Goal: Task Accomplishment & Management: Manage account settings

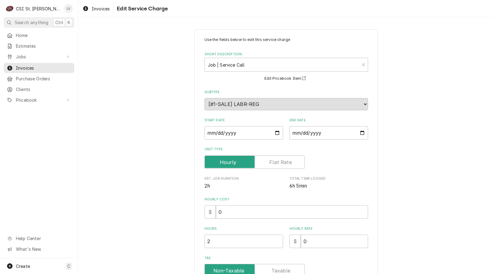
scroll to position [144, 0]
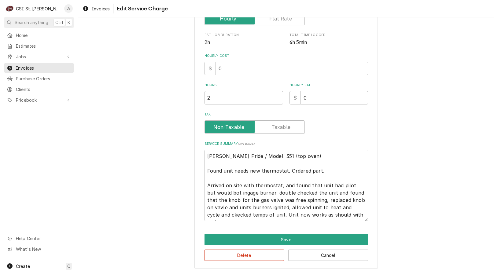
type textarea "[PERSON_NAME] Pride / Model: 351 (top oven) Found unit needs new thermostat. Or…"
type textarea "x"
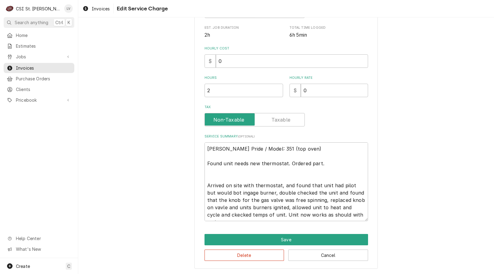
type textarea "Baker's Pride / Model: 351 (top oven) Found unit needs new thermostat. Ordered …"
type textarea "x"
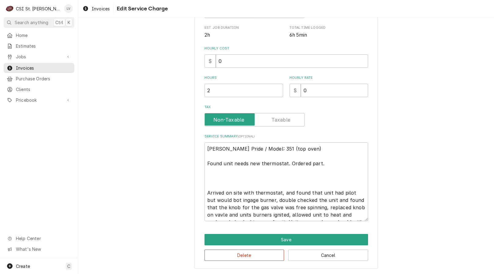
scroll to position [158, 0]
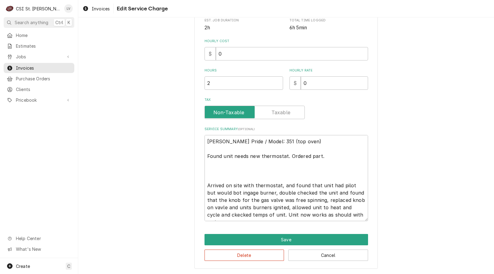
type textarea "Baker's Pride / Model: 351 (top oven) Found unit needs new thermostat. Ordered …"
type textarea "x"
type textarea "Baker's Pride / Model: 351 (top oven) Found unit needs new thermostat. Ordered …"
type textarea "x"
type textarea "Baker's Pride / Model: 351 (top oven) Found unit needs new thermostat. Ordered …"
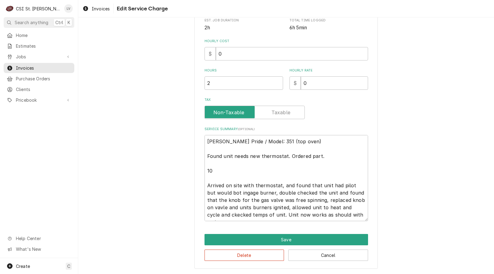
type textarea "x"
type textarea "Baker's Pride / Model: 351 (top oven) Found unit needs new thermostat. Ordered …"
type textarea "x"
type textarea "Baker's Pride / Model: 351 (top oven) Found unit needs new thermostat. Ordered …"
type textarea "x"
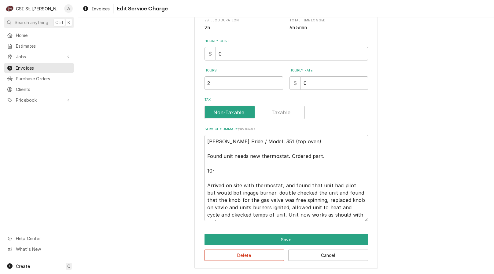
type textarea "Baker's Pride / Model: 351 (top oven) Found unit needs new thermostat. Ordered …"
type textarea "x"
type textarea "Baker's Pride / Model: 351 (top oven) Found unit needs new thermostat. Ordered …"
type textarea "x"
type textarea "Baker's Pride / Model: 351 (top oven) Found unit needs new thermostat. Ordered …"
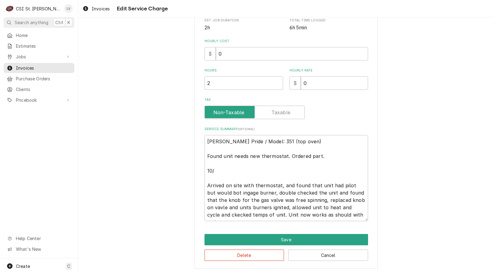
type textarea "x"
type textarea "Baker's Pride / Model: 351 (top oven) Found unit needs new thermostat. Ordered …"
type textarea "x"
type textarea "Baker's Pride / Model: 351 (top oven) Found unit needs new thermostat. Ordered …"
type textarea "x"
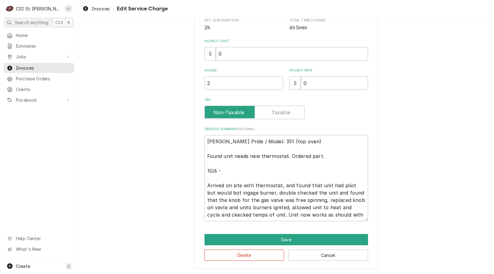
type textarea "Baker's Pride / Model: 351 (top oven) Found unit needs new thermostat. Ordered …"
type textarea "x"
drag, startPoint x: 291, startPoint y: 185, endPoint x: 204, endPoint y: 187, distance: 87.1
click at [205, 187] on textarea "Baker's Pride / Model: 351 (top oven) Found unit needs new thermostat. Ordered …" at bounding box center [285, 178] width 163 height 86
type textarea "Baker's Pride / Model: 351 (top oven) Found unit needs new thermostat. Ordered …"
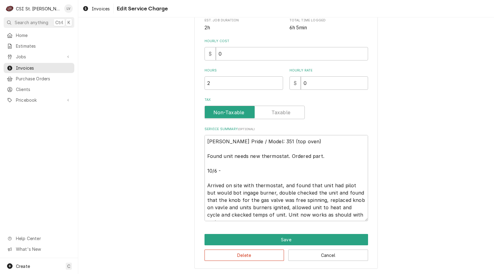
type textarea "x"
type textarea "Baker's Pride / Model: 351 (top oven) Found unit needs new thermostat. Ordered …"
type textarea "x"
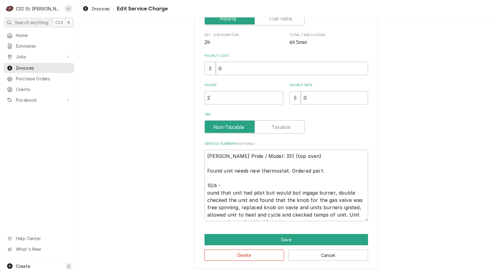
type textarea "Baker's Pride / Model: 351 (top oven) Found unit needs new thermostat. Ordered …"
type textarea "x"
type textarea "Baker's Pride / Model: 351 (top oven) Found unit needs new thermostat. Ordered …"
type textarea "x"
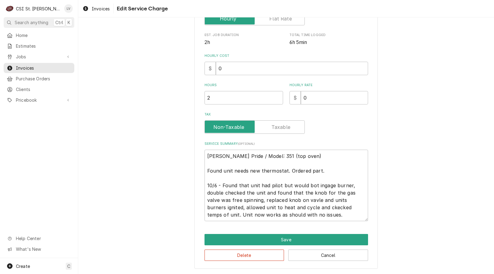
click at [304, 185] on textarea "Baker's Pride / Model: 351 (top oven) Found unit needs new thermostat. Ordered …" at bounding box center [285, 185] width 163 height 71
type textarea "Baker's Pride / Model: 351 (top oven) Found unit needs new thermostat. Ordered …"
type textarea "x"
type textarea "Baker's Pride / Model: 351 (top oven) Found unit needs new thermostat. Ordered …"
type textarea "x"
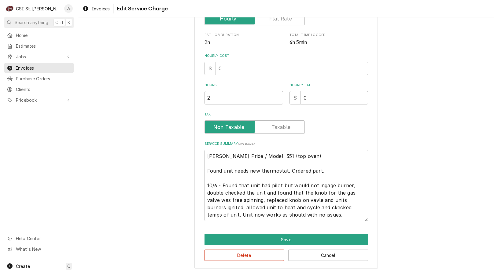
type textarea "Baker's Pride / Model: 351 (top oven) Found unit needs new thermostat. Ordered …"
type textarea "x"
type textarea "Baker's Pride / Model: 351 (top oven) Found unit needs new thermostat. Ordered …"
type textarea "x"
drag, startPoint x: 244, startPoint y: 193, endPoint x: 257, endPoint y: 194, distance: 12.5
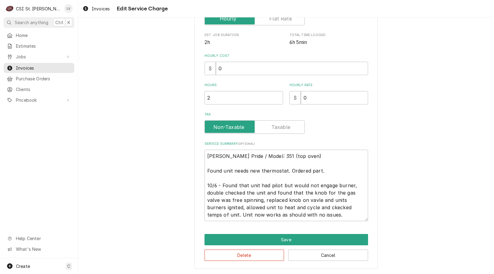
click at [245, 193] on textarea "Baker's Pride / Model: 351 (top oven) Found unit needs new thermostat. Ordered …" at bounding box center [285, 185] width 163 height 71
type textarea "Baker's Pride / Model: 351 (top oven) Found unit needs new thermostat. Ordered …"
type textarea "x"
type textarea "Baker's Pride / Model: 351 (top oven) Found unit needs new thermostat. Ordered …"
type textarea "x"
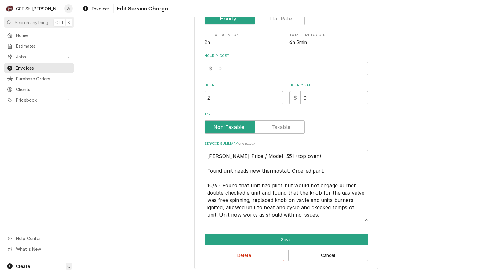
type textarea "Baker's Pride / Model: 351 (top oven) Found unit needs new thermostat. Ordered …"
type textarea "x"
type textarea "Baker's Pride / Model: 351 (top oven) Found unit needs new thermostat. Ordered …"
type textarea "x"
drag, startPoint x: 255, startPoint y: 191, endPoint x: 295, endPoint y: 194, distance: 39.8
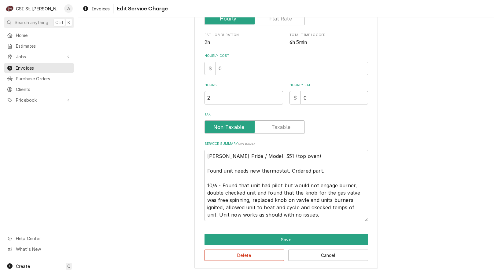
click at [295, 193] on textarea "Baker's Pride / Model: 351 (top oven) Found unit needs new thermostat. Ordered …" at bounding box center [285, 185] width 163 height 71
type textarea "Baker's Pride / Model: 351 (top oven) Found unit needs new thermostat. Ordered …"
type textarea "x"
type textarea "Baker's Pride / Model: 351 (top oven) Found unit needs new thermostat. Ordered …"
type textarea "x"
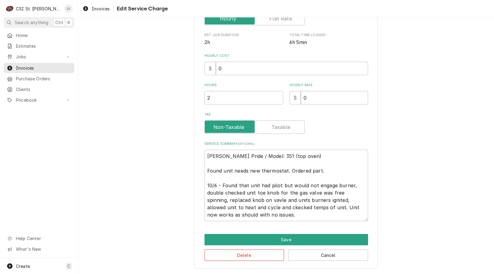
type textarea "Baker's Pride / Model: 351 (top oven) Found unit needs new thermostat. Ordered …"
type textarea "x"
type textarea "Baker's Pride / Model: 351 (top oven) Found unit needs new thermostat. Ordered …"
type textarea "x"
type textarea "Baker's Pride / Model: 351 (top oven) Found unit needs new thermostat. Ordered …"
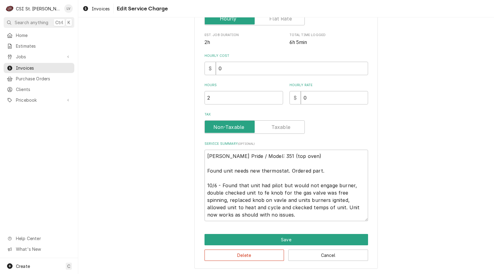
type textarea "x"
type textarea "Baker's Pride / Model: 351 (top oven) Found unit needs new thermostat. Ordered …"
type textarea "x"
type textarea "Baker's Pride / Model: 351 (top oven) Found unit needs new thermostat. Ordered …"
type textarea "x"
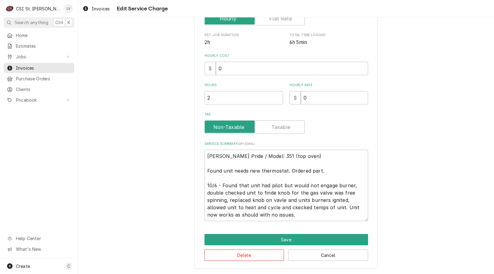
type textarea "Baker's Pride / Model: 351 (top oven) Found unit needs new thermostat. Ordered …"
type textarea "x"
click at [292, 192] on textarea "Baker's Pride / Model: 351 (top oven) Found unit needs new thermostat. Ordered …" at bounding box center [285, 185] width 163 height 71
type textarea "Baker's Pride / Model: 351 (top oven) Found unit needs new thermostat. Ordered …"
type textarea "x"
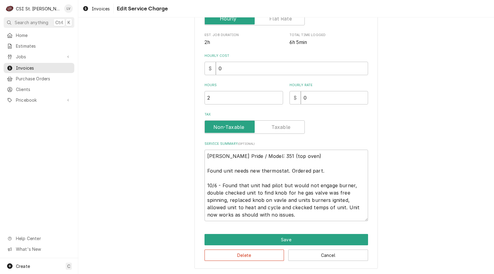
type textarea "Baker's Pride / Model: 351 (top oven) Found unit needs new thermostat. Ordered …"
type textarea "x"
type textarea "Baker's Pride / Model: 351 (top oven) Found unit needs new thermostat. Ordered …"
type textarea "x"
type textarea "Baker's Pride / Model: 351 (top oven) Found unit needs new thermostat. Ordered …"
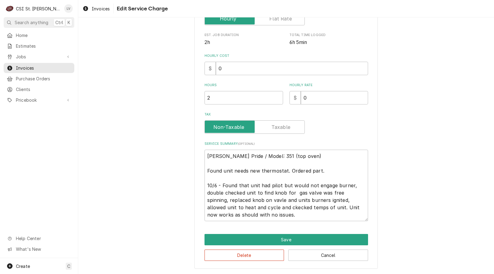
type textarea "x"
drag, startPoint x: 315, startPoint y: 192, endPoint x: 377, endPoint y: 210, distance: 64.3
click at [317, 192] on textarea "Baker's Pride / Model: 351 (top oven) Found unit needs new thermostat. Ordered …" at bounding box center [285, 185] width 163 height 71
type textarea "Baker's Pride / Model: 351 (top oven) Found unit needs new thermostat. Ordered …"
type textarea "x"
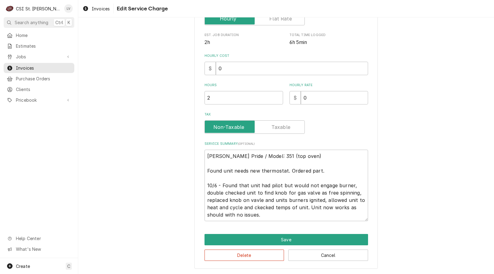
type textarea "Baker's Pride / Model: 351 (top oven) Found unit needs new thermostat. Ordered …"
type textarea "x"
type textarea "Baker's Pride / Model: 351 (top oven) Found unit needs new thermostat. Ordered …"
type textarea "x"
type textarea "Baker's Pride / Model: 351 (top oven) Found unit needs new thermostat. Ordered …"
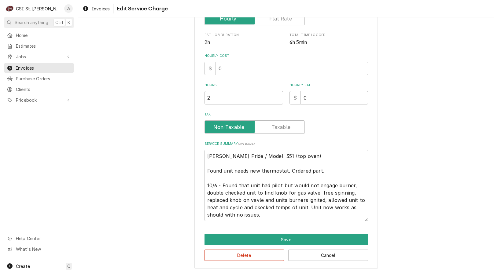
type textarea "x"
click at [347, 192] on textarea "Baker's Pride / Model: 351 (top oven) Found unit needs new thermostat. Ordered …" at bounding box center [285, 185] width 163 height 71
type textarea "Baker's Pride / Model: 351 (top oven) Found unit needs new thermostat. Ordered …"
type textarea "x"
type textarea "Baker's Pride / Model: 351 (top oven) Found unit needs new thermostat. Ordered …"
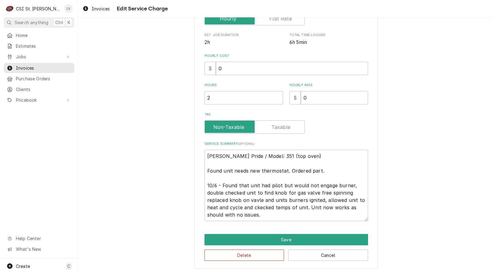
type textarea "x"
type textarea "Baker's Pride / Model: 351 (top oven) Found unit needs new thermostat. Ordered …"
type textarea "x"
type textarea "Baker's Pride / Model: 351 (top oven) Found unit needs new thermostat. Ordered …"
type textarea "x"
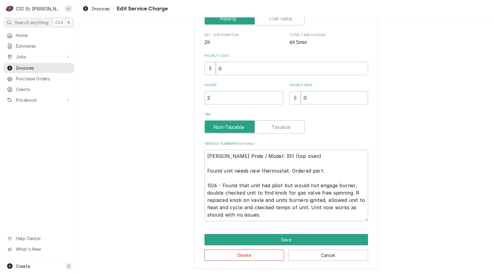
type textarea "Baker's Pride / Model: 351 (top oven) Found unit needs new thermostat. Ordered …"
type textarea "x"
type textarea "Baker's Pride / Model: 351 (top oven) Found unit needs new thermostat. Ordered …"
type textarea "x"
type textarea "Baker's Pride / Model: 351 (top oven) Found unit needs new thermostat. Ordered …"
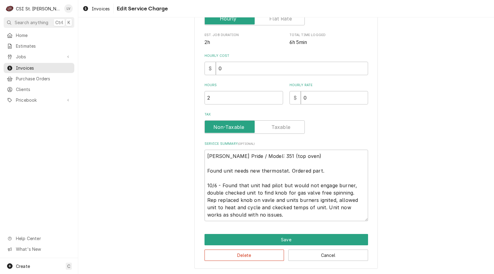
type textarea "x"
type textarea "Baker's Pride / Model: 351 (top oven) Found unit needs new thermostat. Ordered …"
type textarea "x"
type textarea "Baker's Pride / Model: 351 (top oven) Found unit needs new thermostat. Ordered …"
type textarea "x"
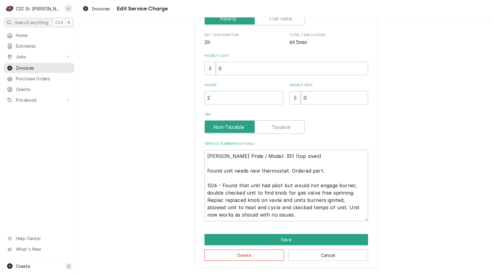
type textarea "Baker's Pride / Model: 351 (top oven) Found unit needs new thermostat. Ordered …"
type textarea "x"
type textarea "Baker's Pride / Model: 351 (top oven) Found unit needs new thermostat. Ordered …"
type textarea "x"
type textarea "Baker's Pride / Model: 351 (top oven) Found unit needs new thermostat. Ordered …"
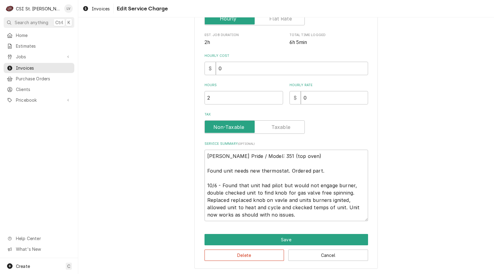
type textarea "x"
type textarea "Baker's Pride / Model: 351 (top oven) Found unit needs new thermostat. Ordered …"
type textarea "x"
type textarea "Baker's Pride / Model: 351 (top oven) Found unit needs new thermostat. Ordered …"
type textarea "x"
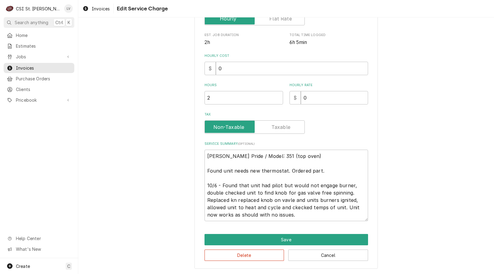
type textarea "Baker's Pride / Model: 351 (top oven) Found unit needs new thermostat. Ordered …"
type textarea "x"
type textarea "Baker's Pride / Model: 351 (top oven) Found unit needs new thermostat. Ordered …"
type textarea "x"
type textarea "Baker's Pride / Model: 351 (top oven) Found unit needs new thermostat. Ordered …"
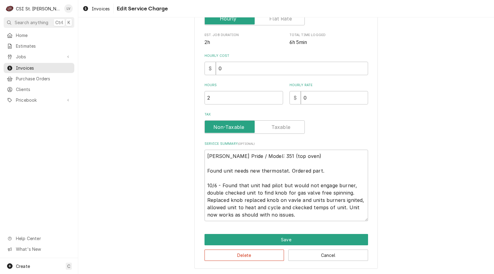
type textarea "x"
type textarea "Baker's Pride / Model: 351 (top oven) Found unit needs new thermostat. Ordered …"
type textarea "x"
type textarea "Baker's Pride / Model: 351 (top oven) Found unit needs new thermostat. Ordered …"
type textarea "x"
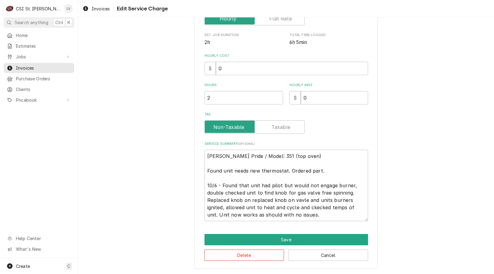
type textarea "Baker's Pride / Model: 351 (top oven) Found unit needs new thermostat. Ordered …"
type textarea "x"
type textarea "Baker's Pride / Model: 351 (top oven) Found unit needs new thermostat. Ordered …"
type textarea "x"
type textarea "Baker's Pride / Model: 351 (top oven) Found unit needs new thermostat. Ordered …"
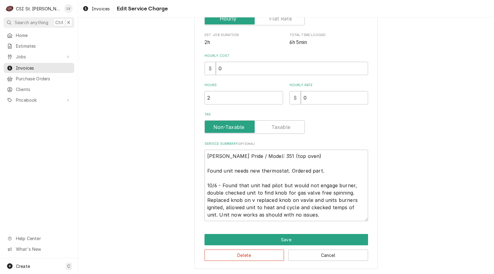
type textarea "x"
type textarea "Baker's Pride / Model: 351 (top oven) Found unit needs new thermostat. Ordered …"
type textarea "x"
type textarea "Baker's Pride / Model: 351 (top oven) Found unit needs new thermostat. Ordered …"
type textarea "x"
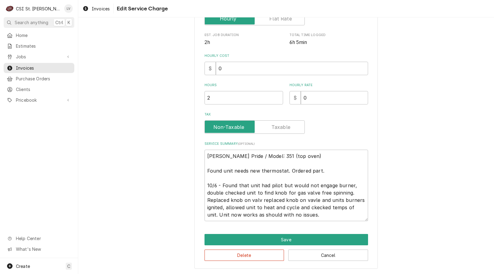
type textarea "Baker's Pride / Model: 351 (top oven) Found unit needs new thermostat. Ordered …"
type textarea "x"
type textarea "Baker's Pride / Model: 351 (top oven) Found unit needs new thermostat. Ordered …"
type textarea "x"
type textarea "Baker's Pride / Model: 351 (top oven) Found unit needs new thermostat. Ordered …"
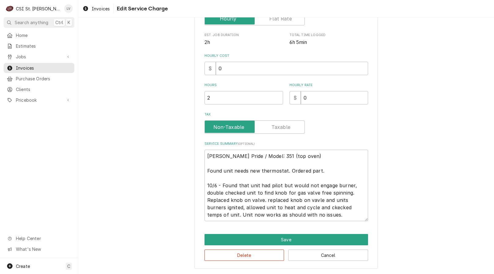
type textarea "x"
type textarea "Baker's Pride / Model: 351 (top oven) Found unit needs new thermostat. Ordered …"
type textarea "x"
type textarea "Baker's Pride / Model: 351 (top oven) Found unit needs new thermostat. Ordered …"
type textarea "x"
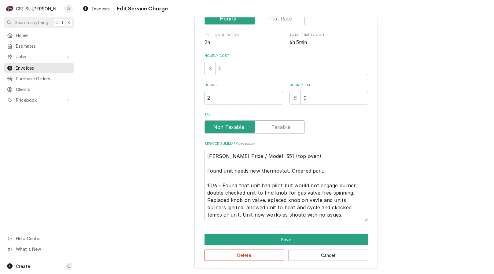
type textarea "Baker's Pride / Model: 351 (top oven) Found unit needs new thermostat. Ordered …"
type textarea "x"
type textarea "Baker's Pride / Model: 351 (top oven) Found unit needs new thermostat. Ordered …"
type textarea "x"
type textarea "Baker's Pride / Model: 351 (top oven) Found unit needs new thermostat. Ordered …"
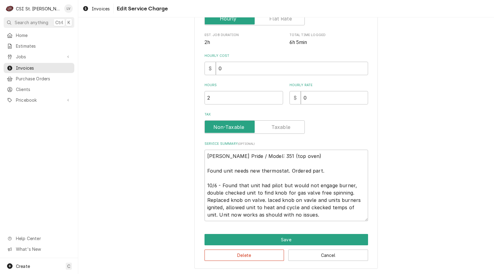
type textarea "x"
type textarea "Baker's Pride / Model: 351 (top oven) Found unit needs new thermostat. Ordered …"
type textarea "x"
type textarea "Baker's Pride / Model: 351 (top oven) Found unit needs new thermostat. Ordered …"
type textarea "x"
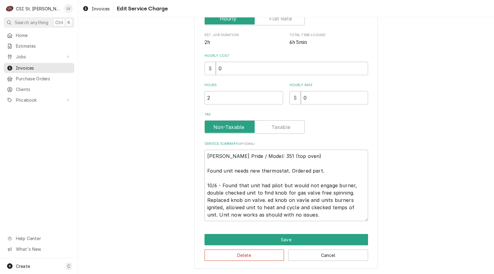
type textarea "Baker's Pride / Model: 351 (top oven) Found unit needs new thermostat. Ordered …"
type textarea "x"
type textarea "Baker's Pride / Model: 351 (top oven) Found unit needs new thermostat. Ordered …"
type textarea "x"
type textarea "Baker's Pride / Model: 351 (top oven) Found unit needs new thermostat. Ordered …"
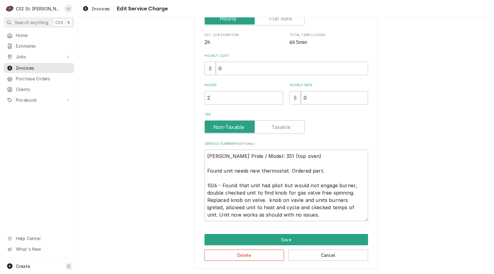
type textarea "x"
type textarea "Baker's Pride / Model: 351 (top oven) Found unit needs new thermostat. Ordered …"
type textarea "x"
type textarea "Baker's Pride / Model: 351 (top oven) Found unit needs new thermostat. Ordered …"
type textarea "x"
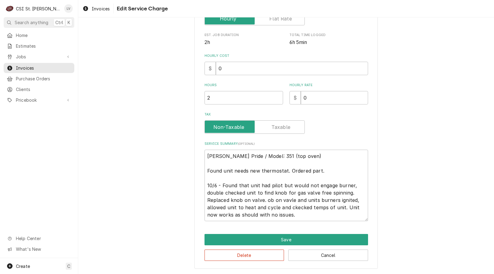
type textarea "Baker's Pride / Model: 351 (top oven) Found unit needs new thermostat. Ordered …"
type textarea "x"
type textarea "Baker's Pride / Model: 351 (top oven) Found unit needs new thermostat. Ordered …"
type textarea "x"
type textarea "Baker's Pride / Model: 351 (top oven) Found unit needs new thermostat. Ordered …"
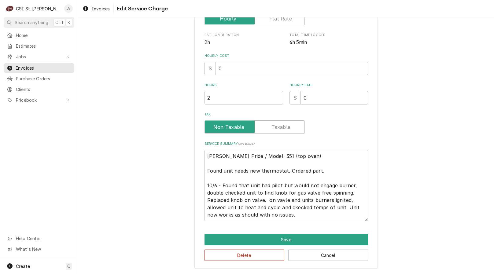
type textarea "x"
type textarea "Baker's Pride / Model: 351 (top oven) Found unit needs new thermostat. Ordered …"
type textarea "x"
type textarea "Baker's Pride / Model: 351 (top oven) Found unit needs new thermostat. Ordered …"
type textarea "x"
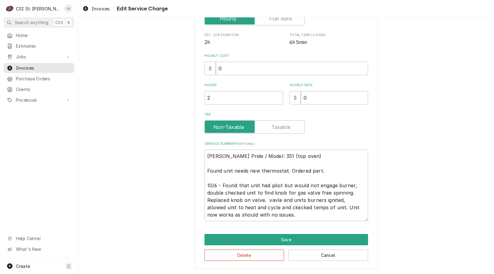
type textarea "Baker's Pride / Model: 351 (top oven) Found unit needs new thermostat. Ordered …"
type textarea "x"
type textarea "Baker's Pride / Model: 351 (top oven) Found unit needs new thermostat. Ordered …"
type textarea "x"
type textarea "Baker's Pride / Model: 351 (top oven) Found unit needs new thermostat. Ordered …"
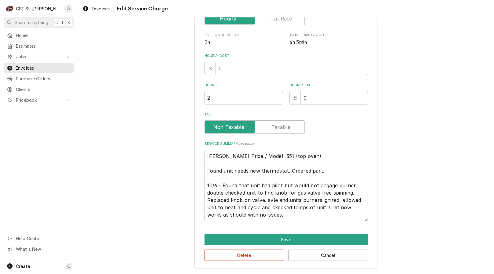
type textarea "x"
type textarea "Baker's Pride / Model: 351 (top oven) Found unit needs new thermostat. Ordered …"
type textarea "x"
type textarea "Baker's Pride / Model: 351 (top oven) Found unit needs new thermostat. Ordered …"
type textarea "x"
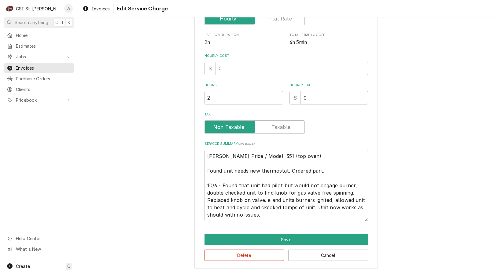
type textarea "Baker's Pride / Model: 351 (top oven) Found unit needs new thermostat. Ordered …"
type textarea "x"
type textarea "Baker's Pride / Model: 351 (top oven) Found unit needs new thermostat. Ordered …"
type textarea "x"
type textarea "Baker's Pride / Model: 351 (top oven) Found unit needs new thermostat. Ordered …"
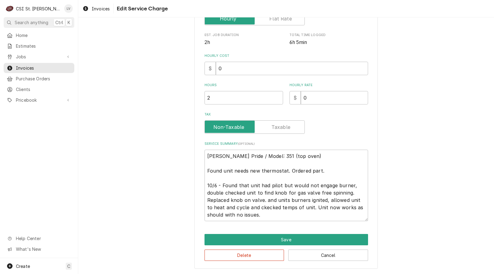
type textarea "x"
type textarea "Baker's Pride / Model: 351 (top oven) Found unit needs new thermostat. Ordered …"
type textarea "x"
type textarea "Baker's Pride / Model: 351 (top oven) Found unit needs new thermostat. Ordered …"
type textarea "x"
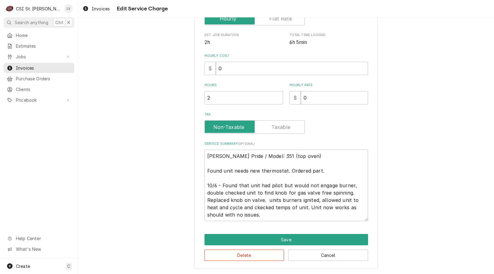
type textarea "Baker's Pride / Model: 351 (top oven) Found unit needs new thermostat. Ordered …"
type textarea "x"
type textarea "Baker's Pride / Model: 351 (top oven) Found unit needs new thermostat. Ordered …"
type textarea "x"
type textarea "Baker's Pride / Model: 351 (top oven) Found unit needs new thermostat. Ordered …"
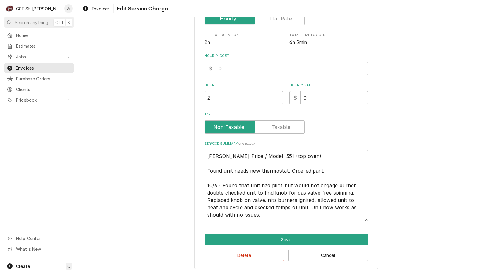
type textarea "x"
type textarea "Baker's Pride / Model: 351 (top oven) Found unit needs new thermostat. Ordered …"
type textarea "x"
type textarea "Baker's Pride / Model: 351 (top oven) Found unit needs new thermostat. Ordered …"
type textarea "x"
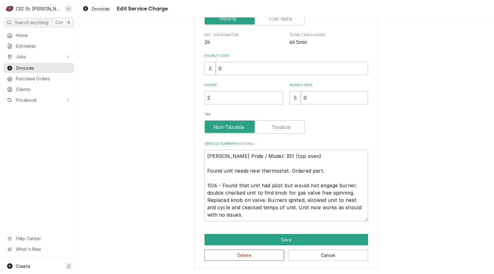
drag, startPoint x: 216, startPoint y: 208, endPoint x: 223, endPoint y: 207, distance: 6.8
click at [218, 208] on textarea "Baker's Pride / Model: 351 (top oven) Found unit needs new thermostat. Ordered …" at bounding box center [285, 185] width 163 height 71
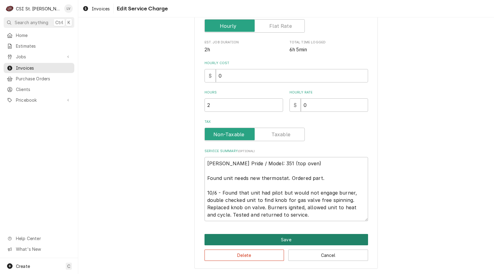
click at [243, 239] on button "Save" at bounding box center [285, 239] width 163 height 11
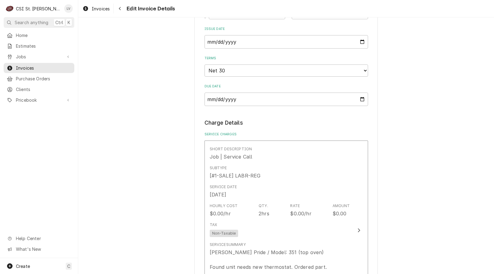
scroll to position [581, 0]
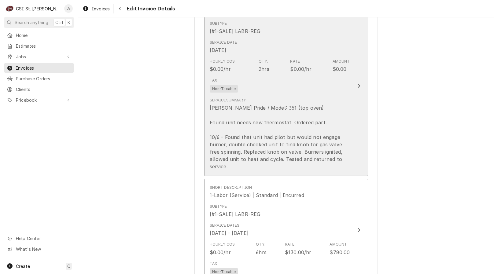
click at [223, 135] on div "Baker's Pride / Model: 351 (top oven) Found unit needs new thermostat. Ordered …" at bounding box center [280, 137] width 140 height 66
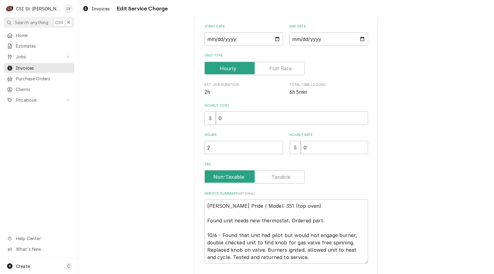
scroll to position [136, 0]
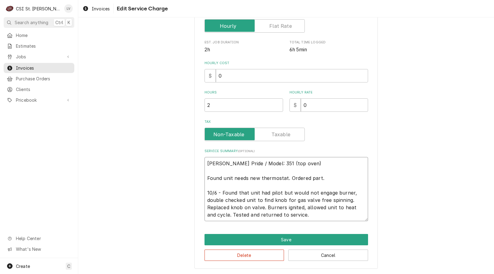
click at [220, 195] on textarea "Baker's Pride / Model: 351 (top oven) Found unit needs new thermostat. Ordered …" at bounding box center [285, 189] width 163 height 64
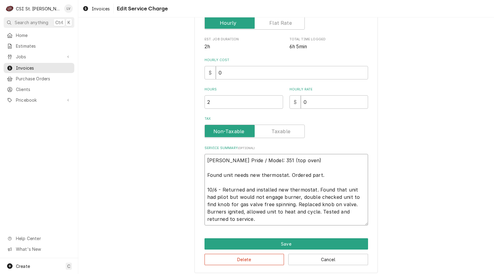
scroll to position [144, 0]
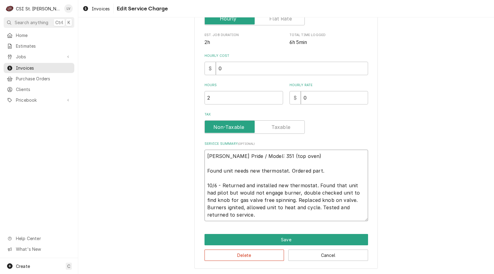
click at [204, 169] on textarea "Baker's Pride / Model: 351 (top oven) Found unit needs new thermostat. Ordered …" at bounding box center [285, 185] width 163 height 71
drag, startPoint x: 235, startPoint y: 215, endPoint x: 180, endPoint y: 154, distance: 81.5
click at [180, 154] on div "Use the fields below to edit this service charge Short Description Job | Servic…" at bounding box center [285, 77] width 415 height 394
click at [266, 155] on textarea "Baker's Pride / Model: 351 (top oven) 9/25 - Found unit needs new thermostat. O…" at bounding box center [285, 185] width 163 height 71
click at [267, 155] on textarea "Baker's Pride / Model: 351 (top oven) 9/25 - Found unit needs new thermostat. O…" at bounding box center [285, 185] width 163 height 71
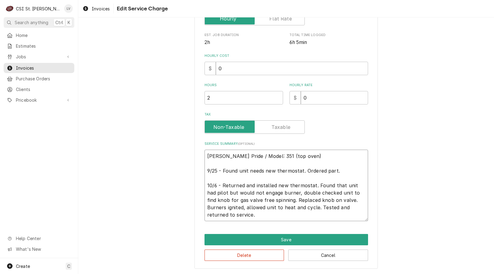
click at [268, 155] on textarea "Baker's Pride / Model: 351 (top oven) 9/25 - Found unit needs new thermostat. O…" at bounding box center [285, 185] width 163 height 71
drag, startPoint x: 231, startPoint y: 216, endPoint x: 173, endPoint y: 144, distance: 93.2
click at [173, 144] on div "Use the fields below to edit this service charge Short Description Job | Servic…" at bounding box center [285, 77] width 415 height 394
click at [221, 253] on button "Delete" at bounding box center [244, 255] width 80 height 11
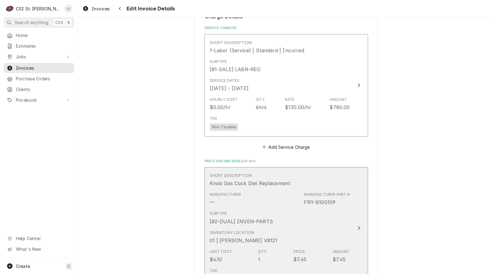
scroll to position [482, 0]
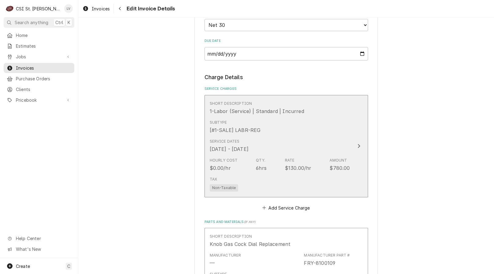
click at [248, 142] on div "Service Dates Sep 25, 2025 - Oct 6, 2025" at bounding box center [229, 146] width 39 height 14
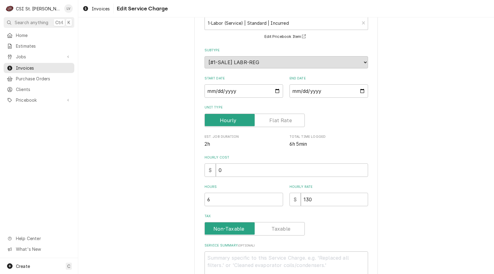
scroll to position [100, 0]
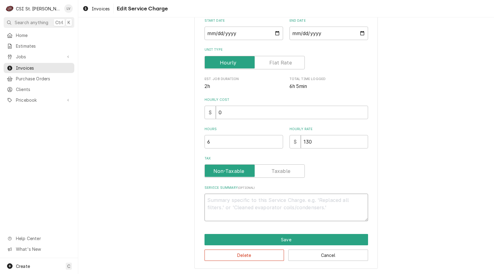
drag, startPoint x: 218, startPoint y: 204, endPoint x: 218, endPoint y: 200, distance: 4.0
click at [218, 200] on textarea "Service Summary ( optional )" at bounding box center [285, 207] width 163 height 27
paste textarea "Baker's Pride / Model: 351 9/25 - Found unit needs new thermostat. Ordered part…"
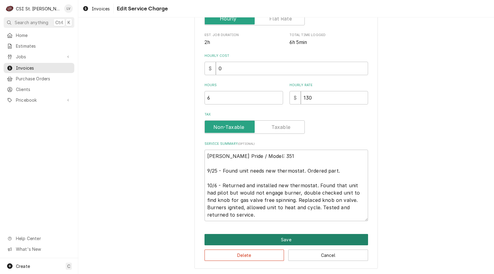
click at [256, 238] on button "Save" at bounding box center [285, 239] width 163 height 11
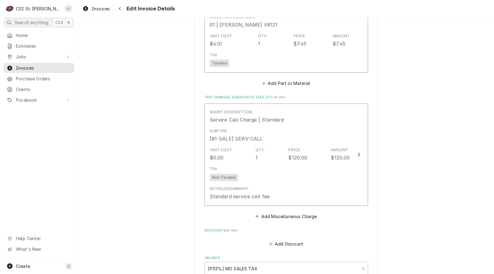
scroll to position [871, 0]
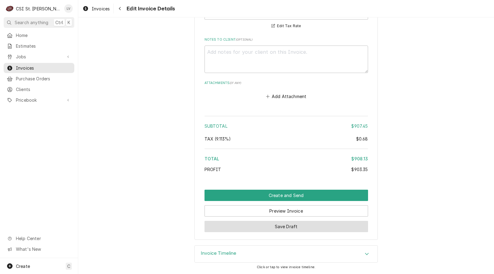
click at [244, 223] on button "Save Draft" at bounding box center [285, 226] width 163 height 11
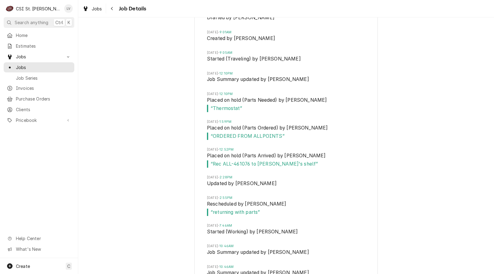
scroll to position [759, 0]
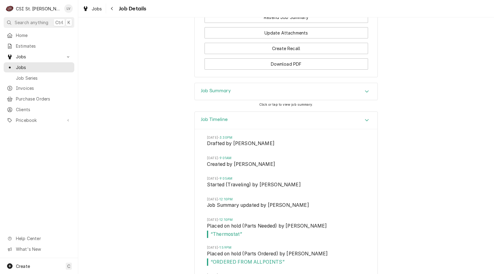
click at [245, 96] on div "Job Summary" at bounding box center [286, 91] width 183 height 17
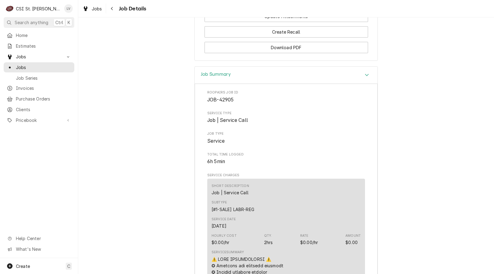
scroll to position [623, 0]
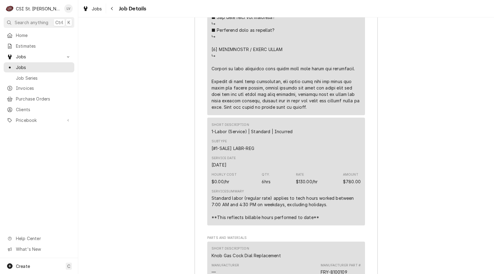
scroll to position [1631, 0]
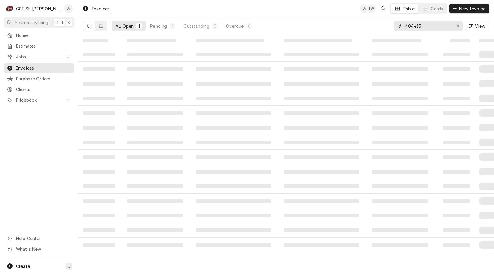
drag, startPoint x: 432, startPoint y: 24, endPoint x: 377, endPoint y: 29, distance: 54.3
click at [377, 29] on div "All Open 1 Pending 1 Outstanding 0 Overdue 0 404435 View" at bounding box center [286, 25] width 406 height 17
type input "404386"
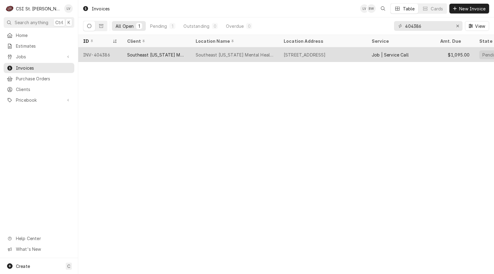
click at [166, 52] on div "Southeast Missouri Mental Health" at bounding box center [156, 55] width 59 height 6
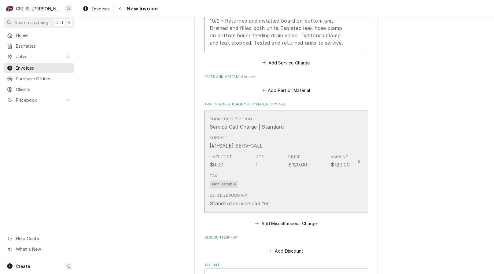
scroll to position [794, 0]
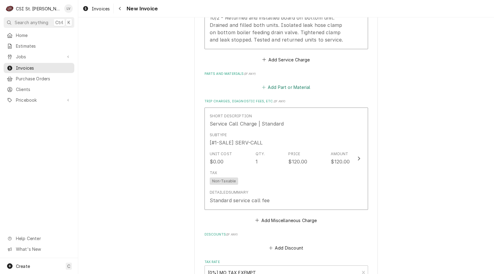
click at [281, 88] on button "Add Part or Material" at bounding box center [286, 87] width 50 height 9
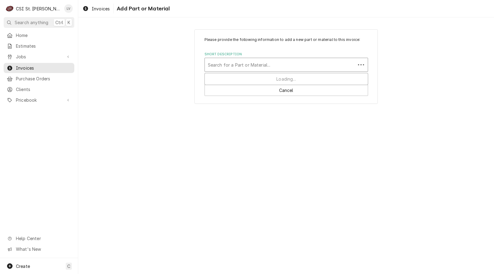
click at [237, 64] on div "Short Description" at bounding box center [280, 64] width 144 height 11
type input "cle-107241"
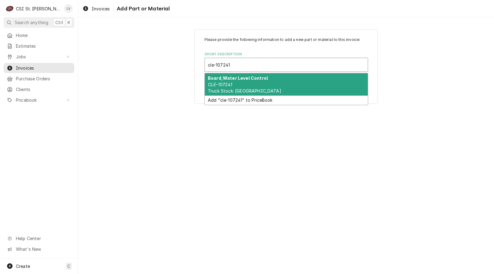
click at [233, 85] on div "Board,Water Level Control CLE-107241 Truck Stock: Cleveland" at bounding box center [286, 84] width 163 height 22
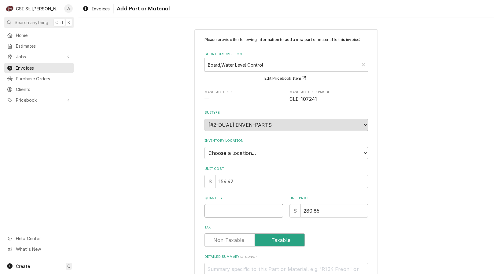
click at [225, 211] on input "Quantity" at bounding box center [243, 210] width 78 height 13
type textarea "x"
type input "1"
click at [22, 53] on span "Jobs" at bounding box center [39, 56] width 46 height 6
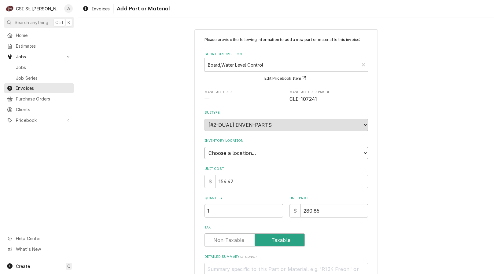
click at [219, 154] on select "Choose a location... 00 | STL WAREHOUSE 01 | CHUCK WAMBOLDT V#93 01 | COURTNEY …" at bounding box center [285, 153] width 163 height 12
select select "1466"
click at [204, 147] on select "Choose a location... 00 | STL WAREHOUSE 01 | CHUCK WAMBOLDT V#93 01 | COURTNEY …" at bounding box center [285, 153] width 163 height 12
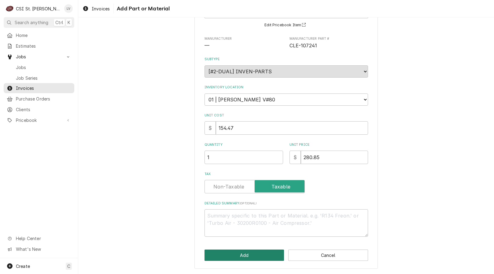
click at [261, 257] on button "Add" at bounding box center [244, 255] width 80 height 11
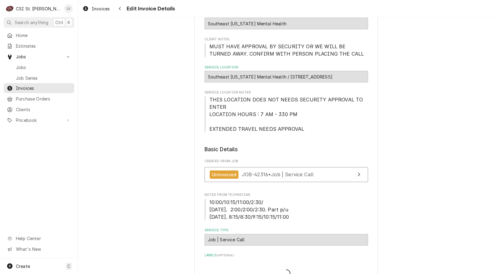
type textarea "x"
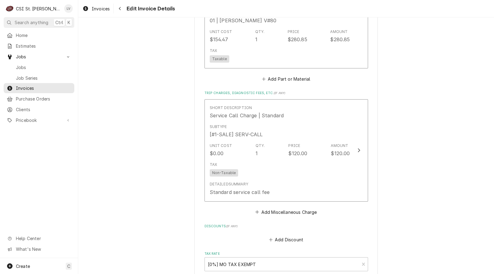
scroll to position [1050, 0]
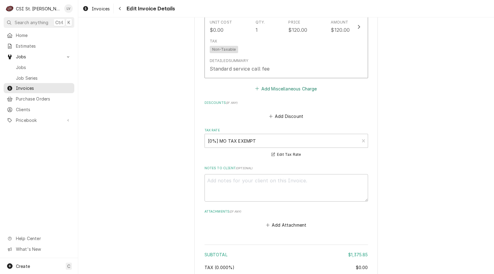
click at [287, 88] on button "Add Miscellaneous Charge" at bounding box center [286, 88] width 64 height 9
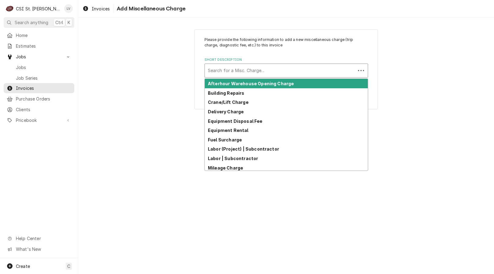
click at [237, 71] on div "Short Description" at bounding box center [280, 70] width 144 height 11
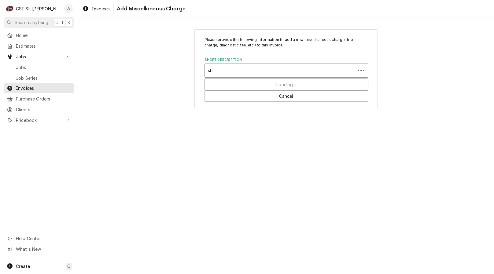
type input "ship"
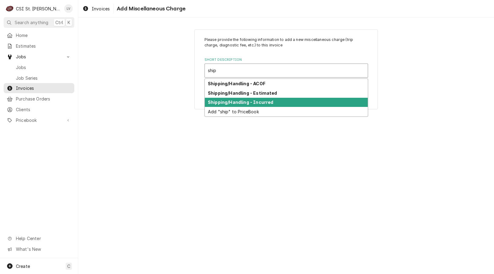
click at [228, 101] on strong "Shipping/Handling - Incurred" at bounding box center [240, 102] width 65 height 5
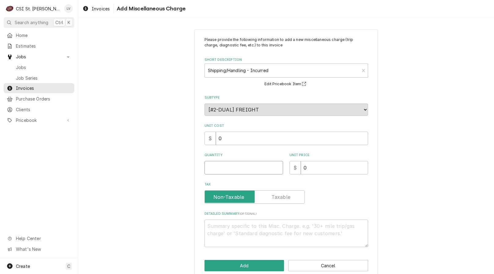
click at [231, 168] on input "Quantity" at bounding box center [243, 167] width 78 height 13
type textarea "x"
type input "1"
type textarea "x"
type input "2"
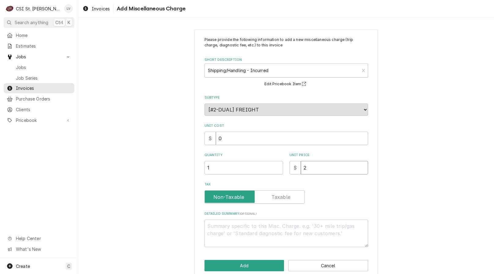
type textarea "x"
type input "21"
type textarea "x"
type input "21.7"
type textarea "x"
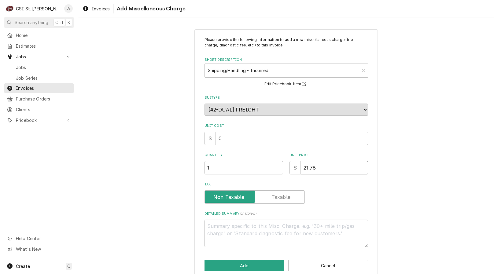
type input "21.78"
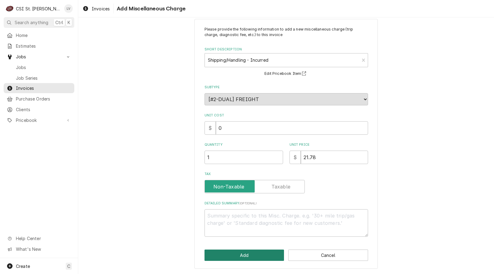
click at [253, 255] on button "Add" at bounding box center [244, 255] width 80 height 11
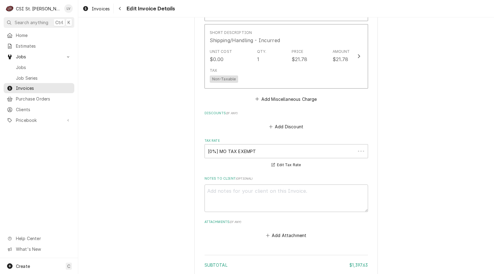
scroll to position [1107, 0]
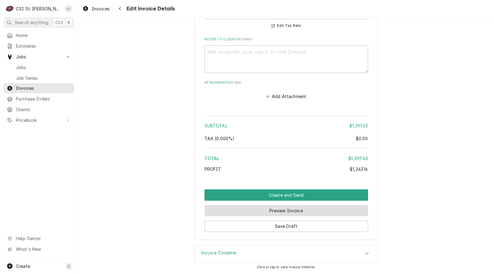
click at [296, 212] on button "Preview Invoice" at bounding box center [285, 210] width 163 height 11
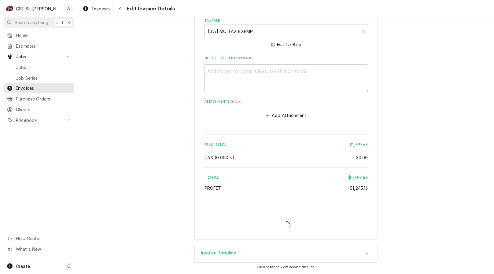
type textarea "x"
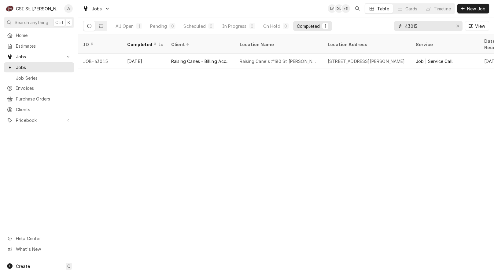
drag, startPoint x: 416, startPoint y: 24, endPoint x: 398, endPoint y: 29, distance: 19.3
click at [398, 29] on div "43015" at bounding box center [428, 26] width 68 height 10
type input "42316"
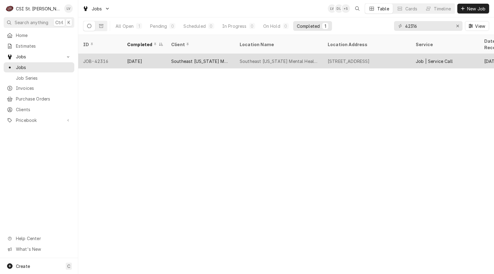
click at [262, 58] on div "Southeast [US_STATE] Mental Health" at bounding box center [278, 61] width 78 height 6
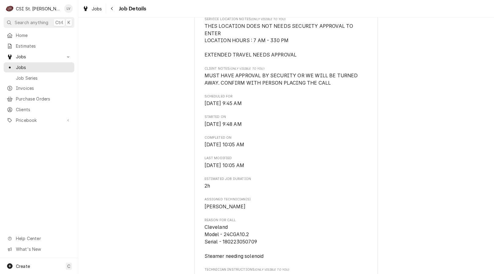
scroll to position [183, 0]
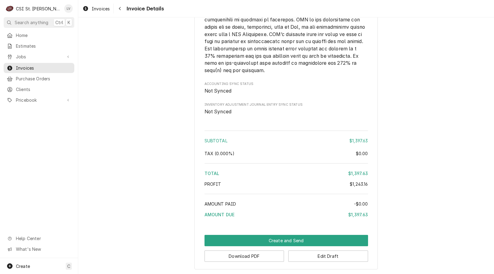
scroll to position [1139, 0]
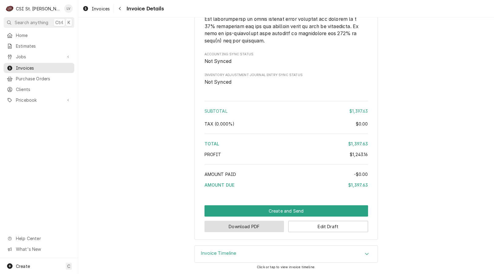
click at [248, 227] on button "Download PDF" at bounding box center [244, 226] width 80 height 11
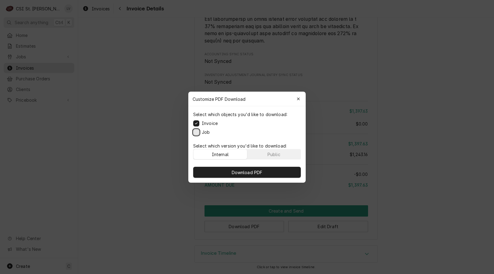
click at [196, 133] on button "Job" at bounding box center [196, 132] width 6 height 6
click at [240, 172] on span "Download PDF" at bounding box center [246, 172] width 33 height 6
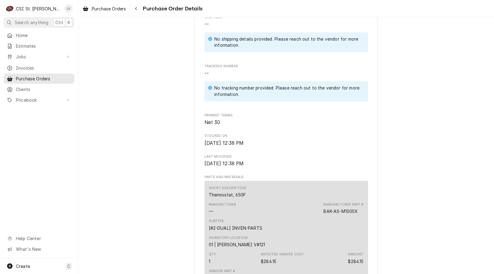
scroll to position [366, 0]
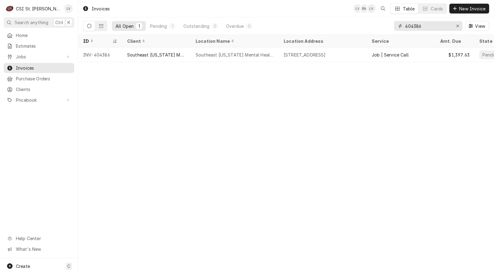
drag, startPoint x: 427, startPoint y: 27, endPoint x: 400, endPoint y: 27, distance: 27.5
click at [400, 27] on div "404386" at bounding box center [428, 26] width 68 height 10
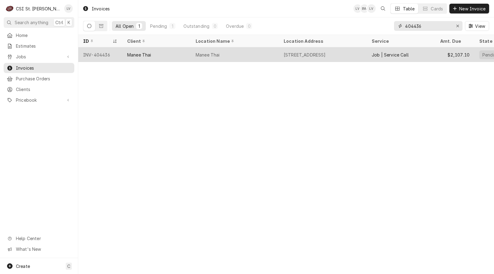
type input "404436"
click at [132, 52] on div "Manee Thai" at bounding box center [139, 55] width 24 height 6
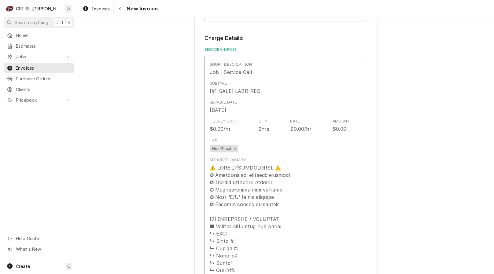
scroll to position [641, 0]
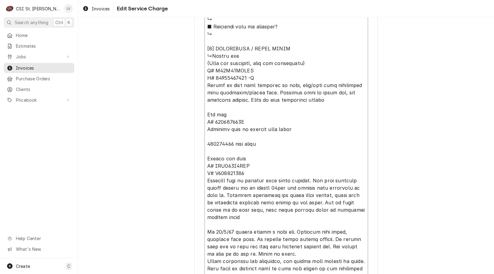
scroll to position [531, 0]
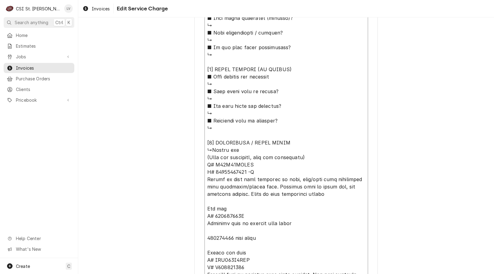
drag, startPoint x: 210, startPoint y: 38, endPoint x: 314, endPoint y: 203, distance: 195.0
click at [314, 203] on textarea "Service Summary ( optional )" at bounding box center [285, 160] width 163 height 797
click at [255, 185] on textarea "Service Summary ( optional )" at bounding box center [285, 160] width 163 height 797
drag, startPoint x: 228, startPoint y: 150, endPoint x: 235, endPoint y: 148, distance: 7.7
click at [235, 148] on textarea "Service Summary ( optional )" at bounding box center [285, 160] width 163 height 797
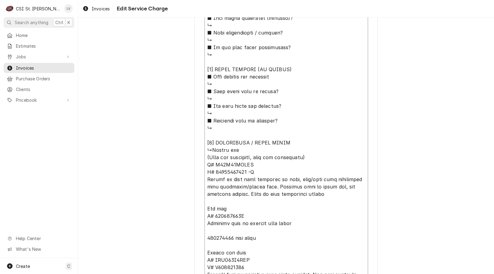
type textarea "x"
type textarea "⚠️ 𝗙𝗢𝗥𝗠 𝗜𝗡𝗦𝗧𝗥𝗨𝗖𝗧𝗜𝗢𝗡𝗦 ⚠️ ✪ 𝗖𝗼𝗺𝗽𝗹𝗲𝘁𝗲 𝗮𝗹𝗹 𝗿𝗲𝗹𝗲𝘃𝗮𝗻𝘁 𝘀𝗲𝗰𝘁𝗶𝗼𝗻𝘀 ✪ 𝗣𝗿𝗼𝘃𝗶𝗱𝗲 𝗱𝗲𝘁𝗮𝗶𝗹𝗲𝗱 𝗮𝗻𝘀…"
type textarea "x"
type textarea "⚠️ 𝗙𝗢𝗥𝗠 𝗜𝗡𝗦𝗧𝗥𝗨𝗖𝗧𝗜𝗢𝗡𝗦 ⚠️ ✪ 𝗖𝗼𝗺𝗽𝗹𝗲𝘁𝗲 𝗮𝗹𝗹 𝗿𝗲𝗹𝗲𝘃𝗮𝗻𝘁 𝘀𝗲𝗰𝘁𝗶𝗼𝗻𝘀 ✪ 𝗣𝗿𝗼𝘃𝗶𝗱𝗲 𝗱𝗲𝘁𝗮𝗶𝗹𝗲𝗱 𝗮𝗻𝘀…"
type textarea "x"
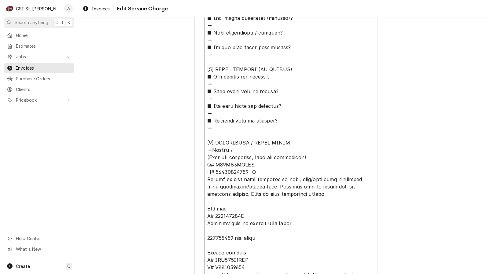
type textarea "⚠️ 𝗙𝗢𝗥𝗠 𝗜𝗡𝗦𝗧𝗥𝗨𝗖𝗧𝗜𝗢𝗡𝗦 ⚠️ ✪ 𝗖𝗼𝗺𝗽𝗹𝗲𝘁𝗲 𝗮𝗹𝗹 𝗿𝗲𝗹𝗲𝘃𝗮𝗻𝘁 𝘀𝗲𝗰𝘁𝗶𝗼𝗻𝘀 ✪ 𝗣𝗿𝗼𝘃𝗶𝗱𝗲 𝗱𝗲𝘁𝗮𝗶𝗹𝗲𝗱 𝗮𝗻𝘀…"
type textarea "x"
type textarea "⚠️ 𝗙𝗢𝗥𝗠 𝗜𝗡𝗦𝗧𝗥𝗨𝗖𝗧𝗜𝗢𝗡𝗦 ⚠️ ✪ 𝗖𝗼𝗺𝗽𝗹𝗲𝘁𝗲 𝗮𝗹𝗹 𝗿𝗲𝗹𝗲𝘃𝗮𝗻𝘁 𝘀𝗲𝗰𝘁𝗶𝗼𝗻𝘀 ✪ 𝗣𝗿𝗼𝘃𝗶𝗱𝗲 𝗱𝗲𝘁𝗮𝗶𝗹𝗲𝗱 𝗮𝗻𝘀…"
type textarea "x"
type textarea "⚠️ 𝗙𝗢𝗥𝗠 𝗜𝗡𝗦𝗧𝗥𝗨𝗖𝗧𝗜𝗢𝗡𝗦 ⚠️ ✪ 𝗖𝗼𝗺𝗽𝗹𝗲𝘁𝗲 𝗮𝗹𝗹 𝗿𝗲𝗹𝗲𝘃𝗮𝗻𝘁 𝘀𝗲𝗰𝘁𝗶𝗼𝗻𝘀 ✪ 𝗣𝗿𝗼𝘃𝗶𝗱𝗲 𝗱𝗲𝘁𝗮𝗶𝗹𝗲𝗱 𝗮𝗻𝘀…"
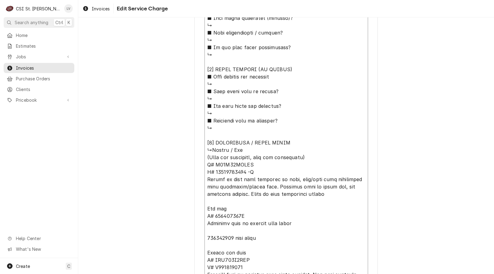
type textarea "x"
type textarea "⚠️ 𝗙𝗢𝗥𝗠 𝗜𝗡𝗦𝗧𝗥𝗨𝗖𝗧𝗜𝗢𝗡𝗦 ⚠️ ✪ 𝗖𝗼𝗺𝗽𝗹𝗲𝘁𝗲 𝗮𝗹𝗹 𝗿𝗲𝗹𝗲𝘃𝗮𝗻𝘁 𝘀𝗲𝗰𝘁𝗶𝗼𝗻𝘀 ✪ 𝗣𝗿𝗼𝘃𝗶𝗱𝗲 𝗱𝗲𝘁𝗮𝗶𝗹𝗲𝗱 𝗮𝗻𝘀…"
type textarea "x"
type textarea "⚠️ 𝗙𝗢𝗥𝗠 𝗜𝗡𝗦𝗧𝗥𝗨𝗖𝗧𝗜𝗢𝗡𝗦 ⚠️ ✪ 𝗖𝗼𝗺𝗽𝗹𝗲𝘁𝗲 𝗮𝗹𝗹 𝗿𝗲𝗹𝗲𝘃𝗮𝗻𝘁 𝘀𝗲𝗰𝘁𝗶𝗼𝗻𝘀 ✪ 𝗣𝗿𝗼𝘃𝗶𝗱𝗲 𝗱𝗲𝘁𝗮𝗶𝗹𝗲𝗱 𝗮𝗻𝘀…"
type textarea "x"
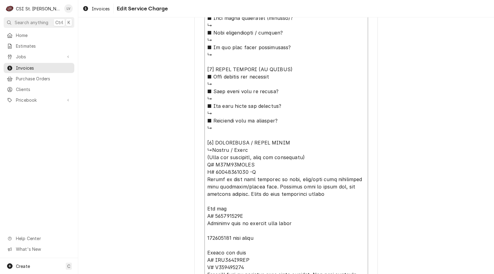
type textarea "⚠️ 𝗙𝗢𝗥𝗠 𝗜𝗡𝗦𝗧𝗥𝗨𝗖𝗧𝗜𝗢𝗡𝗦 ⚠️ ✪ 𝗖𝗼𝗺𝗽𝗹𝗲𝘁𝗲 𝗮𝗹𝗹 𝗿𝗲𝗹𝗲𝘃𝗮𝗻𝘁 𝘀𝗲𝗰𝘁𝗶𝗼𝗻𝘀 ✪ 𝗣𝗿𝗼𝘃𝗶𝗱𝗲 𝗱𝗲𝘁𝗮𝗶𝗹𝗲𝗱 𝗮𝗻𝘀…"
type textarea "x"
type textarea "⚠️ 𝗙𝗢𝗥𝗠 𝗜𝗡𝗦𝗧𝗥𝗨𝗖𝗧𝗜𝗢𝗡𝗦 ⚠️ ✪ 𝗖𝗼𝗺𝗽𝗹𝗲𝘁𝗲 𝗮𝗹𝗹 𝗿𝗲𝗹𝗲𝘃𝗮𝗻𝘁 𝘀𝗲𝗰𝘁𝗶𝗼𝗻𝘀 ✪ 𝗣𝗿𝗼𝘃𝗶𝗱𝗲 𝗱𝗲𝘁𝗮𝗶𝗹𝗲𝗱 𝗮𝗻𝘀…"
drag, startPoint x: 213, startPoint y: 165, endPoint x: 253, endPoint y: 163, distance: 39.4
click at [252, 164] on textarea "Service Summary ( optional )" at bounding box center [285, 160] width 163 height 797
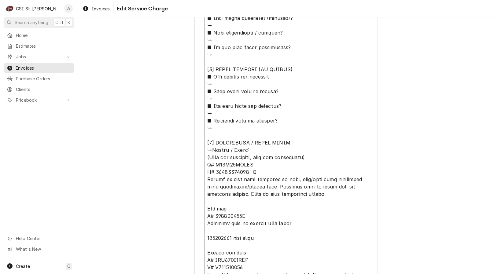
type textarea "x"
type textarea "⚠️ 𝗙𝗢𝗥𝗠 𝗜𝗡𝗦𝗧𝗥𝗨𝗖𝗧𝗜𝗢𝗡𝗦 ⚠️ ✪ 𝗖𝗼𝗺𝗽𝗹𝗲𝘁𝗲 𝗮𝗹𝗹 𝗿𝗲𝗹𝗲𝘃𝗮𝗻𝘁 𝘀𝗲𝗰𝘁𝗶𝗼𝗻𝘀 ✪ 𝗣𝗿𝗼𝘃𝗶𝗱𝗲 𝗱𝗲𝘁𝗮𝗶𝗹𝗲𝗱 𝗮𝗻𝘀…"
drag, startPoint x: 251, startPoint y: 149, endPoint x: 292, endPoint y: 155, distance: 41.4
click at [251, 149] on textarea "Service Summary ( optional )" at bounding box center [285, 160] width 163 height 797
paste textarea "H25A42QDBLA"
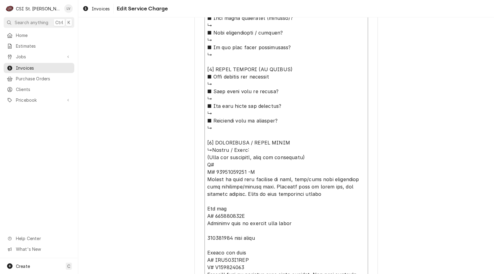
type textarea "x"
type textarea "⚠️ 𝗙𝗢𝗥𝗠 𝗜𝗡𝗦𝗧𝗥𝗨𝗖𝗧𝗜𝗢𝗡𝗦 ⚠️ ✪ 𝗖𝗼𝗺𝗽𝗹𝗲𝘁𝗲 𝗮𝗹𝗹 𝗿𝗲𝗹𝗲𝘃𝗮𝗻𝘁 𝘀𝗲𝗰𝘁𝗶𝗼𝗻𝘀 ✪ 𝗣𝗿𝗼𝘃𝗶𝗱𝗲 𝗱𝗲𝘁𝗮𝗶𝗹𝗲𝗱 𝗮𝗻𝘀…"
click at [290, 150] on textarea "Service Summary ( optional )" at bounding box center [285, 160] width 163 height 797
type textarea "x"
type textarea "⚠️ 𝗙𝗢𝗥𝗠 𝗜𝗡𝗦𝗧𝗥𝗨𝗖𝗧𝗜𝗢𝗡𝗦 ⚠️ ✪ 𝗖𝗼𝗺𝗽𝗹𝗲𝘁𝗲 𝗮𝗹𝗹 𝗿𝗲𝗹𝗲𝘃𝗮𝗻𝘁 𝘀𝗲𝗰𝘁𝗶𝗼𝗻𝘀 ✪ 𝗣𝗿𝗼𝘃𝗶𝗱𝗲 𝗱𝗲𝘁𝗮𝗶𝗹𝗲𝗱 𝗮𝗻𝘀…"
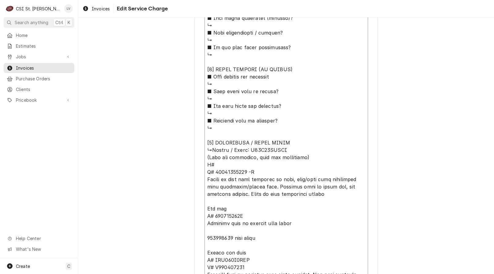
type textarea "x"
type textarea "⚠️ 𝗙𝗢𝗥𝗠 𝗜𝗡𝗦𝗧𝗥𝗨𝗖𝗧𝗜𝗢𝗡𝗦 ⚠️ ✪ 𝗖𝗼𝗺𝗽𝗹𝗲𝘁𝗲 𝗮𝗹𝗹 𝗿𝗲𝗹𝗲𝘃𝗮𝗻𝘁 𝘀𝗲𝗰𝘁𝗶𝗼𝗻𝘀 ✪ 𝗣𝗿𝗼𝘃𝗶𝗱𝗲 𝗱𝗲𝘁𝗮𝗶𝗹𝗲𝗱 𝗮𝗻𝘀…"
type textarea "x"
type textarea "⚠️ 𝗙𝗢𝗥𝗠 𝗜𝗡𝗦𝗧𝗥𝗨𝗖𝗧𝗜𝗢𝗡𝗦 ⚠️ ✪ 𝗖𝗼𝗺𝗽𝗹𝗲𝘁𝗲 𝗮𝗹𝗹 𝗿𝗲𝗹𝗲𝘃𝗮𝗻𝘁 𝘀𝗲𝗰𝘁𝗶𝗼𝗻𝘀 ✪ 𝗣𝗿𝗼𝘃𝗶𝗱𝗲 𝗱𝗲𝘁𝗮𝗶𝗹𝗲𝗱 𝗮𝗻𝘀…"
type textarea "x"
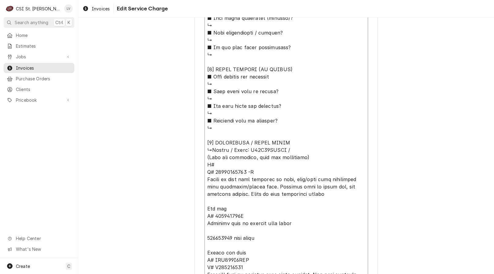
type textarea "⚠️ 𝗙𝗢𝗥𝗠 𝗜𝗡𝗦𝗧𝗥𝗨𝗖𝗧𝗜𝗢𝗡𝗦 ⚠️ ✪ 𝗖𝗼𝗺𝗽𝗹𝗲𝘁𝗲 𝗮𝗹𝗹 𝗿𝗲𝗹𝗲𝘃𝗮𝗻𝘁 𝘀𝗲𝗰𝘁𝗶𝗼𝗻𝘀 ✪ 𝗣𝗿𝗼𝘃𝗶𝗱𝗲 𝗱𝗲𝘁𝗮𝗶𝗹𝗲𝗱 𝗮𝗻𝘀…"
type textarea "x"
type textarea "⚠️ 𝗙𝗢𝗥𝗠 𝗜𝗡𝗦𝗧𝗥𝗨𝗖𝗧𝗜𝗢𝗡𝗦 ⚠️ ✪ 𝗖𝗼𝗺𝗽𝗹𝗲𝘁𝗲 𝗮𝗹𝗹 𝗿𝗲𝗹𝗲𝘃𝗮𝗻𝘁 𝘀𝗲𝗰𝘁𝗶𝗼𝗻𝘀 ✪ 𝗣𝗿𝗼𝘃𝗶𝗱𝗲 𝗱𝗲𝘁𝗮𝗶𝗹𝗲𝗱 𝗮𝗻𝘀…"
type textarea "x"
type textarea "⚠️ 𝗙𝗢𝗥𝗠 𝗜𝗡𝗦𝗧𝗥𝗨𝗖𝗧𝗜𝗢𝗡𝗦 ⚠️ ✪ 𝗖𝗼𝗺𝗽𝗹𝗲𝘁𝗲 𝗮𝗹𝗹 𝗿𝗲𝗹𝗲𝘃𝗮𝗻𝘁 𝘀𝗲𝗰𝘁𝗶𝗼𝗻𝘀 ✪ 𝗣𝗿𝗼𝘃𝗶𝗱𝗲 𝗱𝗲𝘁𝗮𝗶𝗹𝗲𝗱 𝗮𝗻𝘀…"
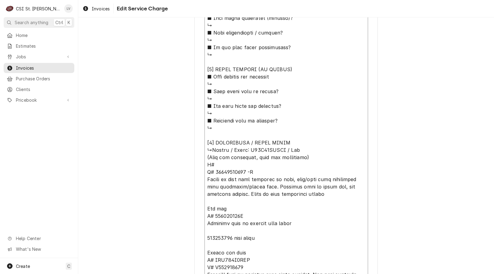
type textarea "x"
type textarea "⚠️ 𝗙𝗢𝗥𝗠 𝗜𝗡𝗦𝗧𝗥𝗨𝗖𝗧𝗜𝗢𝗡𝗦 ⚠️ ✪ 𝗖𝗼𝗺𝗽𝗹𝗲𝘁𝗲 𝗮𝗹𝗹 𝗿𝗲𝗹𝗲𝘃𝗮𝗻𝘁 𝘀𝗲𝗰𝘁𝗶𝗼𝗻𝘀 ✪ 𝗣𝗿𝗼𝘃𝗶𝗱𝗲 𝗱𝗲𝘁𝗮𝗶𝗹𝗲𝗱 𝗮𝗻𝘀…"
type textarea "x"
type textarea "⚠️ 𝗙𝗢𝗥𝗠 𝗜𝗡𝗦𝗧𝗥𝗨𝗖𝗧𝗜𝗢𝗡𝗦 ⚠️ ✪ 𝗖𝗼𝗺𝗽𝗹𝗲𝘁𝗲 𝗮𝗹𝗹 𝗿𝗲𝗹𝗲𝘃𝗮𝗻𝘁 𝘀𝗲𝗰𝘁𝗶𝗼𝗻𝘀 ✪ 𝗣𝗿𝗼𝘃𝗶𝗱𝗲 𝗱𝗲𝘁𝗮𝗶𝗹𝗲𝗱 𝗮𝗻𝘀…"
type textarea "x"
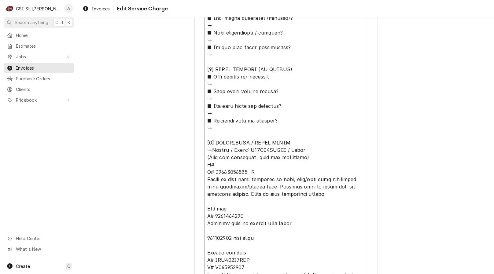
type textarea "⚠️ 𝗙𝗢𝗥𝗠 𝗜𝗡𝗦𝗧𝗥𝗨𝗖𝗧𝗜𝗢𝗡𝗦 ⚠️ ✪ 𝗖𝗼𝗺𝗽𝗹𝗲𝘁𝗲 𝗮𝗹𝗹 𝗿𝗲𝗹𝗲𝘃𝗮𝗻𝘁 𝘀𝗲𝗰𝘁𝗶𝗼𝗻𝘀 ✪ 𝗣𝗿𝗼𝘃𝗶𝗱𝗲 𝗱𝗲𝘁𝗮𝗶𝗹𝗲𝗱 𝗮𝗻𝘀…"
type textarea "x"
type textarea "⚠️ 𝗙𝗢𝗥𝗠 𝗜𝗡𝗦𝗧𝗥𝗨𝗖𝗧𝗜𝗢𝗡𝗦 ⚠️ ✪ 𝗖𝗼𝗺𝗽𝗹𝗲𝘁𝗲 𝗮𝗹𝗹 𝗿𝗲𝗹𝗲𝘃𝗮𝗻𝘁 𝘀𝗲𝗰𝘁𝗶𝗼𝗻𝘀 ✪ 𝗣𝗿𝗼𝘃𝗶𝗱𝗲 𝗱𝗲𝘁𝗮𝗶𝗹𝗲𝗱 𝗮𝗻𝘀…"
type textarea "x"
type textarea "⚠️ 𝗙𝗢𝗥𝗠 𝗜𝗡𝗦𝗧𝗥𝗨𝗖𝗧𝗜𝗢𝗡𝗦 ⚠️ ✪ 𝗖𝗼𝗺𝗽𝗹𝗲𝘁𝗲 𝗮𝗹𝗹 𝗿𝗲𝗹𝗲𝘃𝗮𝗻𝘁 𝘀𝗲𝗰𝘁𝗶𝗼𝗻𝘀 ✪ 𝗣𝗿𝗼𝘃𝗶𝗱𝗲 𝗱𝗲𝘁𝗮𝗶𝗹𝗲𝗱 𝗮𝗻𝘀…"
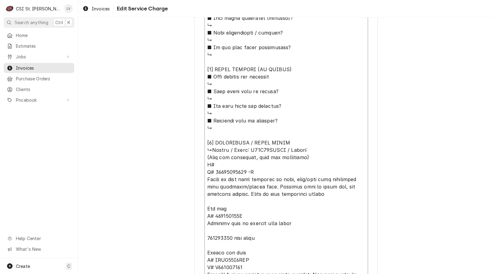
drag, startPoint x: 213, startPoint y: 172, endPoint x: 249, endPoint y: 172, distance: 35.4
click at [249, 172] on textarea "Service Summary ( optional )" at bounding box center [285, 160] width 163 height 797
click at [313, 150] on textarea "Service Summary ( optional )" at bounding box center [285, 160] width 163 height 797
paste textarea "29195010612 -S"
type textarea "x"
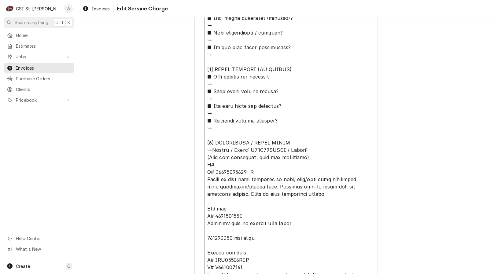
type textarea "⚠️ 𝗙𝗢𝗥𝗠 𝗜𝗡𝗦𝗧𝗥𝗨𝗖𝗧𝗜𝗢𝗡𝗦 ⚠️ ✪ 𝗖𝗼𝗺𝗽𝗹𝗲𝘁𝗲 𝗮𝗹𝗹 𝗿𝗲𝗹𝗲𝘃𝗮𝗻𝘁 𝘀𝗲𝗰𝘁𝗶𝗼𝗻𝘀 ✪ 𝗣𝗿𝗼𝘃𝗶𝗱𝗲 𝗱𝗲𝘁𝗮𝗶𝗹𝗲𝗱 𝗮𝗻𝘀…"
type textarea "x"
type textarea "⚠️ 𝗙𝗢𝗥𝗠 𝗜𝗡𝗦𝗧𝗥𝗨𝗖𝗧𝗜𝗢𝗡𝗦 ⚠️ ✪ 𝗖𝗼𝗺𝗽𝗹𝗲𝘁𝗲 𝗮𝗹𝗹 𝗿𝗲𝗹𝗲𝘃𝗮𝗻𝘁 𝘀𝗲𝗰𝘁𝗶𝗼𝗻𝘀 ✪ 𝗣𝗿𝗼𝘃𝗶𝗱𝗲 𝗱𝗲𝘁𝗮𝗶𝗹𝗲𝗱 𝗮𝗻𝘀…"
type textarea "x"
type textarea "⚠️ 𝗙𝗢𝗥𝗠 𝗜𝗡𝗦𝗧𝗥𝗨𝗖𝗧𝗜𝗢𝗡𝗦 ⚠️ ✪ 𝗖𝗼𝗺𝗽𝗹𝗲𝘁𝗲 𝗮𝗹𝗹 𝗿𝗲𝗹𝗲𝘃𝗮𝗻𝘁 𝘀𝗲𝗰𝘁𝗶𝗼𝗻𝘀 ✪ 𝗣𝗿𝗼𝘃𝗶𝗱𝗲 𝗱𝗲𝘁𝗮𝗶𝗹𝗲𝗱 𝗮𝗻𝘀…"
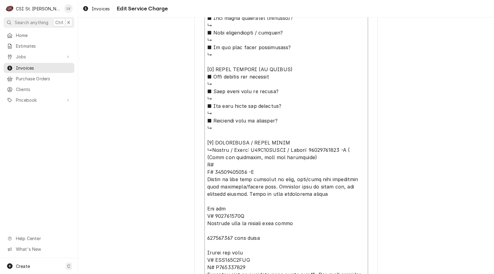
type textarea "x"
type textarea "⚠️ 𝗙𝗢𝗥𝗠 𝗜𝗡𝗦𝗧𝗥𝗨𝗖𝗧𝗜𝗢𝗡𝗦 ⚠️ ✪ 𝗖𝗼𝗺𝗽𝗹𝗲𝘁𝗲 𝗮𝗹𝗹 𝗿𝗲𝗹𝗲𝘃𝗮𝗻𝘁 𝘀𝗲𝗰𝘁𝗶𝗼𝗻𝘀 ✪ 𝗣𝗿𝗼𝘃𝗶𝗱𝗲 𝗱𝗲𝘁𝗮𝗶𝗹𝗲𝗱 𝗮𝗻𝘀…"
type textarea "x"
type textarea "⚠️ 𝗙𝗢𝗥𝗠 𝗜𝗡𝗦𝗧𝗥𝗨𝗖𝗧𝗜𝗢𝗡𝗦 ⚠️ ✪ 𝗖𝗼𝗺𝗽𝗹𝗲𝘁𝗲 𝗮𝗹𝗹 𝗿𝗲𝗹𝗲𝘃𝗮𝗻𝘁 𝘀𝗲𝗰𝘁𝗶𝗼𝗻𝘀 ✪ 𝗣𝗿𝗼𝘃𝗶𝗱𝗲 𝗱𝗲𝘁𝗮𝗶𝗹𝗲𝗱 𝗮𝗻𝘀…"
type textarea "x"
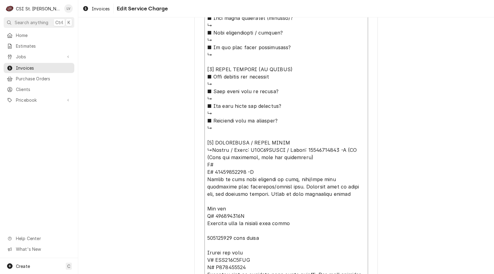
type textarea "⚠️ 𝗙𝗢𝗥𝗠 𝗜𝗡𝗦𝗧𝗥𝗨𝗖𝗧𝗜𝗢𝗡𝗦 ⚠️ ✪ 𝗖𝗼𝗺𝗽𝗹𝗲𝘁𝗲 𝗮𝗹𝗹 𝗿𝗲𝗹𝗲𝘃𝗮𝗻𝘁 𝘀𝗲𝗰𝘁𝗶𝗼𝗻𝘀 ✪ 𝗣𝗿𝗼𝘃𝗶𝗱𝗲 𝗱𝗲𝘁𝗮𝗶𝗹𝗲𝗱 𝗮𝗻𝘀…"
type textarea "x"
type textarea "⚠️ 𝗙𝗢𝗥𝗠 𝗜𝗡𝗦𝗧𝗥𝗨𝗖𝗧𝗜𝗢𝗡𝗦 ⚠️ ✪ 𝗖𝗼𝗺𝗽𝗹𝗲𝘁𝗲 𝗮𝗹𝗹 𝗿𝗲𝗹𝗲𝘃𝗮𝗻𝘁 𝘀𝗲𝗰𝘁𝗶𝗼𝗻𝘀 ✪ 𝗣𝗿𝗼𝘃𝗶𝗱𝗲 𝗱𝗲𝘁𝗮𝗶𝗹𝗲𝗱 𝗮𝗻𝘀…"
type textarea "x"
type textarea "⚠️ 𝗙𝗢𝗥𝗠 𝗜𝗡𝗦𝗧𝗥𝗨𝗖𝗧𝗜𝗢𝗡𝗦 ⚠️ ✪ 𝗖𝗼𝗺𝗽𝗹𝗲𝘁𝗲 𝗮𝗹𝗹 𝗿𝗲𝗹𝗲𝘃𝗮𝗻𝘁 𝘀𝗲𝗰𝘁𝗶𝗼𝗻𝘀 ✪ 𝗣𝗿𝗼𝘃𝗶𝗱𝗲 𝗱𝗲𝘁𝗮𝗶𝗹𝗲𝗱 𝗮𝗻𝘀…"
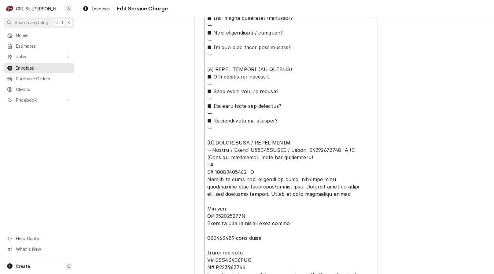
type textarea "x"
type textarea "⚠️ 𝗙𝗢𝗥𝗠 𝗜𝗡𝗦𝗧𝗥𝗨𝗖𝗧𝗜𝗢𝗡𝗦 ⚠️ ✪ 𝗖𝗼𝗺𝗽𝗹𝗲𝘁𝗲 𝗮𝗹𝗹 𝗿𝗲𝗹𝗲𝘃𝗮𝗻𝘁 𝘀𝗲𝗰𝘁𝗶𝗼𝗻𝘀 ✪ 𝗣𝗿𝗼𝘃𝗶𝗱𝗲 𝗱𝗲𝘁𝗮𝗶𝗹𝗲𝗱 𝗮𝗻𝘀…"
type textarea "x"
type textarea "⚠️ 𝗙𝗢𝗥𝗠 𝗜𝗡𝗦𝗧𝗥𝗨𝗖𝗧𝗜𝗢𝗡𝗦 ⚠️ ✪ 𝗖𝗼𝗺𝗽𝗹𝗲𝘁𝗲 𝗮𝗹𝗹 𝗿𝗲𝗹𝗲𝘃𝗮𝗻𝘁 𝘀𝗲𝗰𝘁𝗶𝗼𝗻𝘀 ✪ 𝗣𝗿𝗼𝘃𝗶𝗱𝗲 𝗱𝗲𝘁𝗮𝗶𝗹𝗲𝗱 𝗮𝗻𝘀…"
type textarea "x"
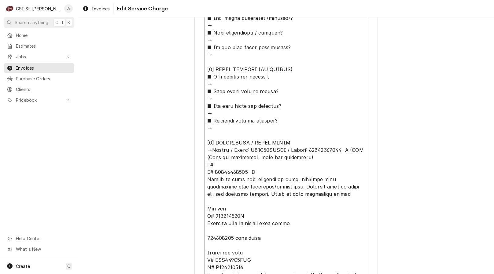
type textarea "⚠️ 𝗙𝗢𝗥𝗠 𝗜𝗡𝗦𝗧𝗥𝗨𝗖𝗧𝗜𝗢𝗡𝗦 ⚠️ ✪ 𝗖𝗼𝗺𝗽𝗹𝗲𝘁𝗲 𝗮𝗹𝗹 𝗿𝗲𝗹𝗲𝘃𝗮𝗻𝘁 𝘀𝗲𝗰𝘁𝗶𝗼𝗻𝘀 ✪ 𝗣𝗿𝗼𝘃𝗶𝗱𝗲 𝗱𝗲𝘁𝗮𝗶𝗹𝗲𝗱 𝗮𝗻𝘀…"
type textarea "x"
type textarea "⚠️ 𝗙𝗢𝗥𝗠 𝗜𝗡𝗦𝗧𝗥𝗨𝗖𝗧𝗜𝗢𝗡𝗦 ⚠️ ✪ 𝗖𝗼𝗺𝗽𝗹𝗲𝘁𝗲 𝗮𝗹𝗹 𝗿𝗲𝗹𝗲𝘃𝗮𝗻𝘁 𝘀𝗲𝗰𝘁𝗶𝗼𝗻𝘀 ✪ 𝗣𝗿𝗼𝘃𝗶𝗱𝗲 𝗱𝗲𝘁𝗮𝗶𝗹𝗲𝗱 𝗮𝗻𝘀…"
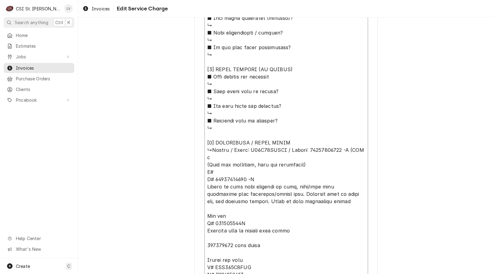
type textarea "x"
type textarea "⚠️ 𝗙𝗢𝗥𝗠 𝗜𝗡𝗦𝗧𝗥𝗨𝗖𝗧𝗜𝗢𝗡𝗦 ⚠️ ✪ 𝗖𝗼𝗺𝗽𝗹𝗲𝘁𝗲 𝗮𝗹𝗹 𝗿𝗲𝗹𝗲𝘃𝗮𝗻𝘁 𝘀𝗲𝗰𝘁𝗶𝗼𝗻𝘀 ✪ 𝗣𝗿𝗼𝘃𝗶𝗱𝗲 𝗱𝗲𝘁𝗮𝗶𝗹𝗲𝗱 𝗮𝗻𝘀…"
type textarea "x"
type textarea "⚠️ 𝗙𝗢𝗥𝗠 𝗜𝗡𝗦𝗧𝗥𝗨𝗖𝗧𝗜𝗢𝗡𝗦 ⚠️ ✪ 𝗖𝗼𝗺𝗽𝗹𝗲𝘁𝗲 𝗮𝗹𝗹 𝗿𝗲𝗹𝗲𝘃𝗮𝗻𝘁 𝘀𝗲𝗰𝘁𝗶𝗼𝗻𝘀 ✪ 𝗣𝗿𝗼𝘃𝗶𝗱𝗲 𝗱𝗲𝘁𝗮𝗶𝗹𝗲𝗱 𝗮𝗻𝘀…"
type textarea "x"
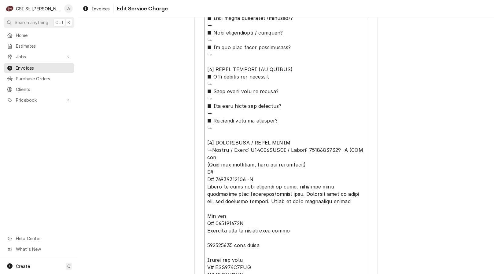
type textarea "⚠️ 𝗙𝗢𝗥𝗠 𝗜𝗡𝗦𝗧𝗥𝗨𝗖𝗧𝗜𝗢𝗡𝗦 ⚠️ ✪ 𝗖𝗼𝗺𝗽𝗹𝗲𝘁𝗲 𝗮𝗹𝗹 𝗿𝗲𝗹𝗲𝘃𝗮𝗻𝘁 𝘀𝗲𝗰𝘁𝗶𝗼𝗻𝘀 ✪ 𝗣𝗿𝗼𝘃𝗶𝗱𝗲 𝗱𝗲𝘁𝗮𝗶𝗹𝗲𝗱 𝗮𝗻𝘀…"
type textarea "x"
type textarea "⚠️ 𝗙𝗢𝗥𝗠 𝗜𝗡𝗦𝗧𝗥𝗨𝗖𝗧𝗜𝗢𝗡𝗦 ⚠️ ✪ 𝗖𝗼𝗺𝗽𝗹𝗲𝘁𝗲 𝗮𝗹𝗹 𝗿𝗲𝗹𝗲𝘃𝗮𝗻𝘁 𝘀𝗲𝗰𝘁𝗶𝗼𝗻𝘀 ✪ 𝗣𝗿𝗼𝘃𝗶𝗱𝗲 𝗱𝗲𝘁𝗮𝗶𝗹𝗲𝗱 𝗮𝗻𝘀…"
type textarea "x"
type textarea "⚠️ 𝗙𝗢𝗥𝗠 𝗜𝗡𝗦𝗧𝗥𝗨𝗖𝗧𝗜𝗢𝗡𝗦 ⚠️ ✪ 𝗖𝗼𝗺𝗽𝗹𝗲𝘁𝗲 𝗮𝗹𝗹 𝗿𝗲𝗹𝗲𝘃𝗮𝗻𝘁 𝘀𝗲𝗰𝘁𝗶𝗼𝗻𝘀 ✪ 𝗣𝗿𝗼𝘃𝗶𝗱𝗲 𝗱𝗲𝘁𝗮𝗶𝗹𝗲𝗱 𝗮𝗻𝘀…"
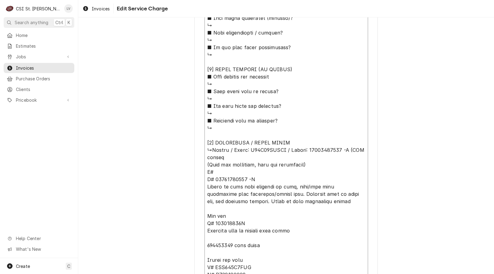
type textarea "x"
type textarea "⚠️ 𝗙𝗢𝗥𝗠 𝗜𝗡𝗦𝗧𝗥𝗨𝗖𝗧𝗜𝗢𝗡𝗦 ⚠️ ✪ 𝗖𝗼𝗺𝗽𝗹𝗲𝘁𝗲 𝗮𝗹𝗹 𝗿𝗲𝗹𝗲𝘃𝗮𝗻𝘁 𝘀𝗲𝗰𝘁𝗶𝗼𝗻𝘀 ✪ 𝗣𝗿𝗼𝘃𝗶𝗱𝗲 𝗱𝗲𝘁𝗮𝗶𝗹𝗲𝗱 𝗮𝗻𝘀…"
type textarea "x"
type textarea "⚠️ 𝗙𝗢𝗥𝗠 𝗜𝗡𝗦𝗧𝗥𝗨𝗖𝗧𝗜𝗢𝗡𝗦 ⚠️ ✪ 𝗖𝗼𝗺𝗽𝗹𝗲𝘁𝗲 𝗮𝗹𝗹 𝗿𝗲𝗹𝗲𝘃𝗮𝗻𝘁 𝘀𝗲𝗰𝘁𝗶𝗼𝗻𝘀 ✪ 𝗣𝗿𝗼𝘃𝗶𝗱𝗲 𝗱𝗲𝘁𝗮𝗶𝗹𝗲𝗱 𝗮𝗻𝘀…"
type textarea "x"
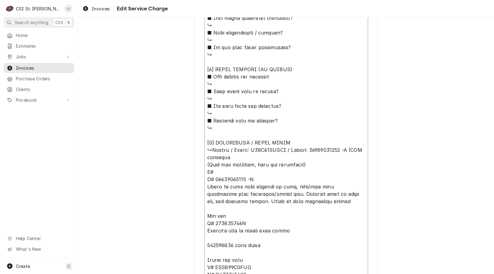
type textarea "⚠️ 𝗙𝗢𝗥𝗠 𝗜𝗡𝗦𝗧𝗥𝗨𝗖𝗧𝗜𝗢𝗡𝗦 ⚠️ ✪ 𝗖𝗼𝗺𝗽𝗹𝗲𝘁𝗲 𝗮𝗹𝗹 𝗿𝗲𝗹𝗲𝘃𝗮𝗻𝘁 𝘀𝗲𝗰𝘁𝗶𝗼𝗻𝘀 ✪ 𝗣𝗿𝗼𝘃𝗶𝗱𝗲 𝗱𝗲𝘁𝗮𝗶𝗹𝗲𝗱 𝗮𝗻𝘀…"
type textarea "x"
type textarea "⚠️ 𝗙𝗢𝗥𝗠 𝗜𝗡𝗦𝗧𝗥𝗨𝗖𝗧𝗜𝗢𝗡𝗦 ⚠️ ✪ 𝗖𝗼𝗺𝗽𝗹𝗲𝘁𝗲 𝗮𝗹𝗹 𝗿𝗲𝗹𝗲𝘃𝗮𝗻𝘁 𝘀𝗲𝗰𝘁𝗶𝗼𝗻𝘀 ✪ 𝗣𝗿𝗼𝘃𝗶𝗱𝗲 𝗱𝗲𝘁𝗮𝗶𝗹𝗲𝗱 𝗮𝗻𝘀…"
type textarea "x"
type textarea "⚠️ 𝗙𝗢𝗥𝗠 𝗜𝗡𝗦𝗧𝗥𝗨𝗖𝗧𝗜𝗢𝗡𝗦 ⚠️ ✪ 𝗖𝗼𝗺𝗽𝗹𝗲𝘁𝗲 𝗮𝗹𝗹 𝗿𝗲𝗹𝗲𝘃𝗮𝗻𝘁 𝘀𝗲𝗰𝘁𝗶𝗼𝗻𝘀 ✪ 𝗣𝗿𝗼𝘃𝗶𝗱𝗲 𝗱𝗲𝘁𝗮𝗶𝗹𝗲𝗱 𝗮𝗻𝘀…"
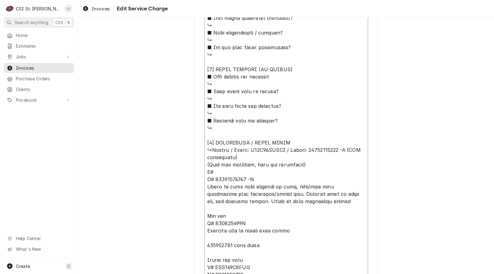
type textarea "x"
type textarea "⚠️ 𝗙𝗢𝗥𝗠 𝗜𝗡𝗦𝗧𝗥𝗨𝗖𝗧𝗜𝗢𝗡𝗦 ⚠️ ✪ 𝗖𝗼𝗺𝗽𝗹𝗲𝘁𝗲 𝗮𝗹𝗹 𝗿𝗲𝗹𝗲𝘃𝗮𝗻𝘁 𝘀𝗲𝗰𝘁𝗶𝗼𝗻𝘀 ✪ 𝗣𝗿𝗼𝘃𝗶𝗱𝗲 𝗱𝗲𝘁𝗮𝗶𝗹𝗲𝗱 𝗮𝗻𝘀…"
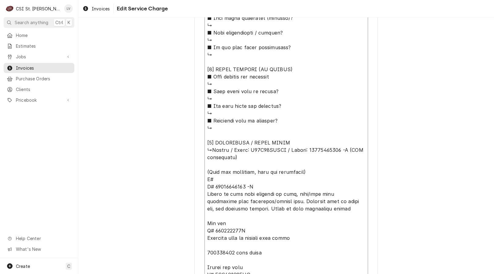
drag, startPoint x: 259, startPoint y: 188, endPoint x: 198, endPoint y: 174, distance: 62.9
click at [198, 174] on div "Use the fields below to edit this service charge Short Description Job | Servic…" at bounding box center [285, 60] width 183 height 1123
type textarea "x"
type textarea "⚠️ 𝗙𝗢𝗥𝗠 𝗜𝗡𝗦𝗧𝗥𝗨𝗖𝗧𝗜𝗢𝗡𝗦 ⚠️ ✪ 𝗖𝗼𝗺𝗽𝗹𝗲𝘁𝗲 𝗮𝗹𝗹 𝗿𝗲𝗹𝗲𝘃𝗮𝗻𝘁 𝘀𝗲𝗰𝘁𝗶𝗼𝗻𝘀 ✪ 𝗣𝗿𝗼𝘃𝗶𝗱𝗲 𝗱𝗲𝘁𝗮𝗶𝗹𝗲𝗱 𝗮𝗻𝘀…"
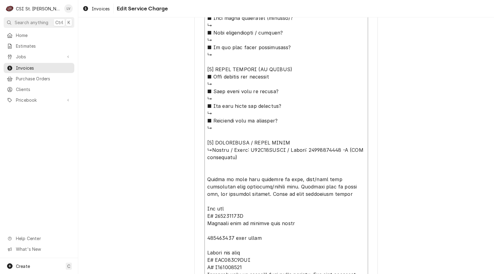
scroll to position [545, 0]
click at [236, 180] on textarea "Service Summary ( optional )" at bounding box center [285, 146] width 163 height 797
type textarea "x"
type textarea "⚠️ 𝗙𝗢𝗥𝗠 𝗜𝗡𝗦𝗧𝗥𝗨𝗖𝗧𝗜𝗢𝗡𝗦 ⚠️ ✪ 𝗖𝗼𝗺𝗽𝗹𝗲𝘁𝗲 𝗮𝗹𝗹 𝗿𝗲𝗹𝗲𝘃𝗮𝗻𝘁 𝘀𝗲𝗰𝘁𝗶𝗼𝗻𝘀 ✪ 𝗣𝗿𝗼𝘃𝗶𝗱𝗲 𝗱𝗲𝘁𝗮𝗶𝗹𝗲𝗱 𝗮𝗻𝘀…"
click at [239, 157] on textarea "Service Summary ( optional )" at bounding box center [285, 146] width 163 height 797
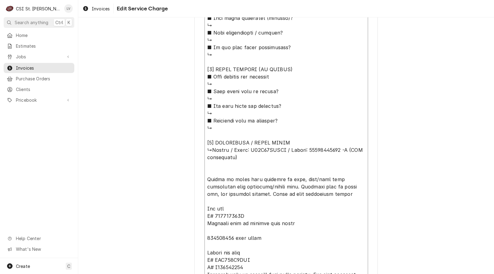
type textarea "x"
type textarea "⚠️ 𝗙𝗢𝗥𝗠 𝗜𝗡𝗦𝗧𝗥𝗨𝗖𝗧𝗜𝗢𝗡𝗦 ⚠️ ✪ 𝗖𝗼𝗺𝗽𝗹𝗲𝘁𝗲 𝗮𝗹𝗹 𝗿𝗲𝗹𝗲𝘃𝗮𝗻𝘁 𝘀𝗲𝗰𝘁𝗶𝗼𝗻𝘀 ✪ 𝗣𝗿𝗼𝘃𝗶𝗱𝗲 𝗱𝗲𝘁𝗮𝗶𝗹𝗲𝗱 𝗮𝗻𝘀…"
type textarea "x"
type textarea "⚠️ 𝗙𝗢𝗥𝗠 𝗜𝗡𝗦𝗧𝗥𝗨𝗖𝗧𝗜𝗢𝗡𝗦 ⚠️ ✪ 𝗖𝗼𝗺𝗽𝗹𝗲𝘁𝗲 𝗮𝗹𝗹 𝗿𝗲𝗹𝗲𝘃𝗮𝗻𝘁 𝘀𝗲𝗰𝘁𝗶𝗼𝗻𝘀 ✪ 𝗣𝗿𝗼𝘃𝗶𝗱𝗲 𝗱𝗲𝘁𝗮𝗶𝗹𝗲𝗱 𝗮𝗻𝘀…"
type textarea "x"
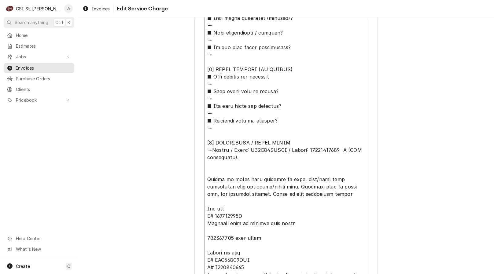
type textarea "⚠️ 𝗙𝗢𝗥𝗠 𝗜𝗡𝗦𝗧𝗥𝗨𝗖𝗧𝗜𝗢𝗡𝗦 ⚠️ ✪ 𝗖𝗼𝗺𝗽𝗹𝗲𝘁𝗲 𝗮𝗹𝗹 𝗿𝗲𝗹𝗲𝘃𝗮𝗻𝘁 𝘀𝗲𝗰𝘁𝗶𝗼𝗻𝘀 ✪ 𝗣𝗿𝗼𝘃𝗶𝗱𝗲 𝗱𝗲𝘁𝗮𝗶𝗹𝗲𝗱 𝗮𝗻𝘀…"
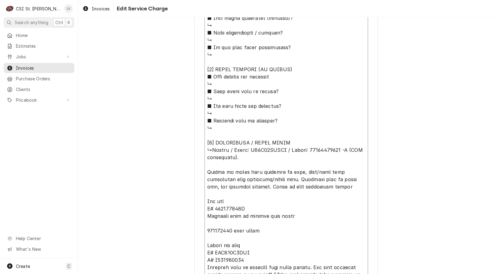
type textarea "x"
type textarea "⚠️ 𝗙𝗢𝗥𝗠 𝗜𝗡𝗦𝗧𝗥𝗨𝗖𝗧𝗜𝗢𝗡𝗦 ⚠️ ✪ 𝗖𝗼𝗺𝗽𝗹𝗲𝘁𝗲 𝗮𝗹𝗹 𝗿𝗲𝗹𝗲𝘃𝗮𝗻𝘁 𝘀𝗲𝗰𝘁𝗶𝗼𝗻𝘀 ✪ 𝗣𝗿𝗼𝘃𝗶𝗱𝗲 𝗱𝗲𝘁𝗮𝗶𝗹𝗲𝗱 𝗮𝗻𝘀…"
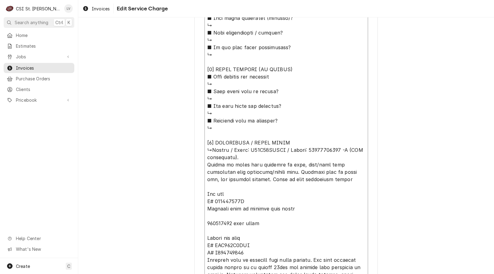
type textarea "x"
type textarea "⚠️ 𝗙𝗢𝗥𝗠 𝗜𝗡𝗦𝗧𝗥𝗨𝗖𝗧𝗜𝗢𝗡𝗦 ⚠️ ✪ 𝗖𝗼𝗺𝗽𝗹𝗲𝘁𝗲 𝗮𝗹𝗹 𝗿𝗲𝗹𝗲𝘃𝗮𝗻𝘁 𝘀𝗲𝗰𝘁𝗶𝗼𝗻𝘀 ✪ 𝗣𝗿𝗼𝘃𝗶𝗱𝗲 𝗱𝗲𝘁𝗮𝗶𝗹𝗲𝗱 𝗮𝗻𝘀…"
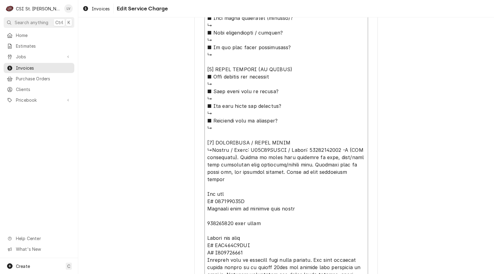
click at [295, 166] on textarea "Service Summary ( optional )" at bounding box center [285, 135] width 163 height 775
type textarea "x"
type textarea "⚠️ 𝗙𝗢𝗥𝗠 𝗜𝗡𝗦𝗧𝗥𝗨𝗖𝗧𝗜𝗢𝗡𝗦 ⚠️ ✪ 𝗖𝗼𝗺𝗽𝗹𝗲𝘁𝗲 𝗮𝗹𝗹 𝗿𝗲𝗹𝗲𝘃𝗮𝗻𝘁 𝘀𝗲𝗰𝘁𝗶𝗼𝗻𝘀 ✪ 𝗣𝗿𝗼𝘃𝗶𝗱𝗲 𝗱𝗲𝘁𝗮𝗶𝗹𝗲𝗱 𝗮𝗻𝘀…"
type textarea "x"
type textarea "⚠️ 𝗙𝗢𝗥𝗠 𝗜𝗡𝗦𝗧𝗥𝗨𝗖𝗧𝗜𝗢𝗡𝗦 ⚠️ ✪ 𝗖𝗼𝗺𝗽𝗹𝗲𝘁𝗲 𝗮𝗹𝗹 𝗿𝗲𝗹𝗲𝘃𝗮𝗻𝘁 𝘀𝗲𝗰𝘁𝗶𝗼𝗻𝘀 ✪ 𝗣𝗿𝗼𝘃𝗶𝗱𝗲 𝗱𝗲𝘁𝗮𝗶𝗹𝗲𝗱 𝗮𝗻𝘀…"
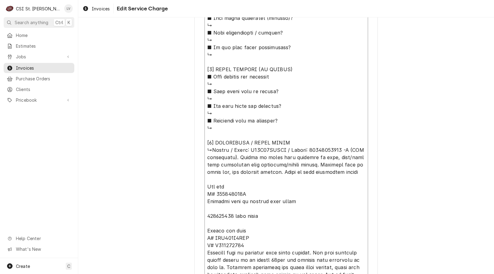
type textarea "x"
type textarea "⚠️ 𝗙𝗢𝗥𝗠 𝗜𝗡𝗦𝗧𝗥𝗨𝗖𝗧𝗜𝗢𝗡𝗦 ⚠️ ✪ 𝗖𝗼𝗺𝗽𝗹𝗲𝘁𝗲 𝗮𝗹𝗹 𝗿𝗲𝗹𝗲𝘃𝗮𝗻𝘁 𝘀𝗲𝗰𝘁𝗶𝗼𝗻𝘀 ✪ 𝗣𝗿𝗼𝘃𝗶𝗱𝗲 𝗱𝗲𝘁𝗮𝗶𝗹𝗲𝗱 𝗮𝗻𝘀…"
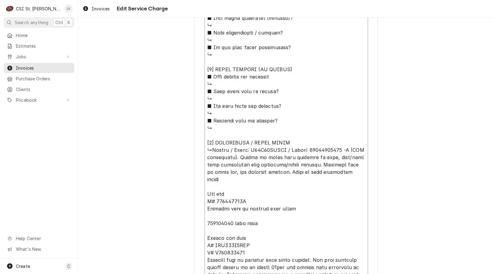
type textarea "x"
type textarea "⚠️ 𝗙𝗢𝗥𝗠 𝗜𝗡𝗦𝗧𝗥𝗨𝗖𝗧𝗜𝗢𝗡𝗦 ⚠️ ✪ 𝗖𝗼𝗺𝗽𝗹𝗲𝘁𝗲 𝗮𝗹𝗹 𝗿𝗲𝗹𝗲𝘃𝗮𝗻𝘁 𝘀𝗲𝗰𝘁𝗶𝗼𝗻𝘀 ✪ 𝗣𝗿𝗼𝘃𝗶𝗱𝗲 𝗱𝗲𝘁𝗮𝗶𝗹𝗲𝗱 𝗮𝗻𝘀…"
click at [359, 171] on textarea "Service Summary ( optional )" at bounding box center [285, 135] width 163 height 775
type textarea "x"
type textarea "⚠️ 𝗙𝗢𝗥𝗠 𝗜𝗡𝗦𝗧𝗥𝗨𝗖𝗧𝗜𝗢𝗡𝗦 ⚠️ ✪ 𝗖𝗼𝗺𝗽𝗹𝗲𝘁𝗲 𝗮𝗹𝗹 𝗿𝗲𝗹𝗲𝘃𝗮𝗻𝘁 𝘀𝗲𝗰𝘁𝗶𝗼𝗻𝘀 ✪ 𝗣𝗿𝗼𝘃𝗶𝗱𝗲 𝗱𝗲𝘁𝗮𝗶𝗹𝗲𝗱 𝗮𝗻𝘀…"
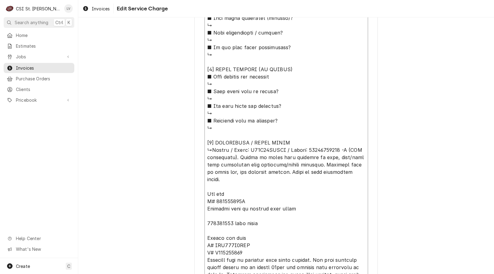
type textarea "x"
type textarea "⚠️ 𝗙𝗢𝗥𝗠 𝗜𝗡𝗦𝗧𝗥𝗨𝗖𝗧𝗜𝗢𝗡𝗦 ⚠️ ✪ 𝗖𝗼𝗺𝗽𝗹𝗲𝘁𝗲 𝗮𝗹𝗹 𝗿𝗲𝗹𝗲𝘃𝗮𝗻𝘁 𝘀𝗲𝗰𝘁𝗶𝗼𝗻𝘀 ✪ 𝗣𝗿𝗼𝘃𝗶𝗱𝗲 𝗱𝗲𝘁𝗮𝗶𝗹𝗲𝗱 𝗮𝗻𝘀…"
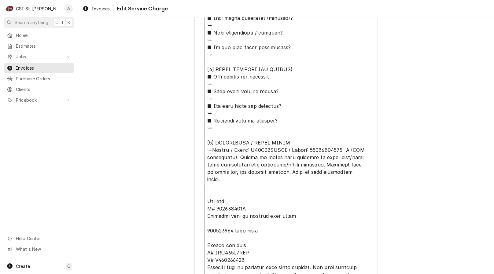
type textarea "x"
type textarea "⚠️ 𝗙𝗢𝗥𝗠 𝗜𝗡𝗦𝗧𝗥𝗨𝗖𝗧𝗜𝗢𝗡𝗦 ⚠️ ✪ 𝗖𝗼𝗺𝗽𝗹𝗲𝘁𝗲 𝗮𝗹𝗹 𝗿𝗲𝗹𝗲𝘃𝗮𝗻𝘁 𝘀𝗲𝗰𝘁𝗶𝗼𝗻𝘀 ✪ 𝗣𝗿𝗼𝘃𝗶𝗱𝗲 𝗱𝗲𝘁𝗮𝗶𝗹𝗲𝗱 𝗮𝗻𝘀…"
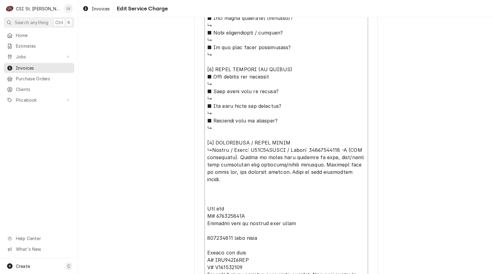
type textarea "x"
type textarea "⚠️ 𝗙𝗢𝗥𝗠 𝗜𝗡𝗦𝗧𝗥𝗨𝗖𝗧𝗜𝗢𝗡𝗦 ⚠️ ✪ 𝗖𝗼𝗺𝗽𝗹𝗲𝘁𝗲 𝗮𝗹𝗹 𝗿𝗲𝗹𝗲𝘃𝗮𝗻𝘁 𝘀𝗲𝗰𝘁𝗶𝗼𝗻𝘀 ✪ 𝗣𝗿𝗼𝘃𝗶𝗱𝗲 𝗱𝗲𝘁𝗮𝗶𝗹𝗲𝗱 𝗮𝗻𝘀…"
type textarea "x"
type textarea "⚠️ 𝗙𝗢𝗥𝗠 𝗜𝗡𝗦𝗧𝗥𝗨𝗖𝗧𝗜𝗢𝗡𝗦 ⚠️ ✪ 𝗖𝗼𝗺𝗽𝗹𝗲𝘁𝗲 𝗮𝗹𝗹 𝗿𝗲𝗹𝗲𝘃𝗮𝗻𝘁 𝘀𝗲𝗰𝘁𝗶𝗼𝗻𝘀 ✪ 𝗣𝗿𝗼𝘃𝗶𝗱𝗲 𝗱𝗲𝘁𝗮𝗶𝗹𝗲𝗱 𝗮𝗻𝘀…"
type textarea "x"
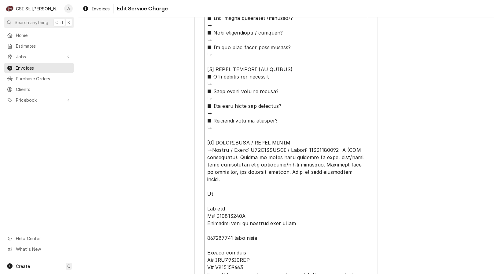
type textarea "⚠️ 𝗙𝗢𝗥𝗠 𝗜𝗡𝗦𝗧𝗥𝗨𝗖𝗧𝗜𝗢𝗡𝗦 ⚠️ ✪ 𝗖𝗼𝗺𝗽𝗹𝗲𝘁𝗲 𝗮𝗹𝗹 𝗿𝗲𝗹𝗲𝘃𝗮𝗻𝘁 𝘀𝗲𝗰𝘁𝗶𝗼𝗻𝘀 ✪ 𝗣𝗿𝗼𝘃𝗶𝗱𝗲 𝗱𝗲𝘁𝗮𝗶𝗹𝗲𝗱 𝗮𝗻𝘀…"
type textarea "x"
type textarea "⚠️ 𝗙𝗢𝗥𝗠 𝗜𝗡𝗦𝗧𝗥𝗨𝗖𝗧𝗜𝗢𝗡𝗦 ⚠️ ✪ 𝗖𝗼𝗺𝗽𝗹𝗲𝘁𝗲 𝗮𝗹𝗹 𝗿𝗲𝗹𝗲𝘃𝗮𝗻𝘁 𝘀𝗲𝗰𝘁𝗶𝗼𝗻𝘀 ✪ 𝗣𝗿𝗼𝘃𝗶𝗱𝗲 𝗱𝗲𝘁𝗮𝗶𝗹𝗲𝗱 𝗮𝗻𝘀…"
type textarea "x"
type textarea "⚠️ 𝗙𝗢𝗥𝗠 𝗜𝗡𝗦𝗧𝗥𝗨𝗖𝗧𝗜𝗢𝗡𝗦 ⚠️ ✪ 𝗖𝗼𝗺𝗽𝗹𝗲𝘁𝗲 𝗮𝗹𝗹 𝗿𝗲𝗹𝗲𝘃𝗮𝗻𝘁 𝘀𝗲𝗰𝘁𝗶𝗼𝗻𝘀 ✪ 𝗣𝗿𝗼𝘃𝗶𝗱𝗲 𝗱𝗲𝘁𝗮𝗶𝗹𝗲𝗱 𝗮𝗻𝘀…"
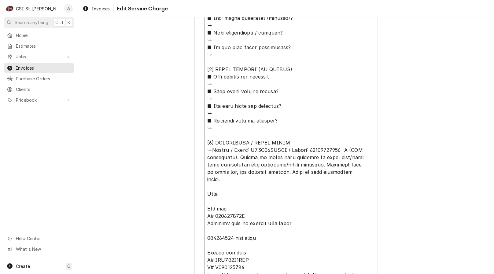
type textarea "x"
type textarea "⚠️ 𝗙𝗢𝗥𝗠 𝗜𝗡𝗦𝗧𝗥𝗨𝗖𝗧𝗜𝗢𝗡𝗦 ⚠️ ✪ 𝗖𝗼𝗺𝗽𝗹𝗲𝘁𝗲 𝗮𝗹𝗹 𝗿𝗲𝗹𝗲𝘃𝗮𝗻𝘁 𝘀𝗲𝗰𝘁𝗶𝗼𝗻𝘀 ✪ 𝗣𝗿𝗼𝘃𝗶𝗱𝗲 𝗱𝗲𝘁𝗮𝗶𝗹𝗲𝗱 𝗮𝗻𝘀…"
type textarea "x"
type textarea "⚠️ 𝗙𝗢𝗥𝗠 𝗜𝗡𝗦𝗧𝗥𝗨𝗖𝗧𝗜𝗢𝗡𝗦 ⚠️ ✪ 𝗖𝗼𝗺𝗽𝗹𝗲𝘁𝗲 𝗮𝗹𝗹 𝗿𝗲𝗹𝗲𝘃𝗮𝗻𝘁 𝘀𝗲𝗰𝘁𝗶𝗼𝗻𝘀 ✪ 𝗣𝗿𝗼𝘃𝗶𝗱𝗲 𝗱𝗲𝘁𝗮𝗶𝗹𝗲𝗱 𝗮𝗻𝘀…"
type textarea "x"
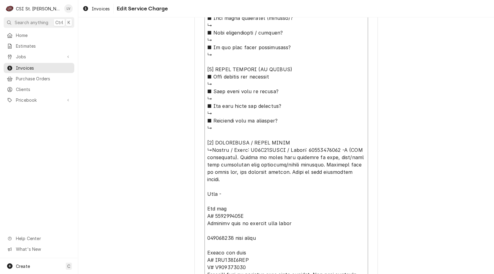
type textarea "⚠️ 𝗙𝗢𝗥𝗠 𝗜𝗡𝗦𝗧𝗥𝗨𝗖𝗧𝗜𝗢𝗡𝗦 ⚠️ ✪ 𝗖𝗼𝗺𝗽𝗹𝗲𝘁𝗲 𝗮𝗹𝗹 𝗿𝗲𝗹𝗲𝘃𝗮𝗻𝘁 𝘀𝗲𝗰𝘁𝗶𝗼𝗻𝘀 ✪ 𝗣𝗿𝗼𝘃𝗶𝗱𝗲 𝗱𝗲𝘁𝗮𝗶𝗹𝗲𝗱 𝗮𝗻𝘀…"
type textarea "x"
type textarea "⚠️ 𝗙𝗢𝗥𝗠 𝗜𝗡𝗦𝗧𝗥𝗨𝗖𝗧𝗜𝗢𝗡𝗦 ⚠️ ✪ 𝗖𝗼𝗺𝗽𝗹𝗲𝘁𝗲 𝗮𝗹𝗹 𝗿𝗲𝗹𝗲𝘃𝗮𝗻𝘁 𝘀𝗲𝗰𝘁𝗶𝗼𝗻𝘀 ✪ 𝗣𝗿𝗼𝘃𝗶𝗱𝗲 𝗱𝗲𝘁𝗮𝗶𝗹𝗲𝗱 𝗮𝗻𝘀…"
type textarea "x"
type textarea "⚠️ 𝗙𝗢𝗥𝗠 𝗜𝗡𝗦𝗧𝗥𝗨𝗖𝗧𝗜𝗢𝗡𝗦 ⚠️ ✪ 𝗖𝗼𝗺𝗽𝗹𝗲𝘁𝗲 𝗮𝗹𝗹 𝗿𝗲𝗹𝗲𝘃𝗮𝗻𝘁 𝘀𝗲𝗰𝘁𝗶𝗼𝗻𝘀 ✪ 𝗣𝗿𝗼𝘃𝗶𝗱𝗲 𝗱𝗲𝘁𝗮𝗶𝗹𝗲𝗱 𝗮𝗻𝘀…"
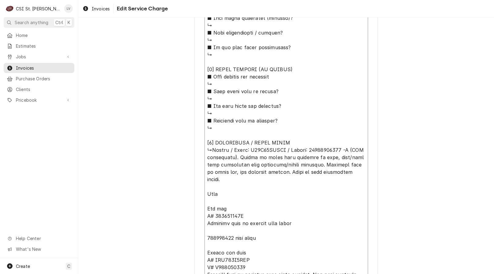
type textarea "x"
type textarea "⚠️ 𝗙𝗢𝗥𝗠 𝗜𝗡𝗦𝗧𝗥𝗨𝗖𝗧𝗜𝗢𝗡𝗦 ⚠️ ✪ 𝗖𝗼𝗺𝗽𝗹𝗲𝘁𝗲 𝗮𝗹𝗹 𝗿𝗲𝗹𝗲𝘃𝗮𝗻𝘁 𝘀𝗲𝗰𝘁𝗶𝗼𝗻𝘀 ✪ 𝗣𝗿𝗼𝘃𝗶𝗱𝗲 𝗱𝗲𝘁𝗮𝗶𝗹𝗲𝗱 𝗮𝗻𝘀…"
type textarea "x"
type textarea "⚠️ 𝗙𝗢𝗥𝗠 𝗜𝗡𝗦𝗧𝗥𝗨𝗖𝗧𝗜𝗢𝗡𝗦 ⚠️ ✪ 𝗖𝗼𝗺𝗽𝗹𝗲𝘁𝗲 𝗮𝗹𝗹 𝗿𝗲𝗹𝗲𝘃𝗮𝗻𝘁 𝘀𝗲𝗰𝘁𝗶𝗼𝗻𝘀 ✪ 𝗣𝗿𝗼𝘃𝗶𝗱𝗲 𝗱𝗲𝘁𝗮𝗶𝗹𝗲𝗱 𝗮𝗻𝘀…"
type textarea "x"
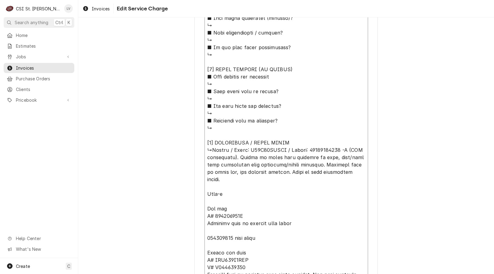
type textarea "⚠️ 𝗙𝗢𝗥𝗠 𝗜𝗡𝗦𝗧𝗥𝗨𝗖𝗧𝗜𝗢𝗡𝗦 ⚠️ ✪ 𝗖𝗼𝗺𝗽𝗹𝗲𝘁𝗲 𝗮𝗹𝗹 𝗿𝗲𝗹𝗲𝘃𝗮𝗻𝘁 𝘀𝗲𝗰𝘁𝗶𝗼𝗻𝘀 ✪ 𝗣𝗿𝗼𝘃𝗶𝗱𝗲 𝗱𝗲𝘁𝗮𝗶𝗹𝗲𝗱 𝗮𝗻𝘀…"
type textarea "x"
type textarea "⚠️ 𝗙𝗢𝗥𝗠 𝗜𝗡𝗦𝗧𝗥𝗨𝗖𝗧𝗜𝗢𝗡𝗦 ⚠️ ✪ 𝗖𝗼𝗺𝗽𝗹𝗲𝘁𝗲 𝗮𝗹𝗹 𝗿𝗲𝗹𝗲𝘃𝗮𝗻𝘁 𝘀𝗲𝗰𝘁𝗶𝗼𝗻𝘀 ✪ 𝗣𝗿𝗼𝘃𝗶𝗱𝗲 𝗱𝗲𝘁𝗮𝗶𝗹𝗲𝗱 𝗮𝗻𝘀…"
type textarea "x"
type textarea "⚠️ 𝗙𝗢𝗥𝗠 𝗜𝗡𝗦𝗧𝗥𝗨𝗖𝗧𝗜𝗢𝗡𝗦 ⚠️ ✪ 𝗖𝗼𝗺𝗽𝗹𝗲𝘁𝗲 𝗮𝗹𝗹 𝗿𝗲𝗹𝗲𝘃𝗮𝗻𝘁 𝘀𝗲𝗰𝘁𝗶𝗼𝗻𝘀 ✪ 𝗣𝗿𝗼𝘃𝗶𝗱𝗲 𝗱𝗲𝘁𝗮𝗶𝗹𝗲𝗱 𝗮𝗻𝘀…"
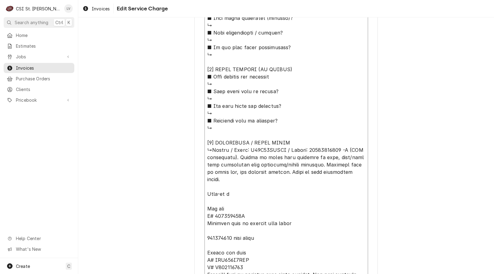
type textarea "x"
type textarea "⚠️ 𝗙𝗢𝗥𝗠 𝗜𝗡𝗦𝗧𝗥𝗨𝗖𝗧𝗜𝗢𝗡𝗦 ⚠️ ✪ 𝗖𝗼𝗺𝗽𝗹𝗲𝘁𝗲 𝗮𝗹𝗹 𝗿𝗲𝗹𝗲𝘃𝗮𝗻𝘁 𝘀𝗲𝗰𝘁𝗶𝗼𝗻𝘀 ✪ 𝗣𝗿𝗼𝘃𝗶𝗱𝗲 𝗱𝗲𝘁𝗮𝗶𝗹𝗲𝗱 𝗮𝗻𝘀…"
type textarea "x"
type textarea "⚠️ 𝗙𝗢𝗥𝗠 𝗜𝗡𝗦𝗧𝗥𝗨𝗖𝗧𝗜𝗢𝗡𝗦 ⚠️ ✪ 𝗖𝗼𝗺𝗽𝗹𝗲𝘁𝗲 𝗮𝗹𝗹 𝗿𝗲𝗹𝗲𝘃𝗮𝗻𝘁 𝘀𝗲𝗰𝘁𝗶𝗼𝗻𝘀 ✪ 𝗣𝗿𝗼𝘃𝗶𝗱𝗲 𝗱𝗲𝘁𝗮𝗶𝗹𝗲𝗱 𝗮𝗻𝘀…"
type textarea "x"
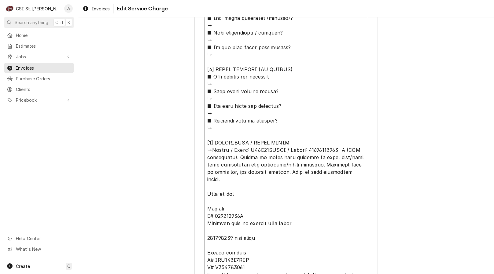
type textarea "⚠️ 𝗙𝗢𝗥𝗠 𝗜𝗡𝗦𝗧𝗥𝗨𝗖𝗧𝗜𝗢𝗡𝗦 ⚠️ ✪ 𝗖𝗼𝗺𝗽𝗹𝗲𝘁𝗲 𝗮𝗹𝗹 𝗿𝗲𝗹𝗲𝘃𝗮𝗻𝘁 𝘀𝗲𝗰𝘁𝗶𝗼𝗻𝘀 ✪ 𝗣𝗿𝗼𝘃𝗶𝗱𝗲 𝗱𝗲𝘁𝗮𝗶𝗹𝗲𝗱 𝗮𝗻𝘀…"
type textarea "x"
type textarea "⚠️ 𝗙𝗢𝗥𝗠 𝗜𝗡𝗦𝗧𝗥𝗨𝗖𝗧𝗜𝗢𝗡𝗦 ⚠️ ✪ 𝗖𝗼𝗺𝗽𝗹𝗲𝘁𝗲 𝗮𝗹𝗹 𝗿𝗲𝗹𝗲𝘃𝗮𝗻𝘁 𝘀𝗲𝗰𝘁𝗶𝗼𝗻𝘀 ✪ 𝗣𝗿𝗼𝘃𝗶𝗱𝗲 𝗱𝗲𝘁𝗮𝗶𝗹𝗲𝗱 𝗮𝗻𝘀…"
type textarea "x"
type textarea "⚠️ 𝗙𝗢𝗥𝗠 𝗜𝗡𝗦𝗧𝗥𝗨𝗖𝗧𝗜𝗢𝗡𝗦 ⚠️ ✪ 𝗖𝗼𝗺𝗽𝗹𝗲𝘁𝗲 𝗮𝗹𝗹 𝗿𝗲𝗹𝗲𝘃𝗮𝗻𝘁 𝘀𝗲𝗰𝘁𝗶𝗼𝗻𝘀 ✪ 𝗣𝗿𝗼𝘃𝗶𝗱𝗲 𝗱𝗲𝘁𝗮𝗶𝗹𝗲𝗱 𝗮𝗻𝘀…"
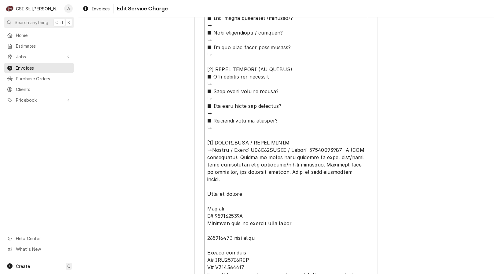
type textarea "x"
type textarea "⚠️ 𝗙𝗢𝗥𝗠 𝗜𝗡𝗦𝗧𝗥𝗨𝗖𝗧𝗜𝗢𝗡𝗦 ⚠️ ✪ 𝗖𝗼𝗺𝗽𝗹𝗲𝘁𝗲 𝗮𝗹𝗹 𝗿𝗲𝗹𝗲𝘃𝗮𝗻𝘁 𝘀𝗲𝗰𝘁𝗶𝗼𝗻𝘀 ✪ 𝗣𝗿𝗼𝘃𝗶𝗱𝗲 𝗱𝗲𝘁𝗮𝗶𝗹𝗲𝗱 𝗮𝗻𝘀…"
type textarea "x"
type textarea "⚠️ 𝗙𝗢𝗥𝗠 𝗜𝗡𝗦𝗧𝗥𝗨𝗖𝗧𝗜𝗢𝗡𝗦 ⚠️ ✪ 𝗖𝗼𝗺𝗽𝗹𝗲𝘁𝗲 𝗮𝗹𝗹 𝗿𝗲𝗹𝗲𝘃𝗮𝗻𝘁 𝘀𝗲𝗰𝘁𝗶𝗼𝗻𝘀 ✪ 𝗣𝗿𝗼𝘃𝗶𝗱𝗲 𝗱𝗲𝘁𝗮𝗶𝗹𝗲𝗱 𝗮𝗻𝘀…"
type textarea "x"
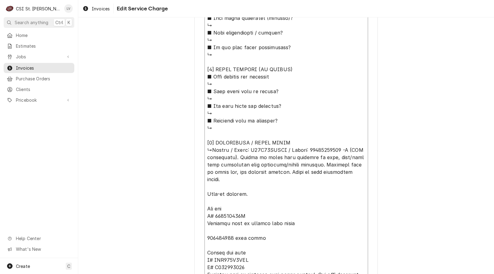
type textarea "⚠️ 𝗙𝗢𝗥𝗠 𝗜𝗡𝗦𝗧𝗥𝗨𝗖𝗧𝗜𝗢𝗡𝗦 ⚠️ ✪ 𝗖𝗼𝗺𝗽𝗹𝗲𝘁𝗲 𝗮𝗹𝗹 𝗿𝗲𝗹𝗲𝘃𝗮𝗻𝘁 𝘀𝗲𝗰𝘁𝗶𝗼𝗻𝘀 ✪ 𝗣𝗿𝗼𝘃𝗶𝗱𝗲 𝗱𝗲𝘁𝗮𝗶𝗹𝗲𝗱 𝗮𝗻𝘀…"
type textarea "x"
type textarea "⚠️ 𝗙𝗢𝗥𝗠 𝗜𝗡𝗦𝗧𝗥𝗨𝗖𝗧𝗜𝗢𝗡𝗦 ⚠️ ✪ 𝗖𝗼𝗺𝗽𝗹𝗲𝘁𝗲 𝗮𝗹𝗹 𝗿𝗲𝗹𝗲𝘃𝗮𝗻𝘁 𝘀𝗲𝗰𝘁𝗶𝗼𝗻𝘀 ✪ 𝗣𝗿𝗼𝘃𝗶𝗱𝗲 𝗱𝗲𝘁𝗮𝗶𝗹𝗲𝗱 𝗮𝗻𝘀…"
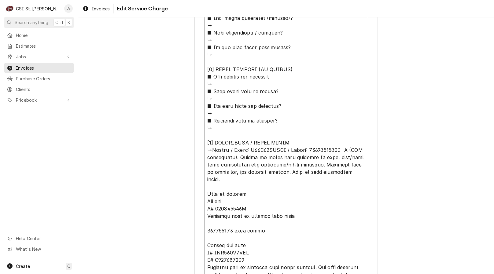
type textarea "x"
type textarea "⚠️ 𝗙𝗢𝗥𝗠 𝗜𝗡𝗦𝗧𝗥𝗨𝗖𝗧𝗜𝗢𝗡𝗦 ⚠️ ✪ 𝗖𝗼𝗺𝗽𝗹𝗲𝘁𝗲 𝗮𝗹𝗹 𝗿𝗲𝗹𝗲𝘃𝗮𝗻𝘁 𝘀𝗲𝗰𝘁𝗶𝗼𝗻𝘀 ✪ 𝗣𝗿𝗼𝘃𝗶𝗱𝗲 𝗱𝗲𝘁𝗮𝗶𝗹𝗲𝗱 𝗮𝗻𝘀…"
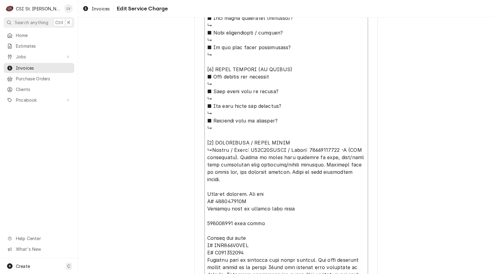
type textarea "x"
type textarea "⚠️ 𝗙𝗢𝗥𝗠 𝗜𝗡𝗦𝗧𝗥𝗨𝗖𝗧𝗜𝗢𝗡𝗦 ⚠️ ✪ 𝗖𝗼𝗺𝗽𝗹𝗲𝘁𝗲 𝗮𝗹𝗹 𝗿𝗲𝗹𝗲𝘃𝗮𝗻𝘁 𝘀𝗲𝗰𝘁𝗶𝗼𝗻𝘀 ✪ 𝗣𝗿𝗼𝘃𝗶𝗱𝗲 𝗱𝗲𝘁𝗮𝗶𝗹𝗲𝗱 𝗮𝗻𝘀…"
type textarea "x"
type textarea "⚠️ 𝗙𝗢𝗥𝗠 𝗜𝗡𝗦𝗧𝗥𝗨𝗖𝗧𝗜𝗢𝗡𝗦 ⚠️ ✪ 𝗖𝗼𝗺𝗽𝗹𝗲𝘁𝗲 𝗮𝗹𝗹 𝗿𝗲𝗹𝗲𝘃𝗮𝗻𝘁 𝘀𝗲𝗰𝘁𝗶𝗼𝗻𝘀 ✪ 𝗣𝗿𝗼𝘃𝗶𝗱𝗲 𝗱𝗲𝘁𝗮𝗶𝗹𝗲𝗱 𝗮𝗻𝘀…"
type textarea "x"
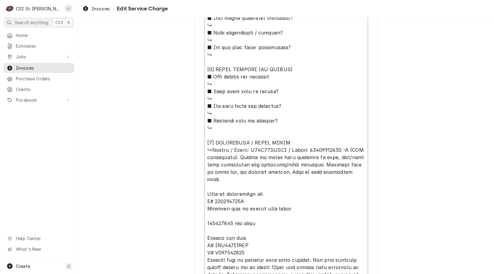
type textarea "⚠️ 𝗙𝗢𝗥𝗠 𝗜𝗡𝗦𝗧𝗥𝗨𝗖𝗧𝗜𝗢𝗡𝗦 ⚠️ ✪ 𝗖𝗼𝗺𝗽𝗹𝗲𝘁𝗲 𝗮𝗹𝗹 𝗿𝗲𝗹𝗲𝘃𝗮𝗻𝘁 𝘀𝗲𝗰𝘁𝗶𝗼𝗻𝘀 ✪ 𝗣𝗿𝗼𝘃𝗶𝗱𝗲 𝗱𝗲𝘁𝗮𝗶𝗹𝗲𝗱 𝗮𝗻𝘀…"
type textarea "x"
type textarea "⚠️ 𝗙𝗢𝗥𝗠 𝗜𝗡𝗦𝗧𝗥𝗨𝗖𝗧𝗜𝗢𝗡𝗦 ⚠️ ✪ 𝗖𝗼𝗺𝗽𝗹𝗲𝘁𝗲 𝗮𝗹𝗹 𝗿𝗲𝗹𝗲𝘃𝗮𝗻𝘁 𝘀𝗲𝗰𝘁𝗶𝗼𝗻𝘀 ✪ 𝗣𝗿𝗼𝘃𝗶𝗱𝗲 𝗱𝗲𝘁𝗮𝗶𝗹𝗲𝗱 𝗮𝗻𝘀…"
type textarea "x"
type textarea "⚠️ 𝗙𝗢𝗥𝗠 𝗜𝗡𝗦𝗧𝗥𝗨𝗖𝗧𝗜𝗢𝗡𝗦 ⚠️ ✪ 𝗖𝗼𝗺𝗽𝗹𝗲𝘁𝗲 𝗮𝗹𝗹 𝗿𝗲𝗹𝗲𝘃𝗮𝗻𝘁 𝘀𝗲𝗰𝘁𝗶𝗼𝗻𝘀 ✪ 𝗣𝗿𝗼𝘃𝗶𝗱𝗲 𝗱𝗲𝘁𝗮𝗶𝗹𝗲𝗱 𝗮𝗻𝘀…"
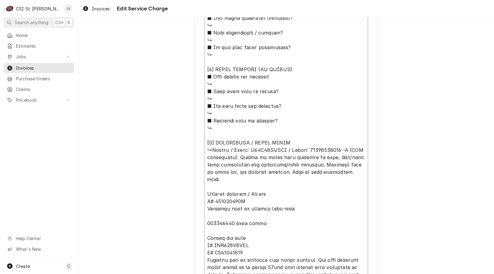
type textarea "x"
type textarea "⚠️ 𝗙𝗢𝗥𝗠 𝗜𝗡𝗦𝗧𝗥𝗨𝗖𝗧𝗜𝗢𝗡𝗦 ⚠️ ✪ 𝗖𝗼𝗺𝗽𝗹𝗲𝘁𝗲 𝗮𝗹𝗹 𝗿𝗲𝗹𝗲𝘃𝗮𝗻𝘁 𝘀𝗲𝗰𝘁𝗶𝗼𝗻𝘀 ✪ 𝗣𝗿𝗼𝘃𝗶𝗱𝗲 𝗱𝗲𝘁𝗮𝗶𝗹𝗲𝗱 𝗮𝗻𝘀…"
type textarea "x"
type textarea "⚠️ 𝗙𝗢𝗥𝗠 𝗜𝗡𝗦𝗧𝗥𝗨𝗖𝗧𝗜𝗢𝗡𝗦 ⚠️ ✪ 𝗖𝗼𝗺𝗽𝗹𝗲𝘁𝗲 𝗮𝗹𝗹 𝗿𝗲𝗹𝗲𝘃𝗮𝗻𝘁 𝘀𝗲𝗰𝘁𝗶𝗼𝗻𝘀 ✪ 𝗣𝗿𝗼𝘃𝗶𝗱𝗲 𝗱𝗲𝘁𝗮𝗶𝗹𝗲𝗱 𝗮𝗻𝘀…"
type textarea "x"
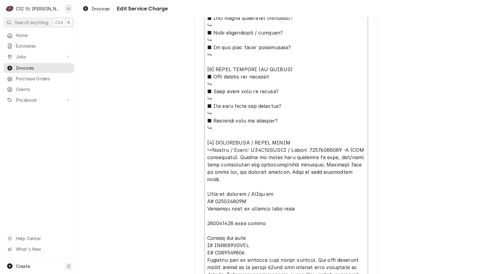
type textarea "⚠️ 𝗙𝗢𝗥𝗠 𝗜𝗡𝗦𝗧𝗥𝗨𝗖𝗧𝗜𝗢𝗡𝗦 ⚠️ ✪ 𝗖𝗼𝗺𝗽𝗹𝗲𝘁𝗲 𝗮𝗹𝗹 𝗿𝗲𝗹𝗲𝘃𝗮𝗻𝘁 𝘀𝗲𝗰𝘁𝗶𝗼𝗻𝘀 ✪ 𝗣𝗿𝗼𝘃𝗶𝗱𝗲 𝗱𝗲𝘁𝗮𝗶𝗹𝗲𝗱 𝗮𝗻𝘀…"
type textarea "x"
type textarea "⚠️ 𝗙𝗢𝗥𝗠 𝗜𝗡𝗦𝗧𝗥𝗨𝗖𝗧𝗜𝗢𝗡𝗦 ⚠️ ✪ 𝗖𝗼𝗺𝗽𝗹𝗲𝘁𝗲 𝗮𝗹𝗹 𝗿𝗲𝗹𝗲𝘃𝗮𝗻𝘁 𝘀𝗲𝗰𝘁𝗶𝗼𝗻𝘀 ✪ 𝗣𝗿𝗼𝘃𝗶𝗱𝗲 𝗱𝗲𝘁𝗮𝗶𝗹𝗲𝗱 𝗮𝗻𝘀…"
type textarea "x"
type textarea "⚠️ 𝗙𝗢𝗥𝗠 𝗜𝗡𝗦𝗧𝗥𝗨𝗖𝗧𝗜𝗢𝗡𝗦 ⚠️ ✪ 𝗖𝗼𝗺𝗽𝗹𝗲𝘁𝗲 𝗮𝗹𝗹 𝗿𝗲𝗹𝗲𝘃𝗮𝗻𝘁 𝘀𝗲𝗰𝘁𝗶𝗼𝗻𝘀 ✪ 𝗣𝗿𝗼𝘃𝗶𝗱𝗲 𝗱𝗲𝘁𝗮𝗶𝗹𝗲𝗱 𝗮𝗻𝘀…"
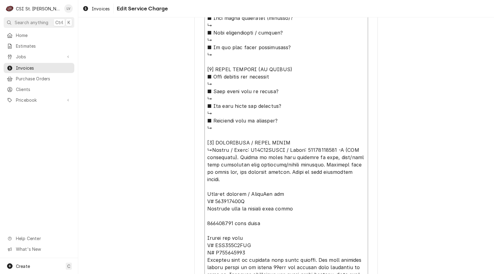
type textarea "x"
type textarea "⚠️ 𝗙𝗢𝗥𝗠 𝗜𝗡𝗦𝗧𝗥𝗨𝗖𝗧𝗜𝗢𝗡𝗦 ⚠️ ✪ 𝗖𝗼𝗺𝗽𝗹𝗲𝘁𝗲 𝗮𝗹𝗹 𝗿𝗲𝗹𝗲𝘃𝗮𝗻𝘁 𝘀𝗲𝗰𝘁𝗶𝗼𝗻𝘀 ✪ 𝗣𝗿𝗼𝘃𝗶𝗱𝗲 𝗱𝗲𝘁𝗮𝗶𝗹𝗲𝗱 𝗮𝗻𝘀…"
type textarea "x"
type textarea "⚠️ 𝗙𝗢𝗥𝗠 𝗜𝗡𝗦𝗧𝗥𝗨𝗖𝗧𝗜𝗢𝗡𝗦 ⚠️ ✪ 𝗖𝗼𝗺𝗽𝗹𝗲𝘁𝗲 𝗮𝗹𝗹 𝗿𝗲𝗹𝗲𝘃𝗮𝗻𝘁 𝘀𝗲𝗰𝘁𝗶𝗼𝗻𝘀 ✪ 𝗣𝗿𝗼𝘃𝗶𝗱𝗲 𝗱𝗲𝘁𝗮𝗶𝗹𝗲𝗱 𝗮𝗻𝘀…"
type textarea "x"
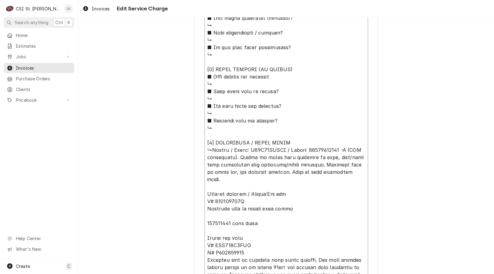
type textarea "⚠️ 𝗙𝗢𝗥𝗠 𝗜𝗡𝗦𝗧𝗥𝗨𝗖𝗧𝗜𝗢𝗡𝗦 ⚠️ ✪ 𝗖𝗼𝗺𝗽𝗹𝗲𝘁𝗲 𝗮𝗹𝗹 𝗿𝗲𝗹𝗲𝘃𝗮𝗻𝘁 𝘀𝗲𝗰𝘁𝗶𝗼𝗻𝘀 ✪ 𝗣𝗿𝗼𝘃𝗶𝗱𝗲 𝗱𝗲𝘁𝗮𝗶𝗹𝗲𝗱 𝗮𝗻𝘀…"
type textarea "x"
type textarea "⚠️ 𝗙𝗢𝗥𝗠 𝗜𝗡𝗦𝗧𝗥𝗨𝗖𝗧𝗜𝗢𝗡𝗦 ⚠️ ✪ 𝗖𝗼𝗺𝗽𝗹𝗲𝘁𝗲 𝗮𝗹𝗹 𝗿𝗲𝗹𝗲𝘃𝗮𝗻𝘁 𝘀𝗲𝗰𝘁𝗶𝗼𝗻𝘀 ✪ 𝗣𝗿𝗼𝘃𝗶𝗱𝗲 𝗱𝗲𝘁𝗮𝗶𝗹𝗲𝗱 𝗮𝗻𝘀…"
type textarea "x"
type textarea "⚠️ 𝗙𝗢𝗥𝗠 𝗜𝗡𝗦𝗧𝗥𝗨𝗖𝗧𝗜𝗢𝗡𝗦 ⚠️ ✪ 𝗖𝗼𝗺𝗽𝗹𝗲𝘁𝗲 𝗮𝗹𝗹 𝗿𝗲𝗹𝗲𝘃𝗮𝗻𝘁 𝘀𝗲𝗰𝘁𝗶𝗼𝗻𝘀 ✪ 𝗣𝗿𝗼𝘃𝗶𝗱𝗲 𝗱𝗲𝘁𝗮𝗶𝗹𝗲𝗱 𝗮𝗻𝘀…"
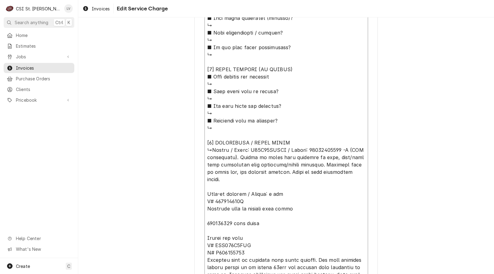
type textarea "x"
type textarea "⚠️ 𝗙𝗢𝗥𝗠 𝗜𝗡𝗦𝗧𝗥𝗨𝗖𝗧𝗜𝗢𝗡𝗦 ⚠️ ✪ 𝗖𝗼𝗺𝗽𝗹𝗲𝘁𝗲 𝗮𝗹𝗹 𝗿𝗲𝗹𝗲𝘃𝗮𝗻𝘁 𝘀𝗲𝗰𝘁𝗶𝗼𝗻𝘀 ✪ 𝗣𝗿𝗼𝘃𝗶𝗱𝗲 𝗱𝗲𝘁𝗮𝗶𝗹𝗲𝗱 𝗮𝗻𝘀…"
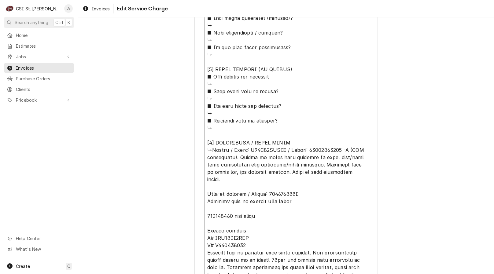
click at [313, 194] on textarea "Service Summary ( optional )" at bounding box center [285, 132] width 163 height 768
click at [234, 202] on textarea "Service Summary ( optional )" at bounding box center [285, 132] width 163 height 768
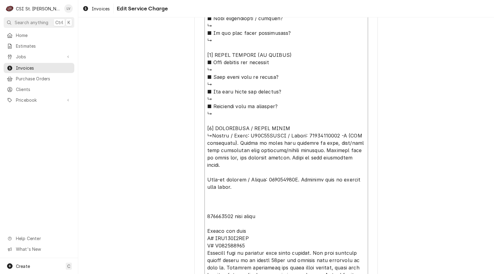
scroll to position [22, 0]
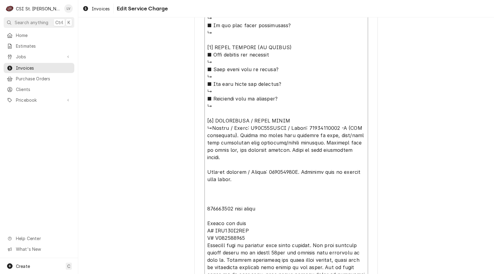
drag, startPoint x: 244, startPoint y: 224, endPoint x: 201, endPoint y: 196, distance: 51.7
click at [201, 196] on div "Use the fields below to edit this service charge Short Description Job | Servic…" at bounding box center [285, 31] width 183 height 1094
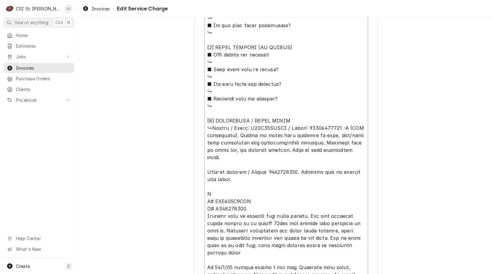
scroll to position [567, 0]
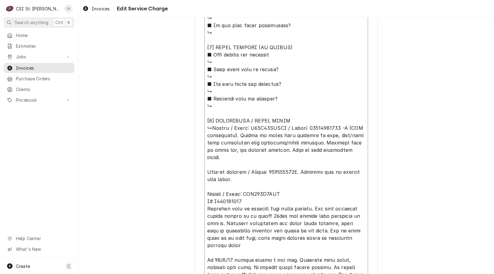
click at [286, 185] on textarea "Service Summary ( optional )" at bounding box center [285, 99] width 163 height 746
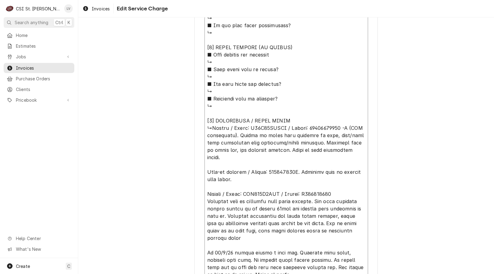
click at [348, 188] on textarea "Service Summary ( optional )" at bounding box center [285, 95] width 163 height 738
click at [341, 225] on textarea "Service Summary ( optional )" at bounding box center [285, 99] width 163 height 746
click at [358, 224] on textarea "Service Summary ( optional )" at bounding box center [285, 99] width 163 height 746
click at [264, 233] on textarea "Service Summary ( optional )" at bounding box center [285, 99] width 163 height 746
click at [290, 231] on textarea "Service Summary ( optional )" at bounding box center [285, 99] width 163 height 746
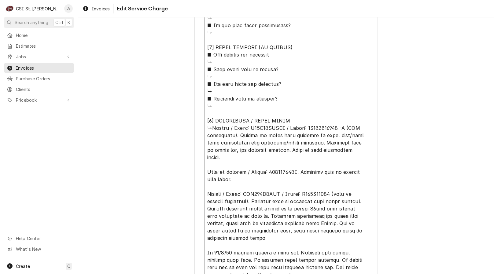
drag, startPoint x: 314, startPoint y: 231, endPoint x: 359, endPoint y: 251, distance: 48.9
click at [315, 231] on textarea "Service Summary ( optional )" at bounding box center [285, 99] width 163 height 746
click at [350, 232] on textarea "Service Summary ( optional )" at bounding box center [285, 99] width 163 height 746
click at [221, 239] on textarea "Service Summary ( optional )" at bounding box center [285, 99] width 163 height 746
click at [306, 239] on textarea "Service Summary ( optional )" at bounding box center [285, 99] width 163 height 746
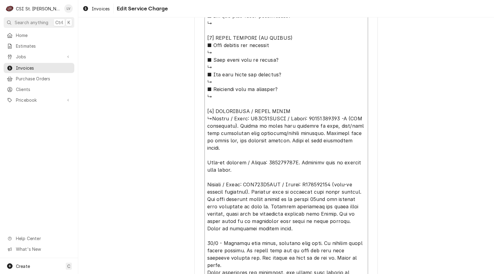
scroll to position [15, 0]
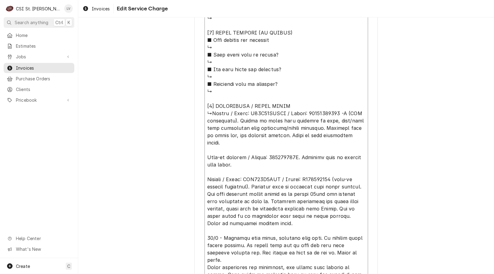
click at [270, 252] on textarea "Service Summary ( optional )" at bounding box center [285, 99] width 163 height 746
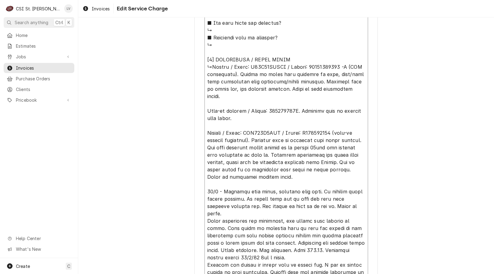
scroll to position [751, 0]
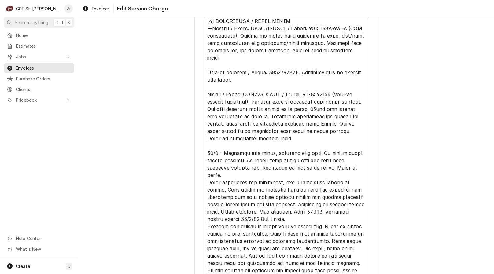
scroll to position [659, 0]
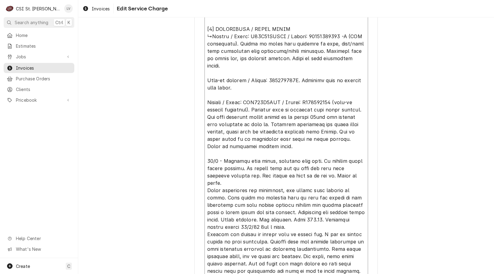
click at [270, 161] on textarea "Service Summary ( optional )" at bounding box center [285, 7] width 163 height 746
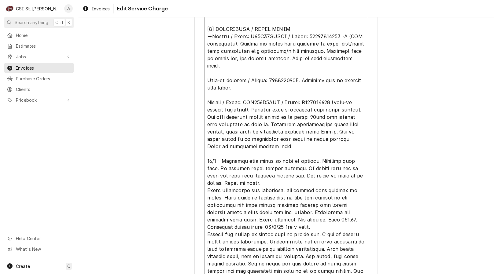
click at [266, 183] on textarea "Service Summary ( optional )" at bounding box center [285, 7] width 163 height 746
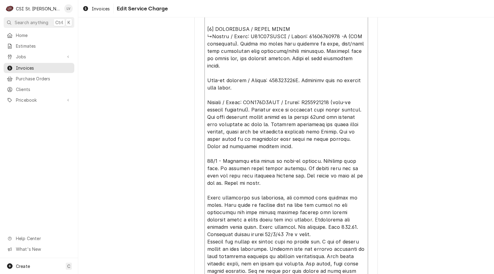
drag, startPoint x: 249, startPoint y: 198, endPoint x: 256, endPoint y: 199, distance: 7.1
click at [256, 199] on textarea "Service Summary ( optional )" at bounding box center [285, 10] width 163 height 753
click at [287, 199] on textarea "Service Summary ( optional )" at bounding box center [285, 10] width 163 height 753
drag, startPoint x: 320, startPoint y: 205, endPoint x: 291, endPoint y: 200, distance: 29.3
click at [291, 200] on textarea "Service Summary ( optional )" at bounding box center [285, 10] width 163 height 753
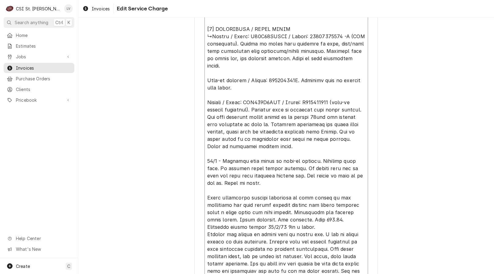
click at [305, 206] on textarea "Service Summary ( optional )" at bounding box center [285, 7] width 163 height 746
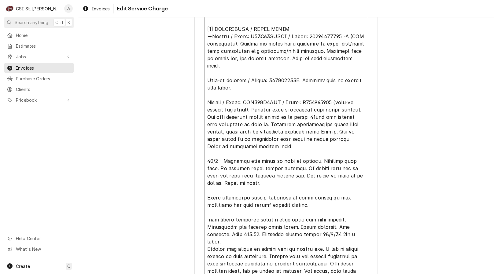
drag, startPoint x: 242, startPoint y: 203, endPoint x: 302, endPoint y: 213, distance: 60.4
click at [243, 203] on textarea "Service Summary ( optional )" at bounding box center [285, 14] width 163 height 760
click at [288, 207] on textarea "Service Summary ( optional )" at bounding box center [285, 14] width 163 height 760
click at [227, 242] on textarea "Service Summary ( optional )" at bounding box center [285, 14] width 163 height 760
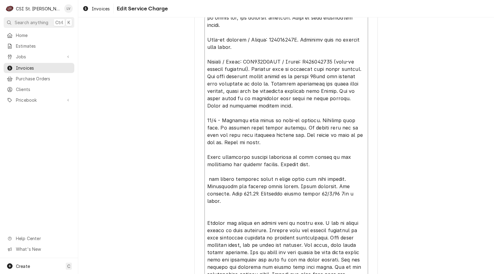
scroll to position [751, 0]
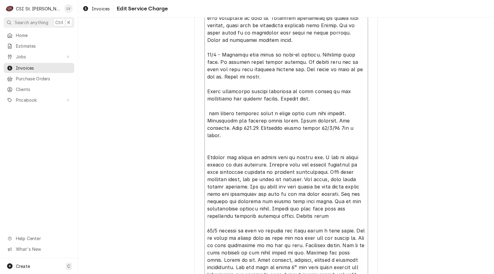
drag, startPoint x: 284, startPoint y: 219, endPoint x: 204, endPoint y: 160, distance: 99.0
drag, startPoint x: 239, startPoint y: 217, endPoint x: 202, endPoint y: 162, distance: 66.5
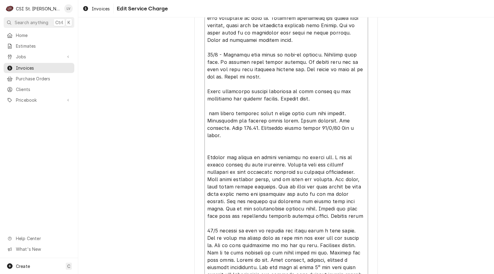
drag, startPoint x: 322, startPoint y: 158, endPoint x: 329, endPoint y: 159, distance: 6.7
drag, startPoint x: 335, startPoint y: 157, endPoint x: 344, endPoint y: 217, distance: 60.9
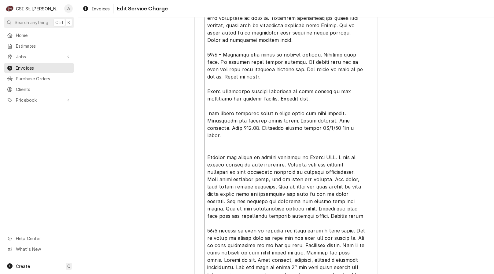
paste textarea "Found debris lodged in the heat exchanger. Manometer test showed no pressure is…"
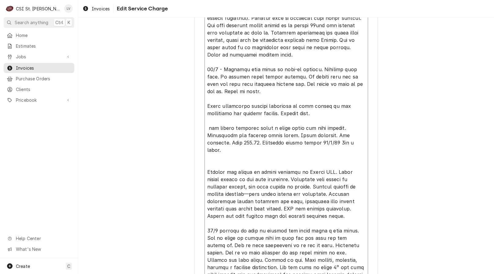
scroll to position [758, 0]
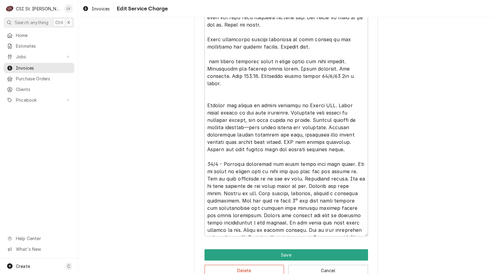
scroll to position [833, 0]
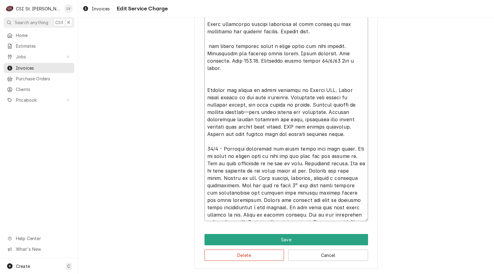
drag, startPoint x: 340, startPoint y: 142, endPoint x: 286, endPoint y: 155, distance: 56.4
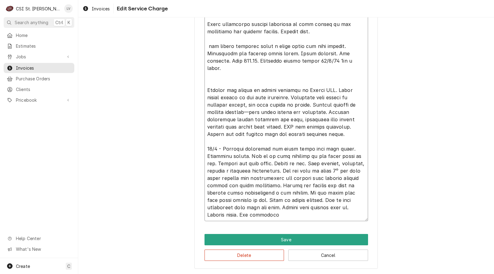
scroll to position [825, 0]
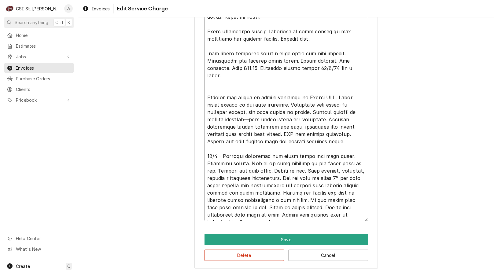
drag, startPoint x: 322, startPoint y: 171, endPoint x: 336, endPoint y: 215, distance: 45.6
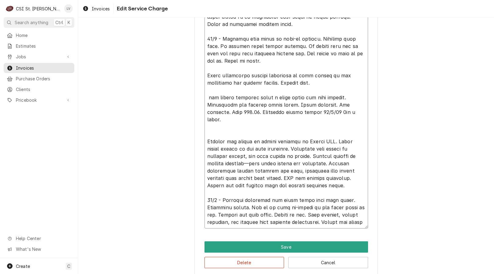
scroll to position [5, 0]
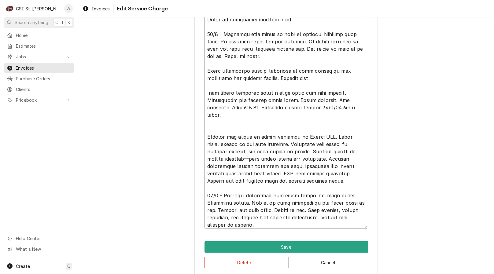
drag, startPoint x: 232, startPoint y: 120, endPoint x: 205, endPoint y: 85, distance: 44.1
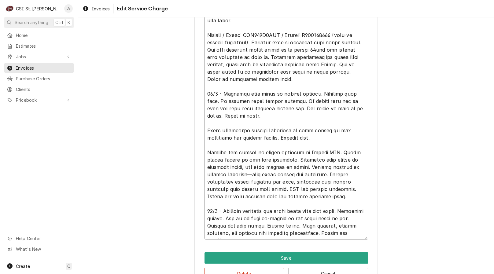
scroll to position [745, 0]
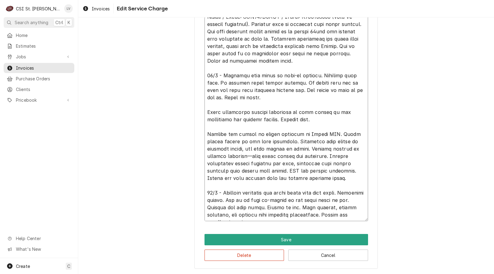
drag, startPoint x: 210, startPoint y: 42, endPoint x: 274, endPoint y: 275, distance: 240.7
click at [274, 274] on html "C CSI St. Louis LV Search anything Ctrl K Home Estimates Jobs Jobs Job Series I…" at bounding box center [247, 137] width 494 height 274
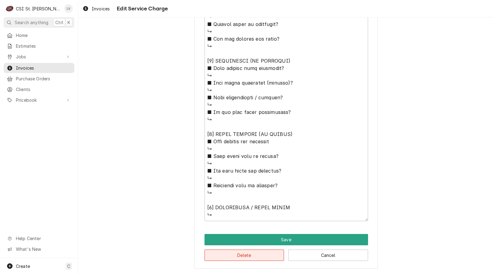
click at [239, 255] on button "Delete" at bounding box center [244, 255] width 80 height 11
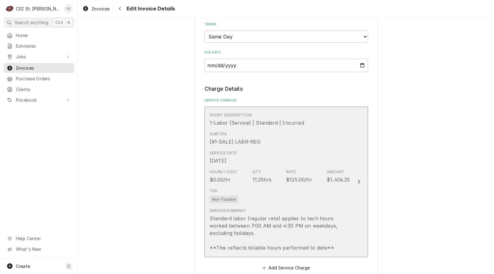
click at [249, 201] on div "Tax Non-Taxable" at bounding box center [280, 196] width 140 height 20
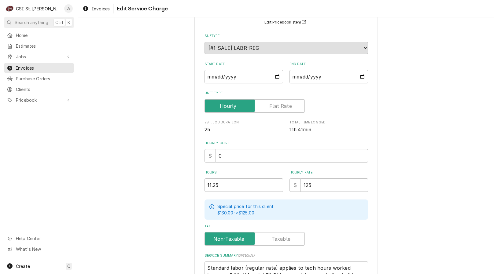
scroll to position [131, 0]
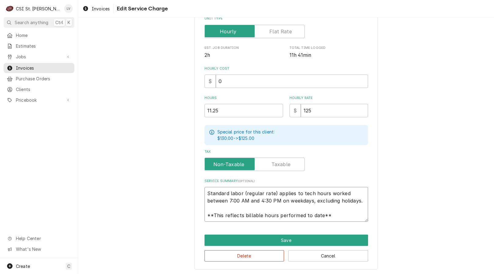
drag, startPoint x: 203, startPoint y: 192, endPoint x: 325, endPoint y: 227, distance: 126.7
click at [325, 227] on div "Use the fields below to edit this service charge Short Description 1-Labor (Ser…" at bounding box center [285, 84] width 183 height 371
paste textarea "Lennox / Model: H25A42QDBLA / Serial: 29195010612 -S (RTU compressor). Unable t…"
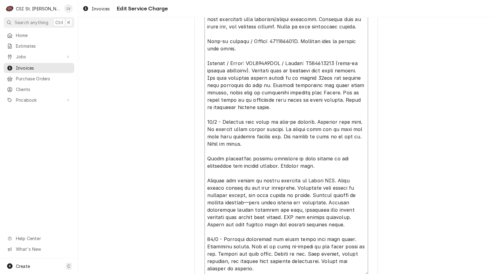
scroll to position [7, 0]
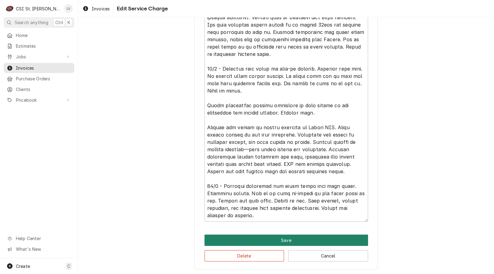
click at [302, 235] on button "Save" at bounding box center [285, 240] width 163 height 11
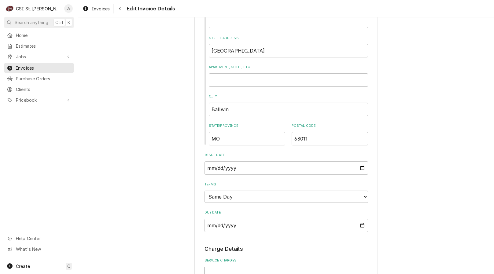
scroll to position [127, 0]
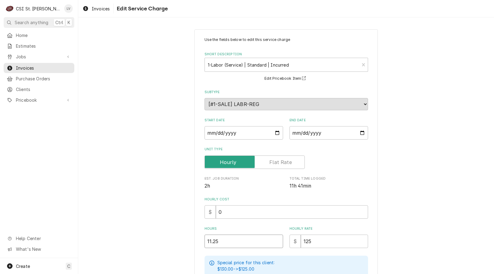
drag, startPoint x: 226, startPoint y: 242, endPoint x: 177, endPoint y: 255, distance: 50.1
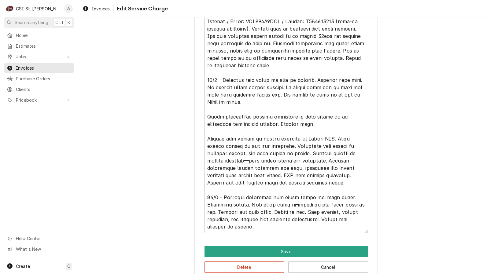
scroll to position [373, 0]
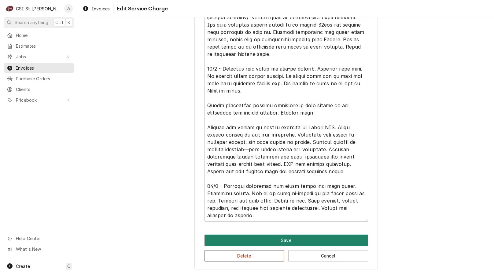
click at [234, 239] on button "Save" at bounding box center [285, 240] width 163 height 11
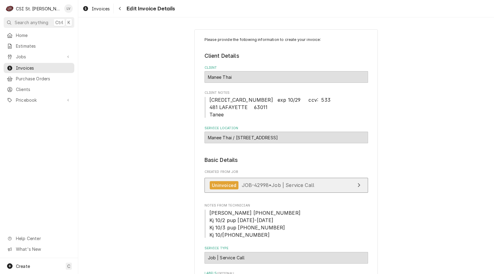
click at [278, 188] on div "Uninvoiced JOB-42998 • Job | Service Call" at bounding box center [262, 185] width 105 height 8
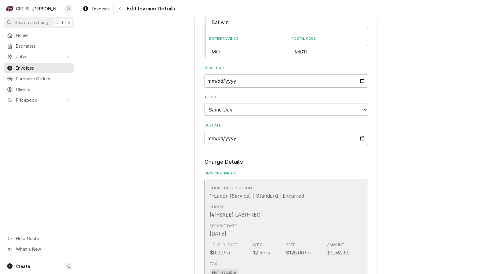
click at [247, 227] on div "Service Date Oct 6, 2025" at bounding box center [280, 230] width 140 height 19
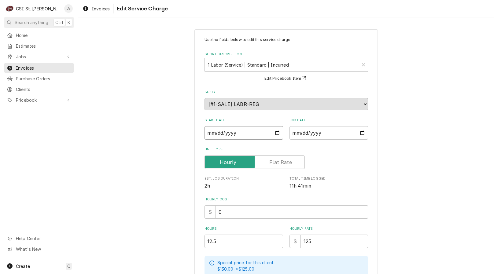
click at [208, 134] on input "2025-10-06" at bounding box center [243, 132] width 78 height 13
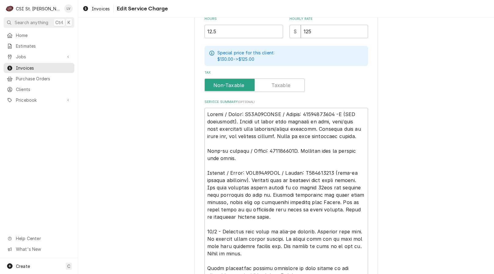
scroll to position [214, 0]
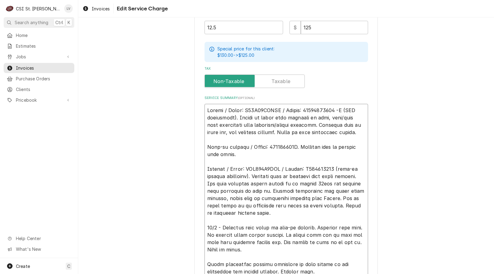
click at [204, 109] on textarea "Service Summary ( optional )" at bounding box center [285, 242] width 163 height 277
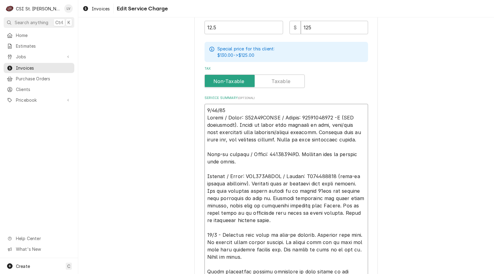
drag, startPoint x: 219, startPoint y: 242, endPoint x: 205, endPoint y: 242, distance: 14.7
click at [205, 242] on textarea "Service Summary ( optional )" at bounding box center [285, 246] width 163 height 284
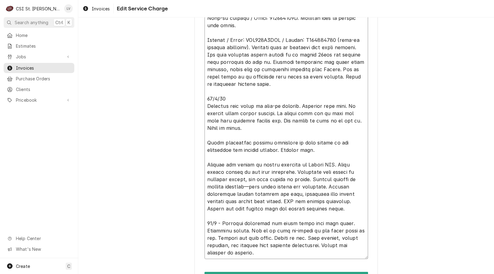
scroll to position [366, 0]
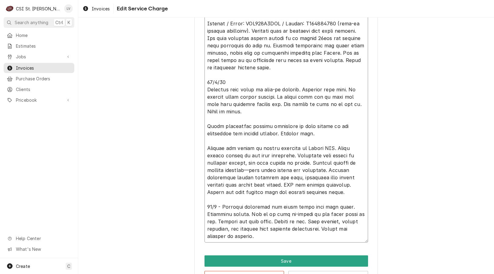
drag, startPoint x: 221, startPoint y: 206, endPoint x: 205, endPoint y: 209, distance: 15.8
click at [205, 209] on textarea "Service Summary ( optional )" at bounding box center [285, 96] width 163 height 291
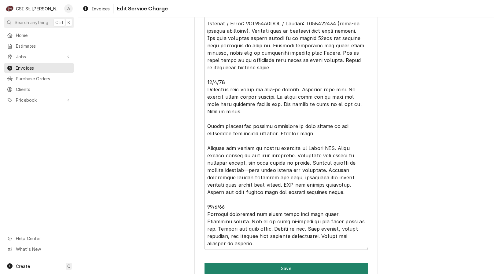
click at [270, 266] on button "Save" at bounding box center [285, 268] width 163 height 11
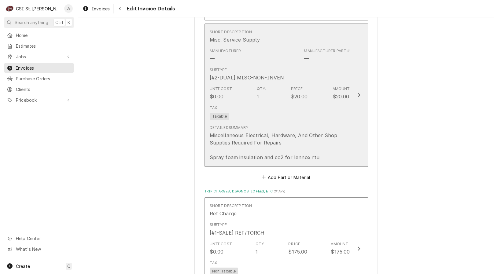
scroll to position [1459, 0]
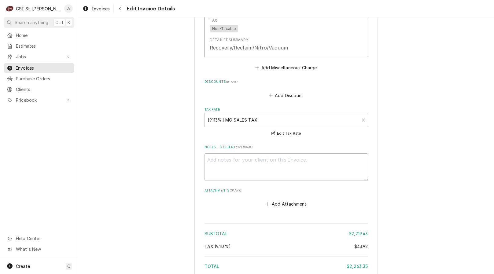
scroll to position [1672, 0]
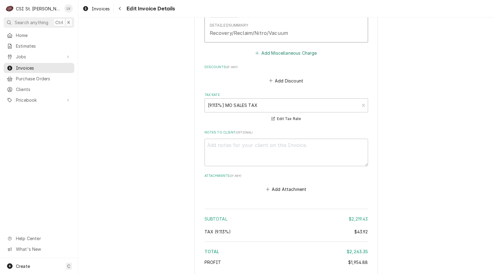
click at [277, 53] on button "Add Miscellaneous Charge" at bounding box center [286, 53] width 64 height 9
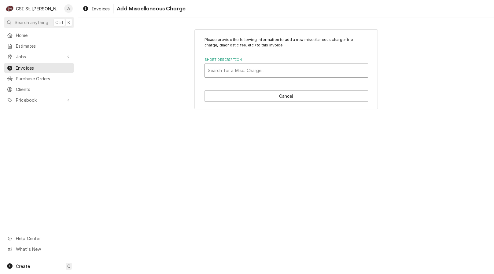
click at [239, 71] on div "Short Description" at bounding box center [286, 70] width 157 height 11
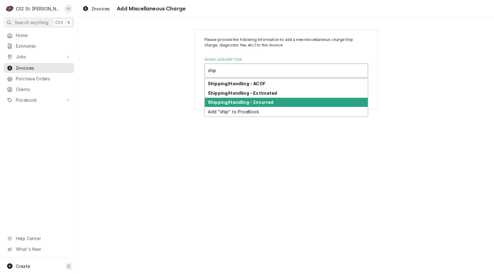
click at [213, 106] on div "Shipping/Handling - Incurred" at bounding box center [286, 102] width 163 height 9
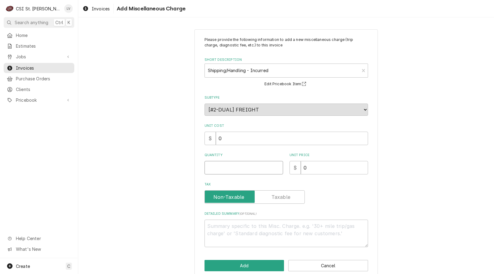
click at [207, 166] on input "Quantity" at bounding box center [243, 167] width 78 height 13
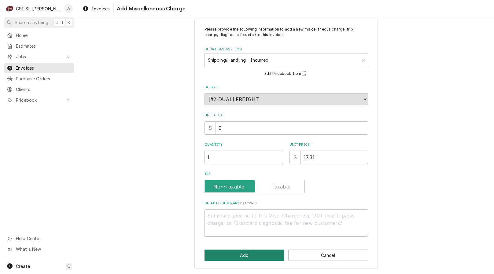
click at [229, 253] on button "Add" at bounding box center [244, 255] width 80 height 11
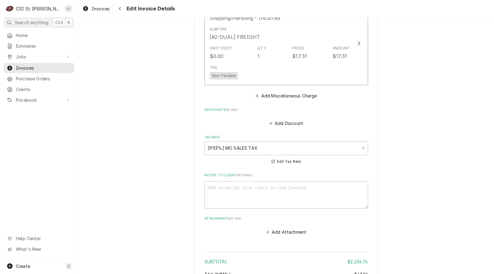
scroll to position [1660, 0]
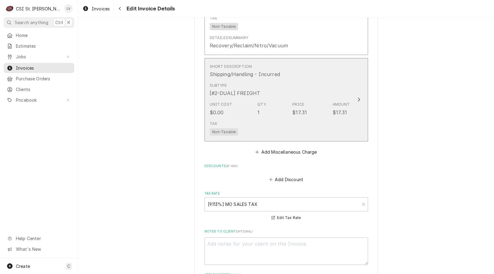
click at [262, 121] on div "Tax Non-Taxable" at bounding box center [280, 128] width 140 height 20
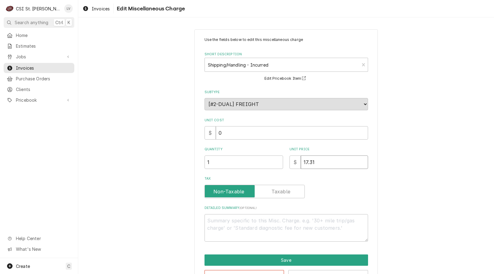
drag, startPoint x: 320, startPoint y: 162, endPoint x: 278, endPoint y: 167, distance: 42.1
click at [278, 167] on div "Quantity 1 Unit Price $ 17.31" at bounding box center [285, 158] width 163 height 22
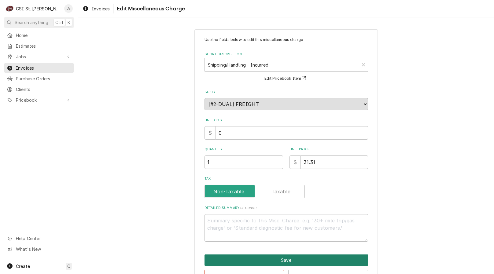
click at [270, 258] on button "Save" at bounding box center [285, 259] width 163 height 11
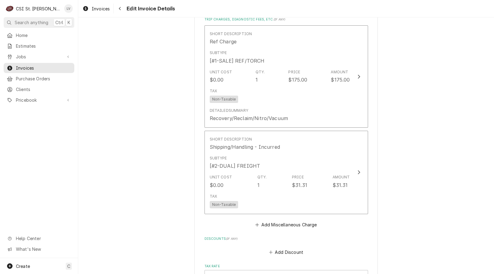
scroll to position [1556, 0]
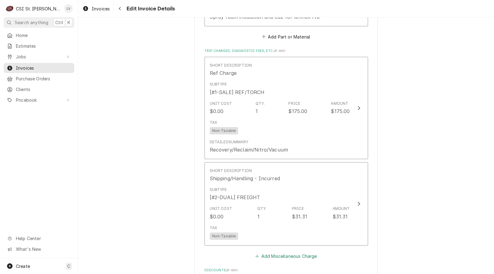
click at [286, 256] on button "Add Miscellaneous Charge" at bounding box center [286, 256] width 64 height 9
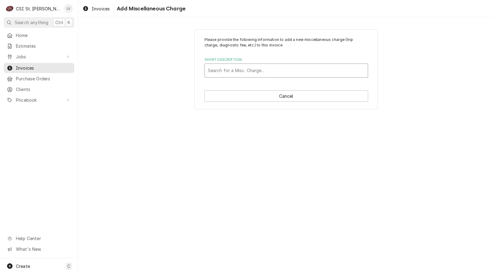
click at [231, 72] on div "Short Description" at bounding box center [286, 70] width 157 height 11
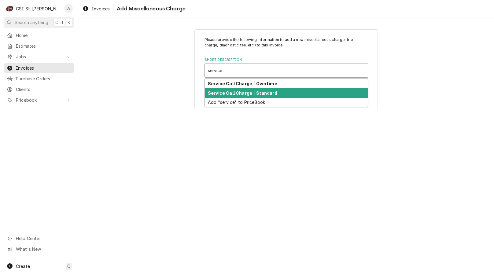
click at [225, 92] on strong "Service Call Charge | Standard" at bounding box center [242, 92] width 69 height 5
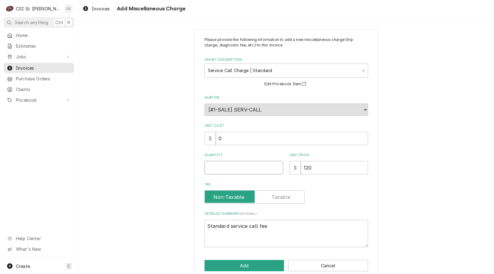
click at [209, 168] on input "Quantity" at bounding box center [243, 167] width 78 height 13
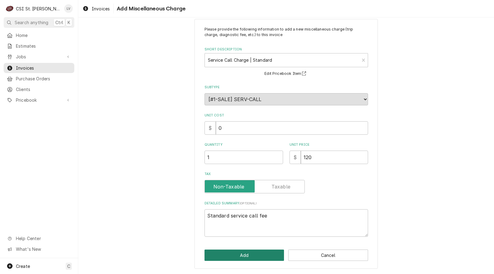
click at [224, 254] on button "Add" at bounding box center [244, 255] width 80 height 11
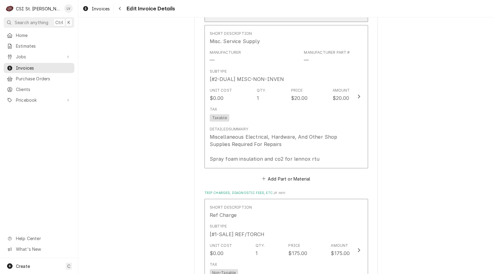
scroll to position [1433, 0]
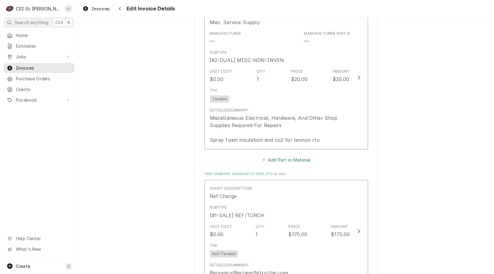
click at [275, 160] on button "Add Part or Material" at bounding box center [286, 159] width 50 height 9
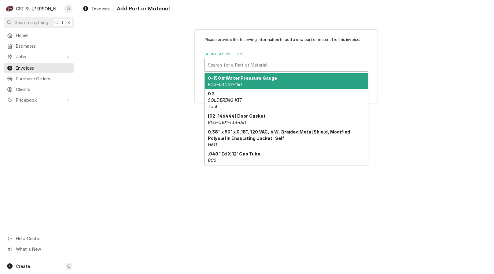
click at [233, 66] on div "Short Description" at bounding box center [286, 64] width 157 height 11
paste input "A17939"
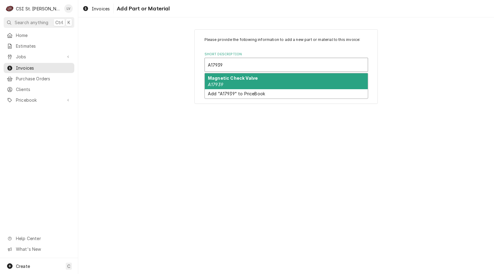
click at [228, 77] on strong "Magnetic Check Valve" at bounding box center [233, 77] width 50 height 5
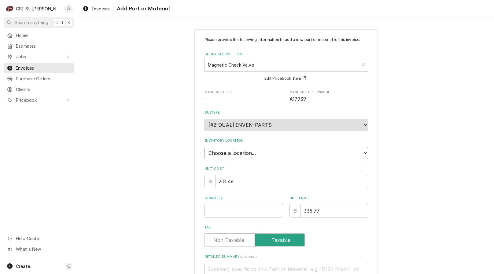
click at [223, 156] on select "Choose a location... 00 | STL WAREHOUSE 01 | CHUCK WAMBOLDT V#93 01 | COURTNEY …" at bounding box center [285, 153] width 163 height 12
click at [204, 147] on select "Choose a location... 00 | STL WAREHOUSE 01 | CHUCK WAMBOLDT V#93 01 | COURTNEY …" at bounding box center [285, 153] width 163 height 12
click at [210, 203] on div "Quantity" at bounding box center [243, 207] width 78 height 22
click at [210, 211] on input "Quantity" at bounding box center [243, 210] width 78 height 13
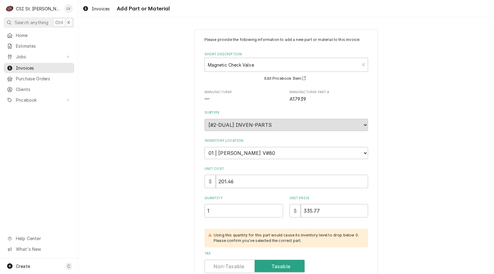
click at [150, 210] on div "Please provide the following information to add a new part or material to this …" at bounding box center [285, 189] width 415 height 330
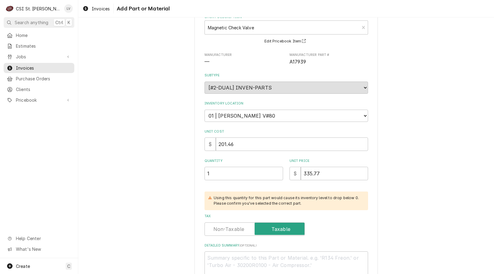
scroll to position [79, 0]
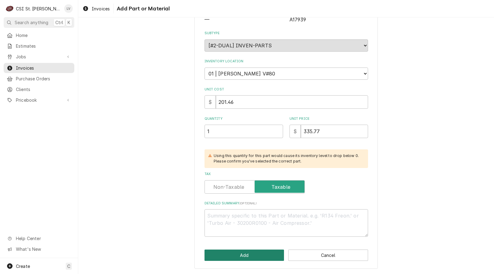
click at [255, 253] on button "Add" at bounding box center [244, 255] width 80 height 11
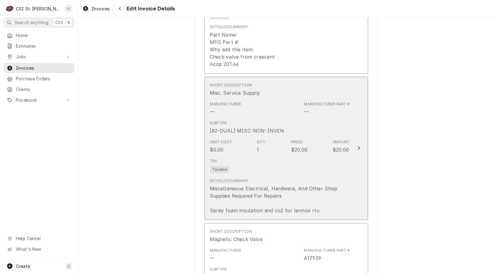
scroll to position [1291, 0]
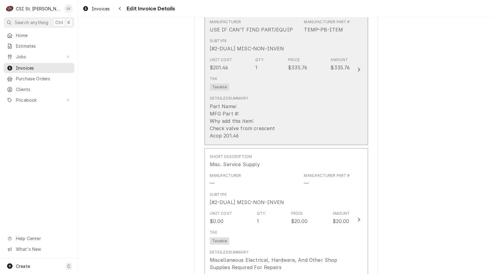
click at [279, 126] on div "Detailed Summary Part Name: MFG Part #: Why add this item: Check valve from cre…" at bounding box center [280, 117] width 140 height 48
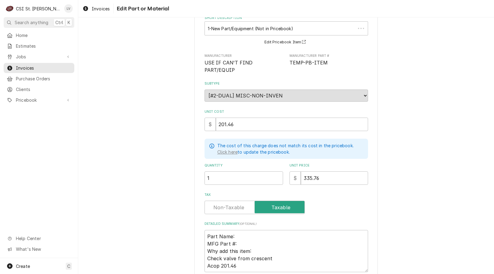
scroll to position [79, 0]
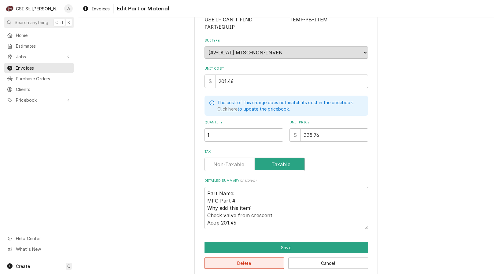
click at [263, 257] on button "Delete" at bounding box center [244, 262] width 80 height 11
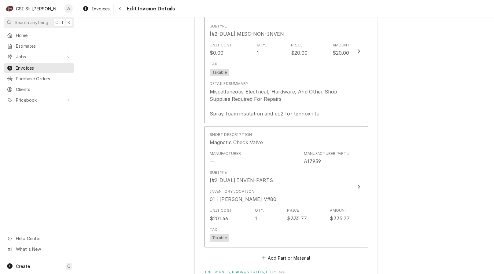
scroll to position [1374, 0]
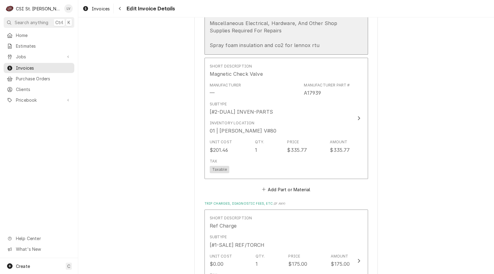
click at [260, 42] on div "Miscellaneous Electrical, Hardware, And Other Shop Supplies Required For Repair…" at bounding box center [280, 34] width 140 height 29
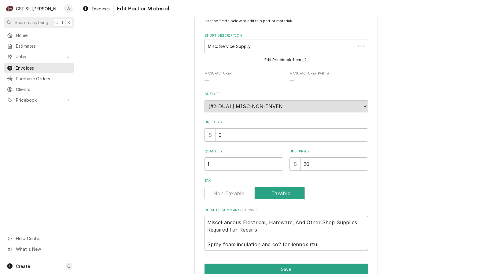
scroll to position [19, 0]
drag, startPoint x: 259, startPoint y: 228, endPoint x: 191, endPoint y: 215, distance: 69.8
click at [191, 215] on div "Use the fields below to edit this part or material: Short Description Misc. Ser…" at bounding box center [285, 154] width 415 height 298
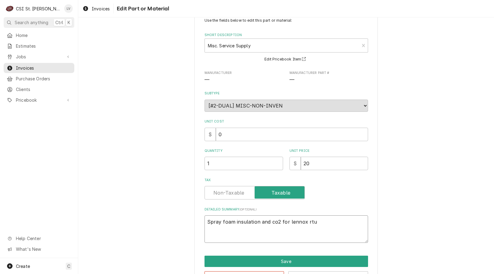
click at [269, 223] on textarea "Spray foam insulation and co2 for lennox rtu" at bounding box center [285, 228] width 163 height 27
click at [287, 221] on textarea "Spray foam insulation and Co2 for lennox rtu" at bounding box center [285, 228] width 163 height 27
click at [310, 221] on textarea "Spray foam insulation and Co2 for Lennox rtu" at bounding box center [285, 228] width 163 height 27
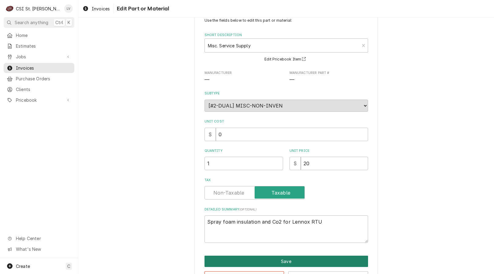
click at [299, 261] on button "Save" at bounding box center [285, 261] width 163 height 11
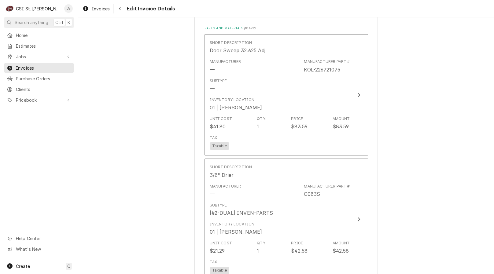
scroll to position [1018, 0]
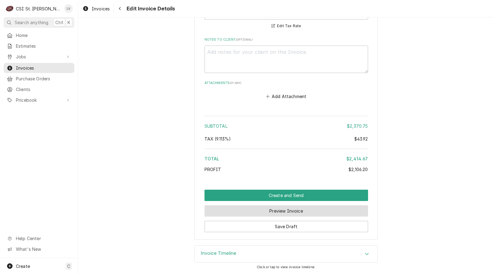
click at [288, 213] on button "Preview Invoice" at bounding box center [285, 210] width 163 height 11
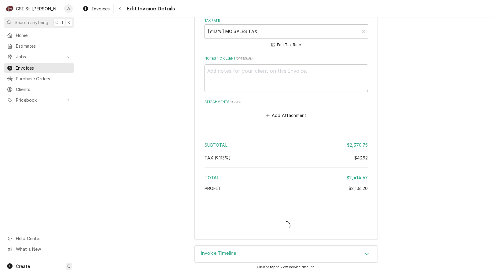
scroll to position [1887, 0]
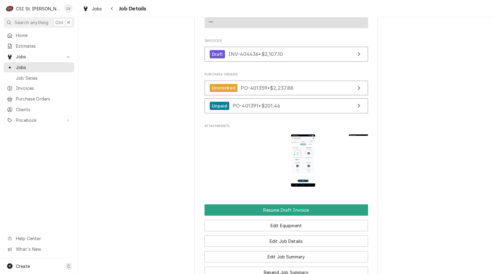
scroll to position [702, 0]
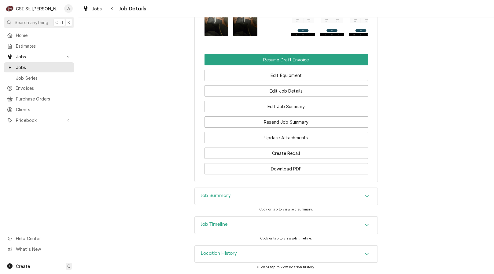
click at [255, 222] on div "Job Timeline" at bounding box center [286, 225] width 183 height 17
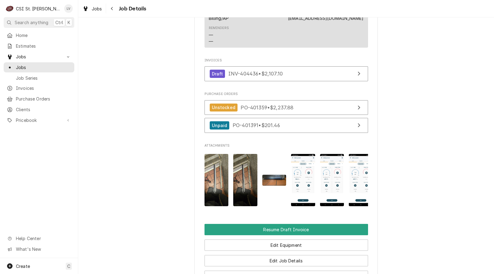
scroll to position [519, 0]
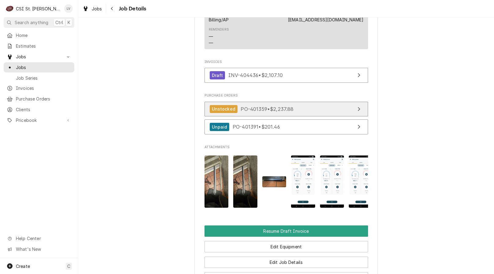
click at [247, 112] on span "PO-401359 • $2,237.88" at bounding box center [266, 109] width 53 height 6
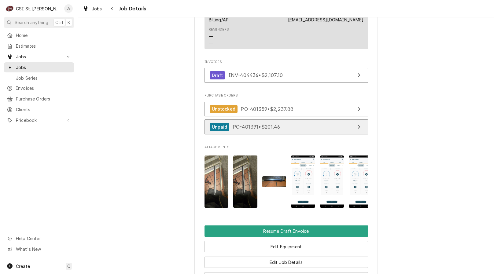
click at [232, 130] on span "PO-401391 • $201.46" at bounding box center [255, 127] width 47 height 6
click at [245, 130] on span "PO-401391 • $201.46" at bounding box center [255, 127] width 47 height 6
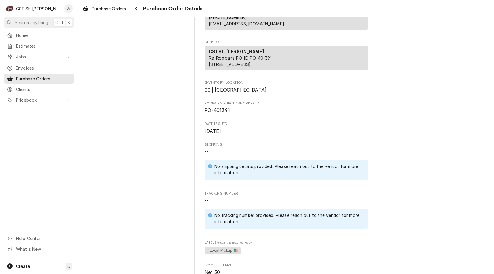
scroll to position [214, 0]
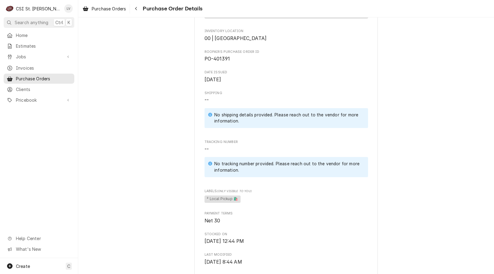
scroll to position [336, 0]
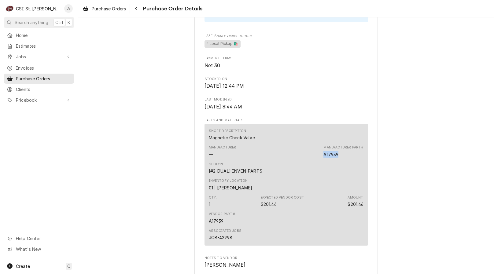
drag, startPoint x: 322, startPoint y: 175, endPoint x: 338, endPoint y: 174, distance: 15.9
click at [338, 157] on div "Manufacturer Part # A17939" at bounding box center [343, 151] width 40 height 12
copy div "A17939"
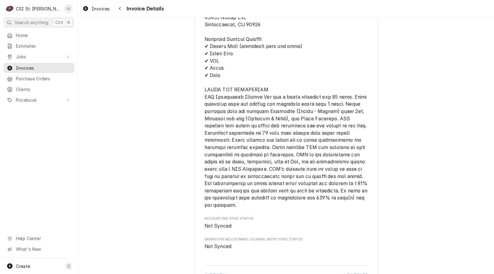
scroll to position [1711, 0]
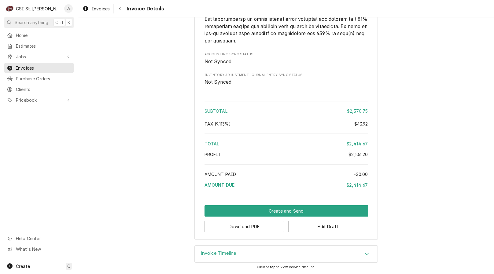
click at [241, 219] on div "Download PDF Edit Draft" at bounding box center [285, 225] width 163 height 16
click at [242, 225] on button "Download PDF" at bounding box center [244, 226] width 80 height 11
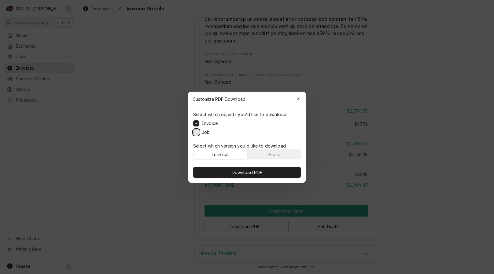
click at [195, 132] on button "Job" at bounding box center [196, 132] width 6 height 6
click at [224, 173] on button "Download PDF" at bounding box center [247, 172] width 108 height 11
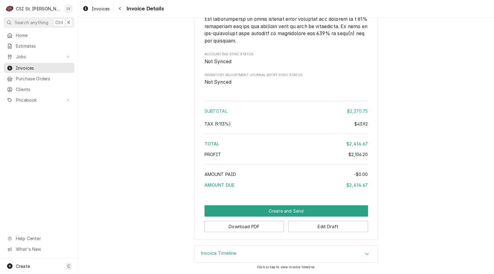
click at [29, 133] on div "Home Estimates Jobs Jobs Job Series Invoices Purchase Orders Clients Pricebook …" at bounding box center [39, 144] width 78 height 228
click at [91, 5] on div "Invoices" at bounding box center [96, 9] width 30 height 8
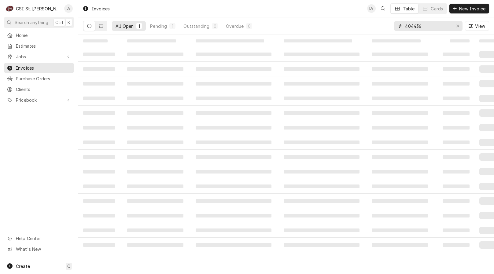
click at [432, 25] on input "404436" at bounding box center [428, 26] width 46 height 10
type input "404437"
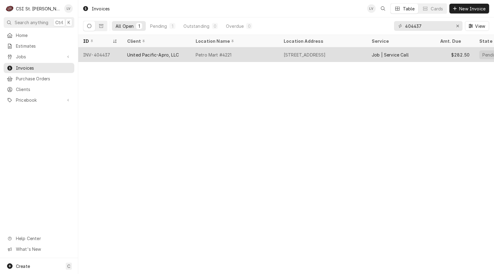
click at [129, 56] on div "United Pacific-Apro, LLC" at bounding box center [153, 55] width 52 height 6
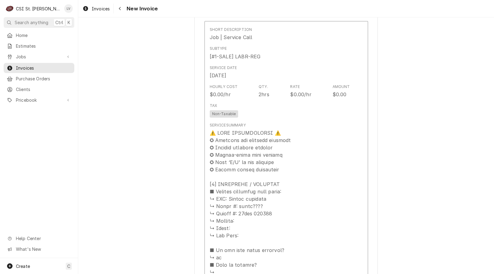
scroll to position [702, 0]
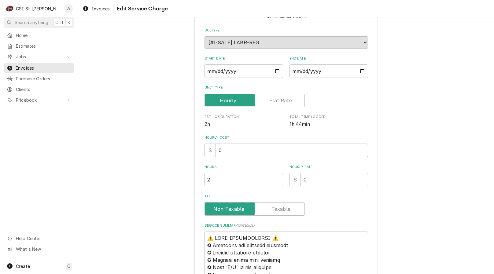
scroll to position [183, 0]
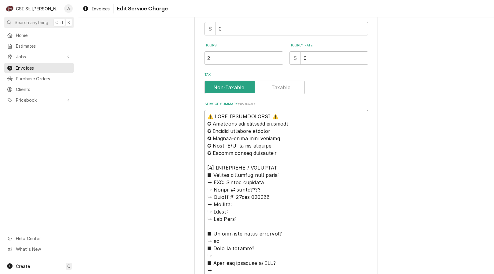
drag, startPoint x: 223, startPoint y: 182, endPoint x: 192, endPoint y: 110, distance: 78.9
click at [194, 110] on div "Use the fields below to edit this service charge Short Description Job | Servic…" at bounding box center [285, 209] width 183 height 727
type textarea "x"
type textarea "Loremi dolorsit ↳ Ametc #: adipi???? ↳ Elitse #: 44doe 744936 ↳ Tempori: ↳ Utla…"
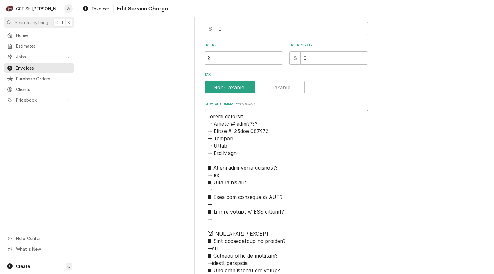
type textarea "x"
type textarea "Loremi dolorsi ↳ Ametc #: adipi???? ↳ Elitse #: 45doe 013233 ↳ Tempori: ↳ Utlab…"
type textarea "x"
type textarea "Loremi Dolorsit ↳ Ametc #: adipi???? ↳ Elitse #: 06doe 784689 ↳ Tempori: ↳ Utla…"
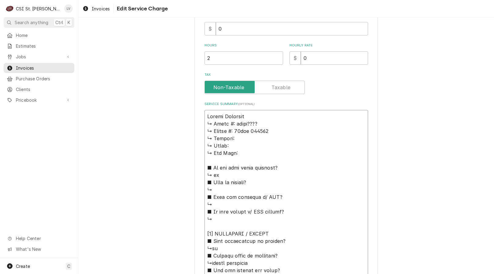
type textarea "x"
type textarea "Loremi Dolorsit / ↳ Ametc #: adipi???? ↳ Elitse #: 11doe 639730 ↳ Tempori: ↳ Ut…"
type textarea "x"
type textarea "Loremi Dolorsit / ↳ Ametc #: adipi???? ↳ Elitse #: 08doe 244486 ↳ Tempori: ↳ Ut…"
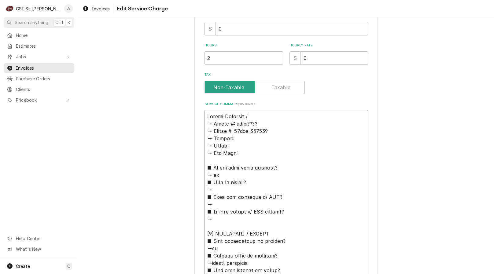
type textarea "x"
type textarea "Loremi Dolorsit / A ↳ Conse #: adipi???? ↳ Elitse #: 67doe 175835 ↳ Tempori: ↳ …"
type textarea "x"
type textarea "Loremi Dolorsit / AM ↳ Conse #: adipi???? ↳ Elitse #: 71doe 198955 ↳ Tempori: ↳…"
type textarea "x"
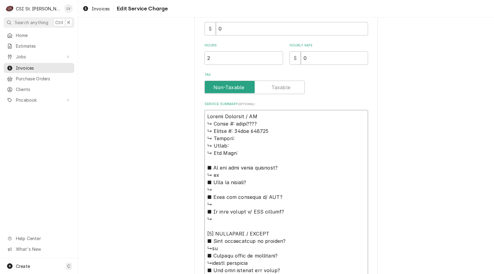
type textarea "Loremi Dolorsit / AME ↳ Conse #: adipi???? ↳ Elitse #: 98doe 342855 ↳ Tempori: …"
type textarea "x"
type textarea "Loremi Dolorsit / AMET ↳ Conse #: adipi???? ↳ Elitse #: 69doe 250605 ↳ Tempori:…"
type textarea "x"
type textarea "Loremi Dolorsit / AMETC ↳ Adipi #: elits???? ↳ Doeius #: 15tem 438267 ↳ Incidid…"
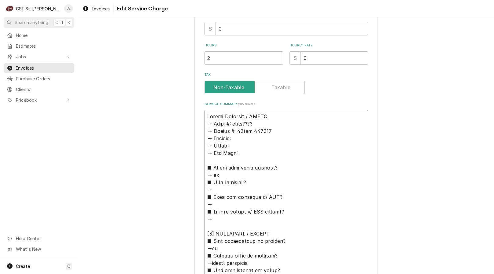
type textarea "x"
type textarea "Loremi Dolorsit / AMETC ↳ Adipi #: elits???? ↳ Doeius #: 38tem 397076 ↳ Incidid…"
type textarea "x"
type textarea "Loremi Dolorsit / AMETC / ↳ Adipi #: elits???? ↳ Doeius #: 43tem 383519 ↳ Incid…"
type textarea "x"
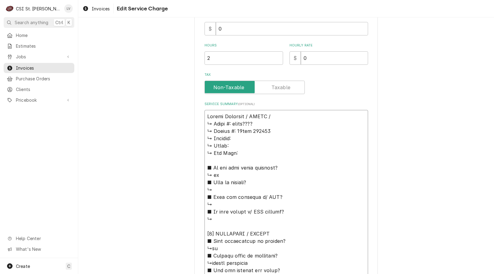
type textarea "Loremi Dolorsit / AMETC / ↳ Adipi #: elits???? ↳ Doeius #: 65tem 534136 ↳ Incid…"
type textarea "x"
type textarea "Loremi Dolorsit / AMETC / A ↳ Elits #: doeiu???? ↳ Tempor #: 98inc 565106 ↳ Utl…"
type textarea "x"
type textarea "Loremi Dolorsit / AMETC / Ad ↳ Elits #: doeiu???? ↳ Tempor #: 36inc 705219 ↳ Ut…"
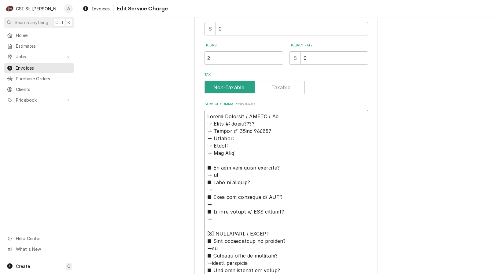
type textarea "x"
type textarea "Loremi Dolorsit / AMETC / Adi ↳ Elits #: doeiu???? ↳ Tempor #: 84inc 450453 ↳ U…"
type textarea "x"
type textarea "Loremi Dolorsit / AMETC / Adip ↳ Elits #: doeiu???? ↳ Tempor #: 63inc 461033 ↳ …"
type textarea "x"
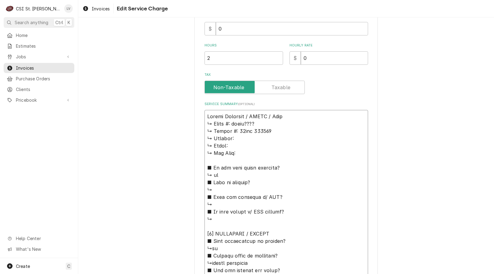
type textarea "Loremi Dolorsit / AMETC / Adipi ↳ Elits #: doeiu???? ↳ Tempor #: 98inc 629980 ↳…"
type textarea "x"
type textarea "Loremi Dolorsit / AMETC / Adipis ↳ Elits #: doeiu???? ↳ Tempor #: 10inc 301087 …"
type textarea "x"
type textarea "Loremi Dolorsit / AMETC / Adipis: ↳ Elits #: doeiu???? ↳ Tempor #: 49inc 977123…"
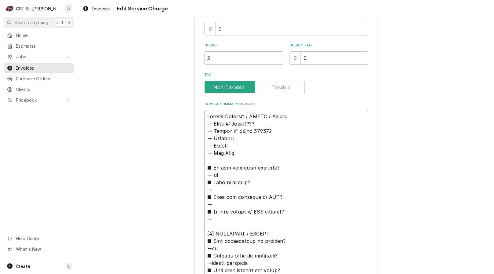
type textarea "x"
type textarea "Loremi Dolorsit / AMETC / Adipis: ↳ Elits #: doeiu???? ↳ Tempor #: 85inc 208342…"
type textarea "x"
type textarea "Loremi Dolorsit / AMETC / Adipis: ↳ Elits #: doeiu???? ↳ Tempor #: 94inc 545992…"
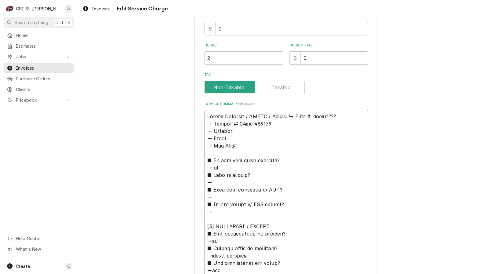
type textarea "x"
type textarea "Loremi Dolorsit / AMETC / Adipis: Elits #: doeiu???? ↳ Tempor #: 92inc 923825 ↳…"
type textarea "x"
type textarea "Loremi Dolorsit / AMETC / Adipis: Elits #: doeiu???? ↳ Tempor #: 59inc 232677 ↳…"
type textarea "x"
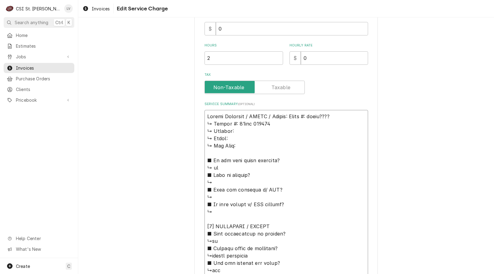
type textarea "Loremi Dolorsit / AMETC / Adipis: elit #: seddo???? ↳ Eiusmo #: 93tem 725861 ↳ …"
type textarea "x"
type textarea "Loremi Dolorsit / AMETC / Adipis: eli #: seddo???? ↳ Eiusmo #: 02tem 309421 ↳ I…"
type textarea "x"
type textarea "Loremi Dolorsit / AMETC / Adipis: el #: seddo???? ↳ Eiusmo #: 41tem 442706 ↳ In…"
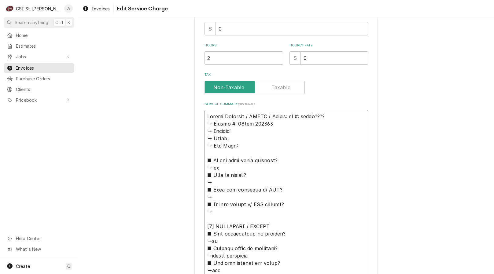
type textarea "x"
type textarea "Loremi Dolorsit / AMETC / Adipis: e #: seddo???? ↳ Eiusmo #: 16tem 810594 ↳ Inc…"
type textarea "x"
type textarea "Loremi Dolorsit / AMETC / Adipis: #: elits???? ↳ Doeius #: 51tem 272500 ↳ Incid…"
type textarea "x"
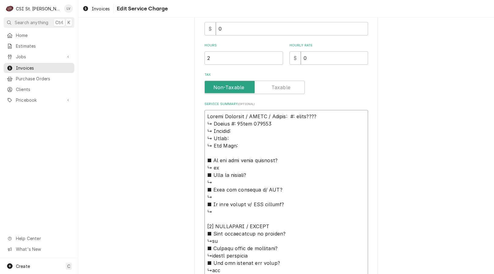
type textarea "Loremi Dolorsit / AMETC / Adipis: #: elits???? ↳ Doeius #: 74tem 812261 ↳ Incid…"
type textarea "x"
type textarea "Loremi Dolorsit / AMETC / Adipis: : elits???? ↳ Doeius #: 44tem 417277 ↳ Incidi…"
type textarea "x"
type textarea "Loremi Dolorsit / AMETC / Adipis: elits???? ↳ Doeius #: 11tem 836165 ↳ Incidid:…"
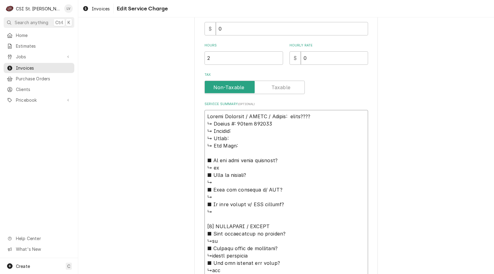
type textarea "x"
type textarea "Loremi Dolorsit / AMETC / Adipis: elits???? ↳ Doeius #: 96tem 038152 ↳ Incidid:…"
type textarea "x"
type textarea "Loremi Dolorsit / AMETC / Adipis: elit???? ↳ Seddoe #: 16tem 264519 ↳ Incidid: …"
type textarea "x"
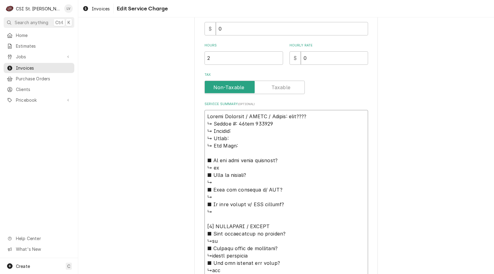
type textarea "Loremi Dolorsit / AMETC / Adipis: eli???? ↳ Seddoe #: 58tem 305813 ↳ Incidid: ↳…"
type textarea "x"
type textarea "Loremi Dolorsit / AMETC / Adipis: el???? ↳ Seddoe #: 07tem 218335 ↳ Incidid: ↳ …"
type textarea "x"
type textarea "Loremi Dolorsit / AMETC / Adipis: e???? ↳ Seddoe #: 88tem 192580 ↳ Incidid: ↳ U…"
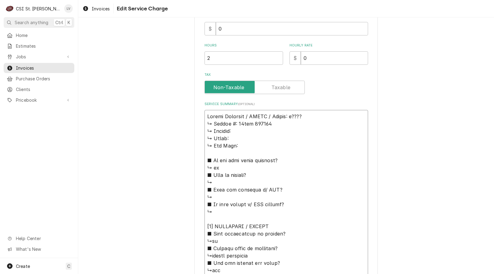
type textarea "x"
type textarea "Loremi Dolorsit / AMETC / Adipis: ???? ↳ Elitse #: 97doe 519518 ↳ Tempori: ↳ Ut…"
type textarea "x"
type textarea "Loremi Dolorsit / AMETC / Adipis: ??? ↳ Elitse #: 93doe 620567 ↳ Tempori: ↳ Utl…"
type textarea "x"
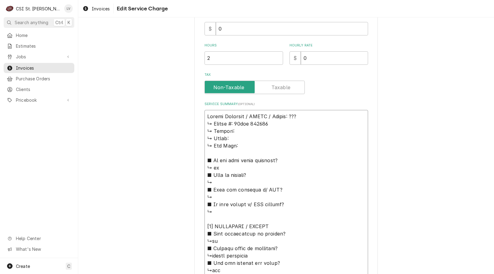
type textarea "Loremi Dolorsit / AMETC / Adipis: ?? ↳ Elitse #: 49doe 370696 ↳ Tempori: ↳ Utla…"
type textarea "x"
type textarea "Loremi Dolorsit / AMETC / Adipis: ? ↳ Elitse #: 91doe 131217 ↳ Tempori: ↳ Utlab…"
type textarea "x"
type textarea "Loremi Dolorsit / AMETC / Adipis: ↳ Elitse #: 48doe 872521 ↳ Tempori: ↳ Utlab: …"
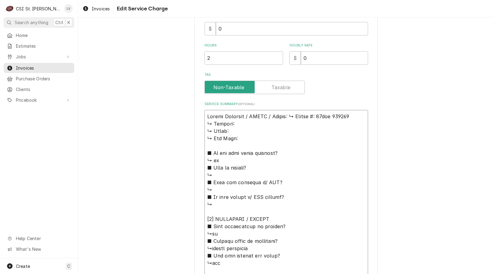
type textarea "x"
type textarea "Loremi Dolorsit / AMETC / Adipis: Elitse #: 45doe 224212 ↳ Tempori: ↳ Utlab: ↳ …"
type textarea "x"
type textarea "Loremi Dolorsit / AMETC / Adipis: Elitse #: 88doe 194540 ↳ Tempori: ↳ Utlab: ↳ …"
type textarea "x"
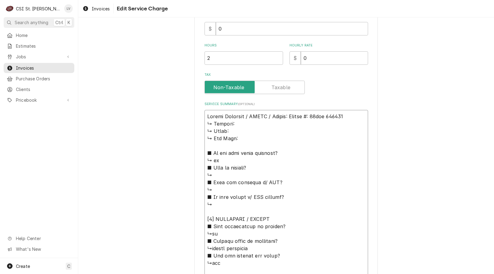
type textarea "Loremi Dolorsit / AMETC / Adipis: elits #: 91doe 739792 ↳ Tempori: ↳ Utlab: ↳ E…"
type textarea "x"
type textarea "Loremi Dolorsit / AMETC / Adipis: elit #: 00sed 891728 ↳ Doeiusm: ↳ Tempo: ↳ In…"
type textarea "x"
type textarea "Loremi Dolorsit / AMETC / Adipis: eli #: 06sed 059705 ↳ Doeiusm: ↳ Tempo: ↳ Inc…"
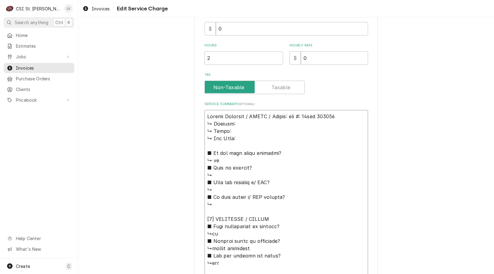
type textarea "x"
type textarea "Loremi Dolorsit / AMETC / Adipis: el #: 67sed 913170 ↳ Doeiusm: ↳ Tempo: ↳ Inc …"
type textarea "x"
type textarea "Loremi Dolorsit / AMETC / Adipis: e #: 77sed 341663 ↳ Doeiusm: ↳ Tempo: ↳ Inc U…"
type textarea "x"
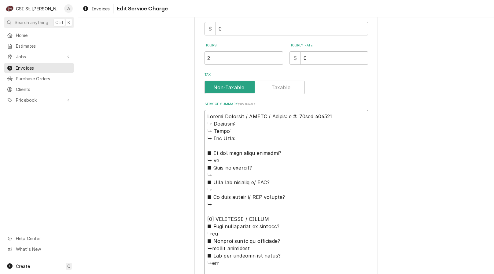
type textarea "Loremi Dolorsit / AMETC / Adipis: #: 02eli 922509 ↳ Seddoei: ↳ Tempo: ↳ Inc Utl…"
type textarea "x"
type textarea "Loremi Dolorsit / AMETC / Adipis: #: 22eli 884394 ↳ Seddoei: ↳ Tempo: ↳ Inc Utl…"
type textarea "x"
type textarea "Loremi Dolorsit / AMETC / Adipis: : 21eli 704087 ↳ Seddoei: ↳ Tempo: ↳ Inc Utla…"
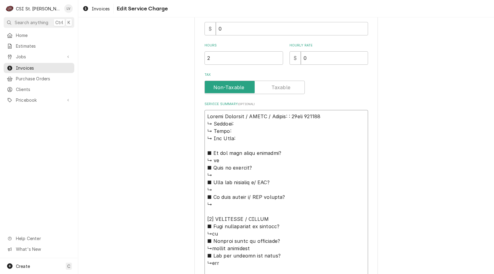
type textarea "x"
type textarea "Loremi Dolorsit / AMETC / Adipis: 78eli 959219 ↳ Seddoei: ↳ Tempo: ↳ Inc Utla: …"
type textarea "x"
type textarea "Loremi Dolorsit / AMETC / Adipis: 79eli 009200 ↳ Seddoei: ↳ Tempo: ↳ Inc Utla: …"
click at [249, 117] on textarea "Service Summary ( optional )" at bounding box center [285, 277] width 163 height 335
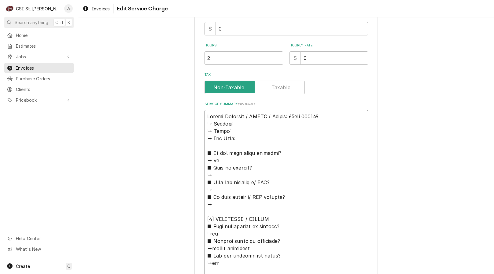
type textarea "x"
type textarea "Loremi Dolorsit / AMETCO / Adipis: 63eli 629027 ↳ Seddoei: ↳ Tempo: ↳ Inc Utla:…"
type textarea "x"
type textarea "Loremi Dolorsit / AmETCON / Adipis: 43eli 594975 ↳ Seddoei: ↳ Tempo: ↳ Inc Utla…"
type textarea "x"
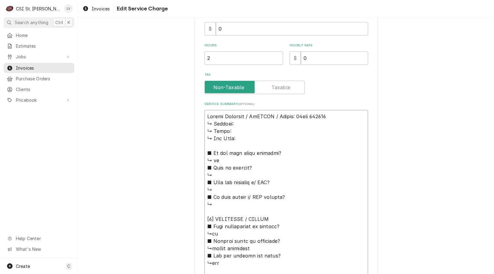
type textarea "Loremi Dolorsit / AmeTCONS / Adipis: 58eli 344961 ↳ Seddoei: ↳ Tempo: ↳ Inc Utl…"
type textarea "x"
type textarea "Loremi Dolorsit / AmetCONSE / Adipis: 38eli 231037 ↳ Seddoei: ↳ Tempo: ↳ Inc Ut…"
type textarea "x"
type textarea "Loremi Dolorsit / AmetcONSEC / Adipis: 53eli 595433 ↳ Seddoei: ↳ Tempo: ↳ Inc U…"
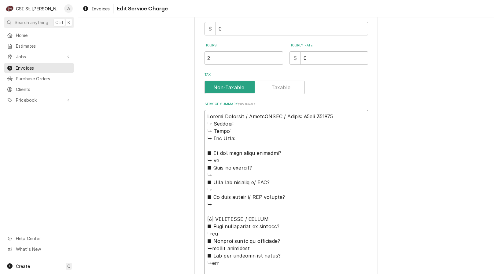
type textarea "x"
type textarea "Loremi Dolorsit / Ametc:ADIPI / Elitse: 14doe 194960 ↳ Tempori: ↳ Utlab: ↳ Etd …"
type textarea "x"
type textarea "Loremi Dolorsit / Ametc: ADIPI / Elitse: 94doe 390466 ↳ Tempori: ↳ Utlab: ↳ Etd…"
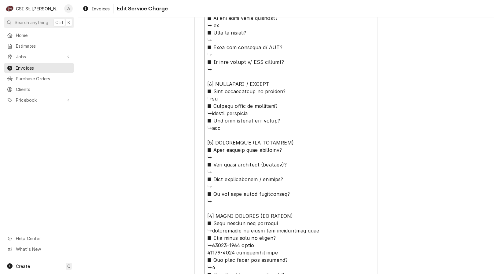
scroll to position [331, 0]
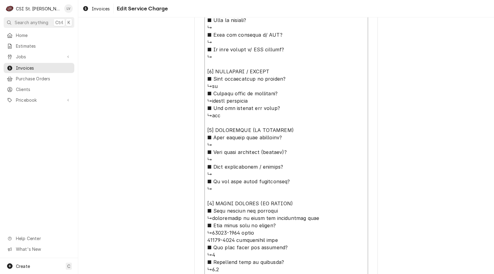
drag, startPoint x: 202, startPoint y: 125, endPoint x: 286, endPoint y: 195, distance: 109.1
click at [286, 195] on textarea "Service Summary ( optional )" at bounding box center [285, 129] width 163 height 335
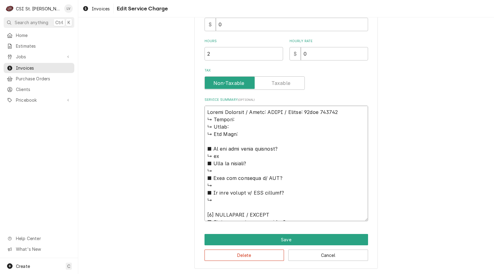
type textarea "x"
type textarea "Carter Hoffmann / Model: HSPIC / Serial: 40xxx 002070 [𝟰] 𝗤𝗨𝗢𝗧𝗘 𝗗𝗘𝗧𝗔𝗜𝗟𝗦 (𝗜𝗙 𝗡𝗘𝗘…"
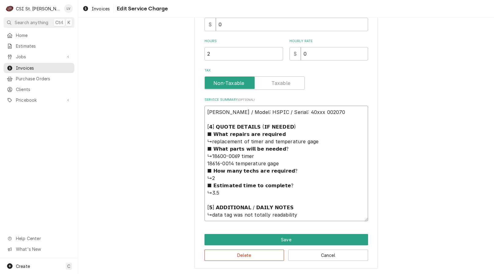
scroll to position [111, 0]
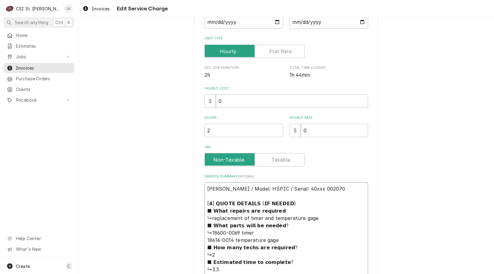
type textarea "x"
type textarea "Carter Hoffmann / Model: HSPIC / Serial: 40xxx 002070 [𝟰] 𝗤𝗨𝗢𝗧𝗘 𝗗𝗘𝗧𝗔𝗜𝗟𝗦 (𝗜𝗙 𝗡𝗘𝗘…"
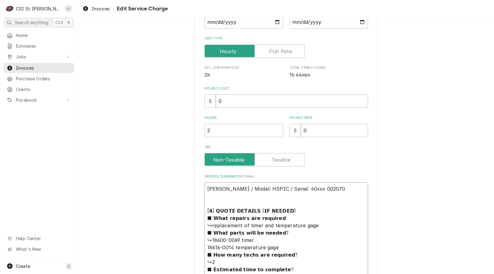
scroll to position [118, 0]
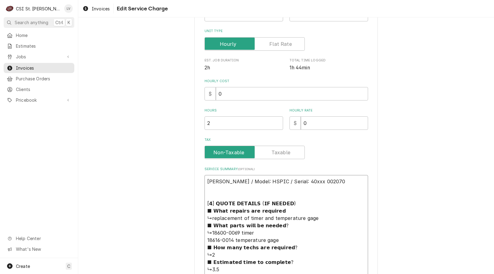
type textarea "x"
type textarea "Carter Hoffmann / Model: HSPIC / Serial: 40xxx 002070 R [𝟰] 𝗤𝗨𝗢𝗧𝗘 𝗗𝗘𝗧𝗔𝗜𝗟𝗦 (𝗜𝗙 𝗡…"
type textarea "x"
type textarea "Carter Hoffmann / Model: HSPIC / Serial: 40xxx 002070 Ro [𝟰] 𝗤𝗨𝗢𝗧𝗘 𝗗𝗘𝗧𝗔𝗜𝗟𝗦 (𝗜𝗙 …"
type textarea "x"
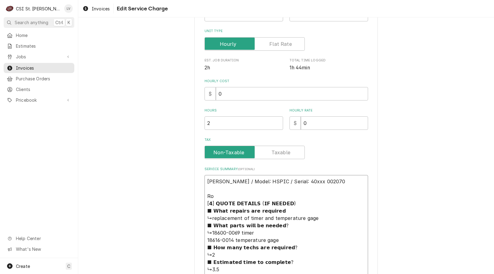
type textarea "Carter Hoffmann / Model: HSPIC / Serial: 40xxx 002070 Rou [𝟰] 𝗤𝗨𝗢𝗧𝗘 𝗗𝗘𝗧𝗔𝗜𝗟𝗦 (𝗜𝗙…"
type textarea "x"
type textarea "Carter Hoffmann / Model: HSPIC / Serial: 40xxx 002070 Ro [𝟰] 𝗤𝗨𝗢𝗧𝗘 𝗗𝗘𝗧𝗔𝗜𝗟𝗦 (𝗜𝗙 …"
type textarea "x"
type textarea "Carter Hoffmann / Model: HSPIC / Serial: 40xxx 002070 R [𝟰] 𝗤𝗨𝗢𝗧𝗘 𝗗𝗘𝗧𝗔𝗜𝗟𝗦 (𝗜𝗙 𝗡…"
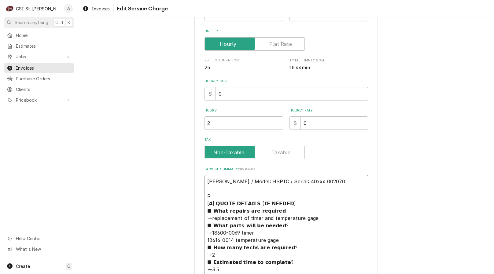
type textarea "x"
type textarea "Carter Hoffmann / Model: HSPIC / Serial: 40xxx 002070 [𝟰] 𝗤𝗨𝗢𝗧𝗘 𝗗𝗘𝗧𝗔𝗜𝗟𝗦 (𝗜𝗙 𝗡𝗘𝗘…"
type textarea "x"
type textarea "Carter Hoffmann / Model: HSPIC / Serial: 40xxx 002070 F [𝟰] 𝗤𝗨𝗢𝗧𝗘 𝗗𝗘𝗧𝗔𝗜𝗟𝗦 (𝗜𝗙 𝗡…"
type textarea "x"
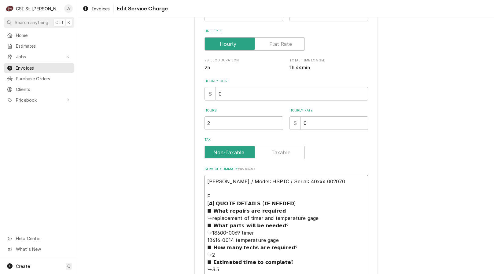
type textarea "Carter Hoffmann / Model: HSPIC / Serial: 40xxx 002070 Fo [𝟰] 𝗤𝗨𝗢𝗧𝗘 𝗗𝗘𝗧𝗔𝗜𝗟𝗦 (𝗜𝗙 …"
type textarea "x"
type textarea "Carter Hoffmann / Model: HSPIC / Serial: 40xxx 002070 Fou [𝟰] 𝗤𝗨𝗢𝗧𝗘 𝗗𝗘𝗧𝗔𝗜𝗟𝗦 (𝗜𝗙…"
type textarea "x"
type textarea "Carter Hoffmann / Model: HSPIC / Serial: 40xxx 002070 Foun [𝟰] 𝗤𝗨𝗢𝗧𝗘 𝗗𝗘𝗧𝗔𝗜𝗟𝗦 (𝗜…"
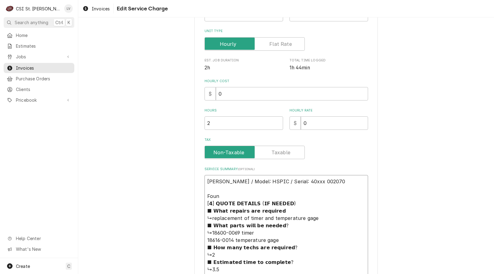
type textarea "x"
type textarea "Carter Hoffmann / Model: HSPIC / Serial: 40xxx 002070 Found [𝟰] 𝗤𝗨𝗢𝗧𝗘 𝗗𝗘𝗧𝗔𝗜𝗟𝗦 (…"
type textarea "x"
type textarea "Carter Hoffmann / Model: HSPIC / Serial: 40xxx 002070 Found [𝟰] 𝗤𝗨𝗢𝗧𝗘 𝗗𝗘𝗧𝗔𝗜𝗟𝗦 (…"
type textarea "x"
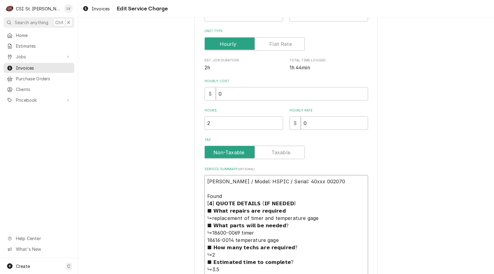
type textarea "Carter Hoffmann / Model: HSPIC / Serial: 40xxx 002070 Found t [𝟰] 𝗤𝗨𝗢𝗧𝗘 𝗗𝗘𝗧𝗔𝗜𝗟𝗦…"
type textarea "x"
type textarea "Carter Hoffmann / Model: HSPIC / Serial: 40xxx 002070 Found ti [𝟰] 𝗤𝗨𝗢𝗧𝗘 𝗗𝗘𝗧𝗔𝗜𝗟…"
type textarea "x"
type textarea "Carter Hoffmann / Model: HSPIC / Serial: 40xxx 002070 Found tim [𝟰] 𝗤𝗨𝗢𝗧𝗘 𝗗𝗘𝗧𝗔𝗜…"
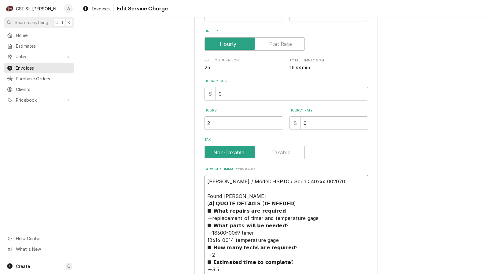
type textarea "x"
type textarea "Carter Hoffmann / Model: HSPIC / Serial: 40xxx 002070 Found time [𝟰] 𝗤𝗨𝗢𝗧𝗘 𝗗𝗘𝗧𝗔…"
type textarea "x"
type textarea "Carter Hoffmann / Model: HSPIC / Serial: 40xxx 002070 Found timer [𝟰] 𝗤𝗨𝗢𝗧𝗘 𝗗𝗘𝗧…"
type textarea "x"
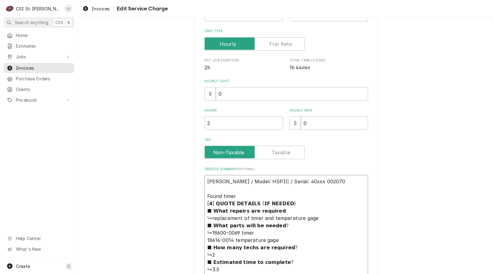
type textarea "Carter Hoffmann / Model: HSPIC / Serial: 40xxx 002070 Found timer [𝟰] 𝗤𝗨𝗢𝗧𝗘 𝗗𝗘𝗧…"
type textarea "x"
type textarea "Carter Hoffmann / Model: HSPIC / Serial: 40xxx 002070 Found timer a [𝟰] 𝗤𝗨𝗢𝗧𝗘 𝗗…"
type textarea "x"
type textarea "Carter Hoffmann / Model: HSPIC / Serial: 40xxx 002070 Found timer an [𝟰] 𝗤𝗨𝗢𝗧𝗘 …"
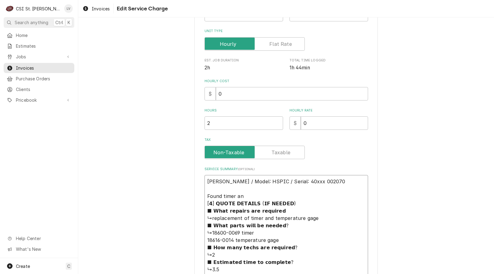
type textarea "x"
type textarea "Carter Hoffmann / Model: HSPIC / Serial: 40xxx 002070 Found timer and [𝟰] 𝗤𝗨𝗢𝗧𝗘…"
type textarea "x"
type textarea "Carter Hoffmann / Model: HSPIC / Serial: 40xxx 002070 Found timer and [𝟰] 𝗤𝗨𝗢𝗧𝗘…"
type textarea "x"
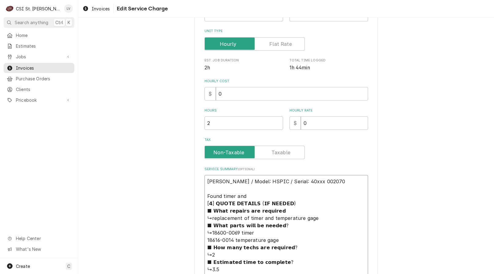
type textarea "Carter Hoffmann / Model: HSPIC / Serial: 40xxx 002070 Found timer and t [𝟰] 𝗤𝗨𝗢…"
type textarea "x"
type textarea "Carter Hoffmann / Model: HSPIC / Serial: 40xxx 002070 Found timer and te [𝟰] 𝗤𝗨…"
type textarea "x"
type textarea "Carter Hoffmann / Model: HSPIC / Serial: 40xxx 002070 Found timer and tem [𝟰] 𝗤…"
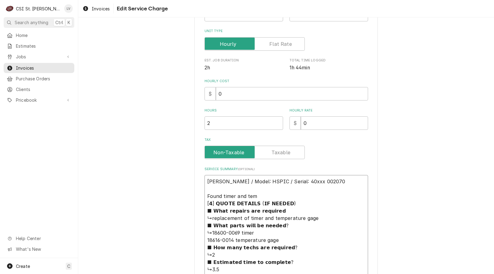
type textarea "x"
type textarea "Carter Hoffmann / Model: HSPIC / Serial: 40xxx 002070 Found timer and temp [𝟰] …"
type textarea "x"
type textarea "Carter Hoffmann / Model: HSPIC / Serial: 40xxx 002070 Found timer and tempe [𝟰]…"
type textarea "x"
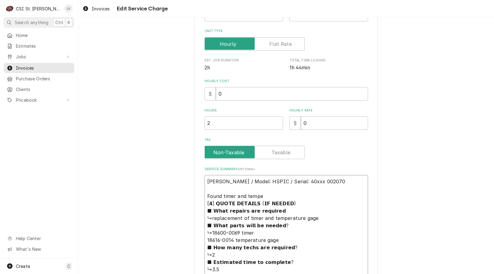
type textarea "Carter Hoffmann / Model: HSPIC / Serial: 40xxx 002070 Found timer and temper [𝟰…"
type textarea "x"
type textarea "Carter Hoffmann / Model: HSPIC / Serial: 40xxx 002070 Found timer and tempera […"
type textarea "x"
type textarea "Carter Hoffmann / Model: HSPIC / Serial: 40xxx 002070 Found timer and temperat …"
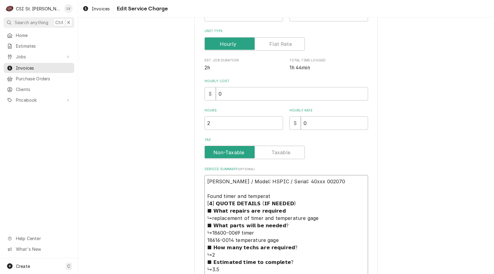
type textarea "x"
type textarea "Carter Hoffmann / Model: HSPIC / Serial: 40xxx 002070 Found timer and temperatu…"
type textarea "x"
type textarea "Carter Hoffmann / Model: HSPIC / Serial: 40xxx 002070 Found timer and temperatu…"
type textarea "x"
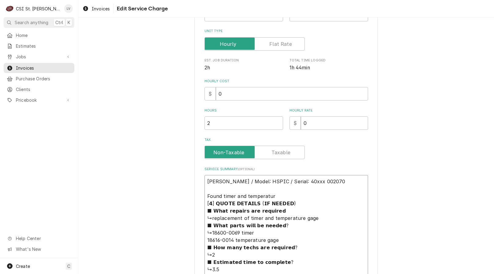
type textarea "Carter Hoffmann / Model: HSPIC / Serial: 40xxx 002070 Found timer and temperatu…"
type textarea "x"
type textarea "Carter Hoffmann / Model: HSPIC / Serial: 40xxx 002070 Found timer and temperatu…"
type textarea "x"
type textarea "Carter Hoffmann / Model: HSPIC / Serial: 40xxx 002070 Found timer and temperatu…"
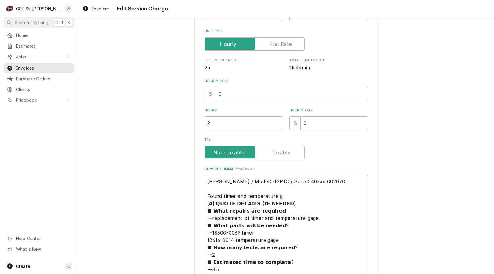
type textarea "x"
type textarea "Carter Hoffmann / Model: HSPIC / Serial: 40xxx 002070 Found timer and temperatu…"
type textarea "x"
type textarea "Carter Hoffmann / Model: HSPIC / Serial: 40xxx 002070 Found timer and temperatu…"
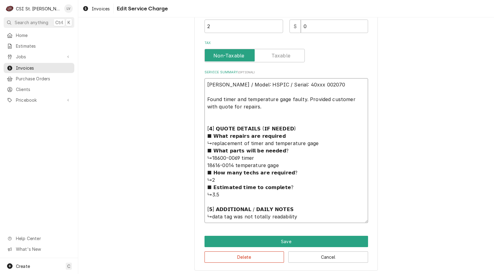
scroll to position [217, 0]
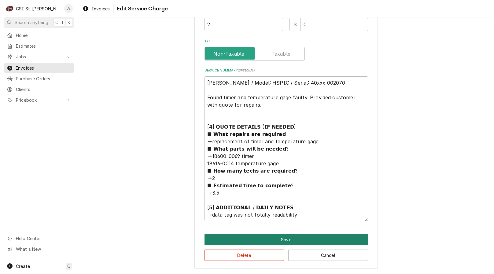
click at [268, 240] on button "Save" at bounding box center [285, 239] width 163 height 11
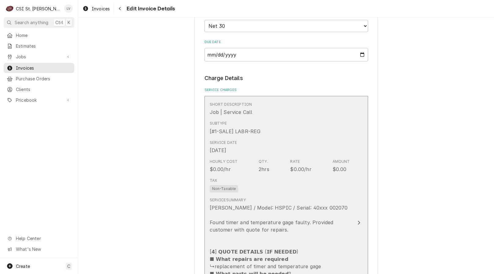
scroll to position [726, 0]
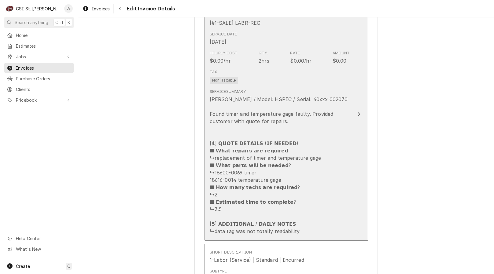
click at [284, 195] on div "Carter Hoffmann / Model: HSPIC / Serial: 40xxx 002070 Found timer and temperatu…" at bounding box center [280, 165] width 140 height 139
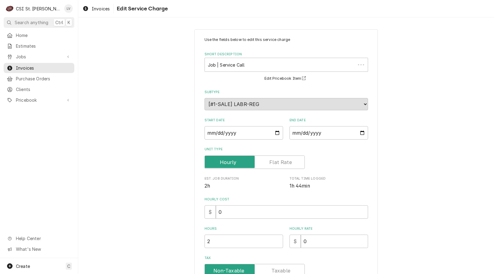
scroll to position [217, 0]
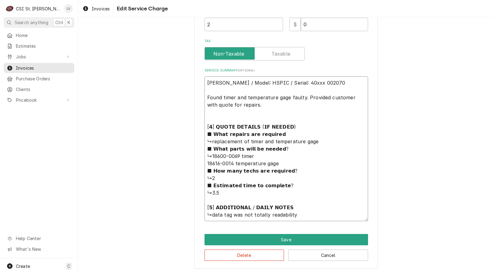
drag, startPoint x: 248, startPoint y: 107, endPoint x: 191, endPoint y: 84, distance: 61.2
click at [191, 84] on div "Use the fields below to edit this service charge Short Description Job | Servic…" at bounding box center [285, 40] width 415 height 467
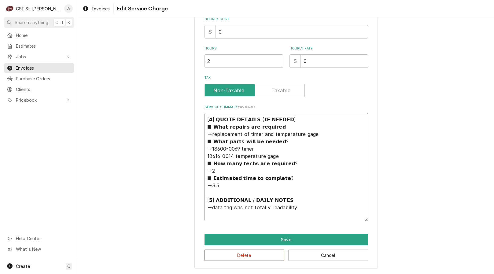
scroll to position [173, 0]
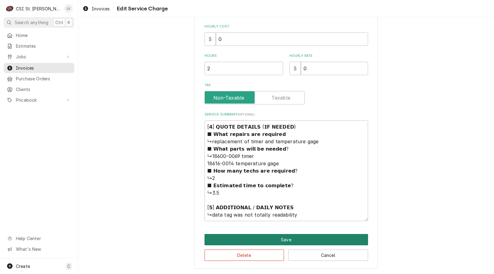
click at [280, 235] on button "Save" at bounding box center [285, 239] width 163 height 11
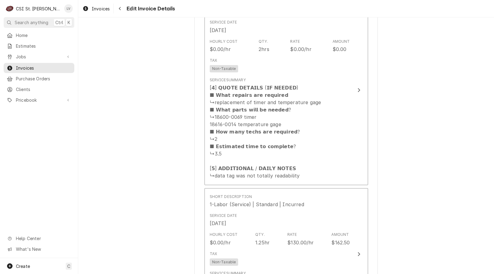
scroll to position [738, 0]
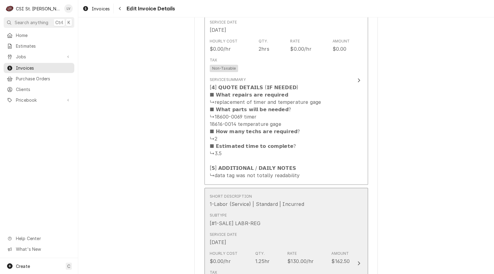
click at [272, 222] on div "Subtype [#1-SALE] LABR-REG" at bounding box center [280, 219] width 140 height 19
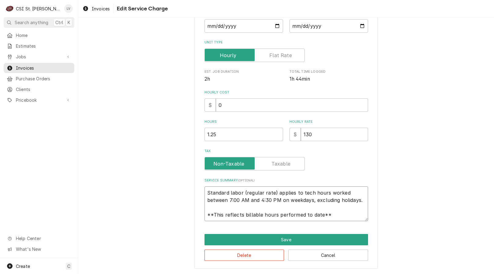
scroll to position [7, 0]
drag, startPoint x: 203, startPoint y: 193, endPoint x: 354, endPoint y: 223, distance: 154.2
click at [354, 223] on div "Use the fields below to edit this service charge Short Description 1-Labor (Ser…" at bounding box center [285, 95] width 183 height 346
paste textarea "Carter Hoffmann / Model: HSPIC / Serial: 40xxx 002070 Found timer and temperatu…"
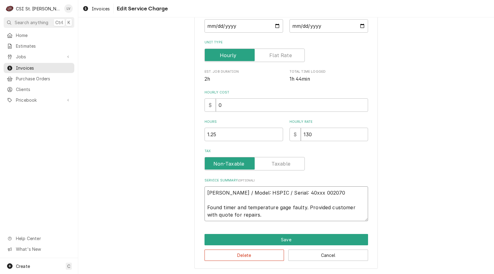
scroll to position [0, 0]
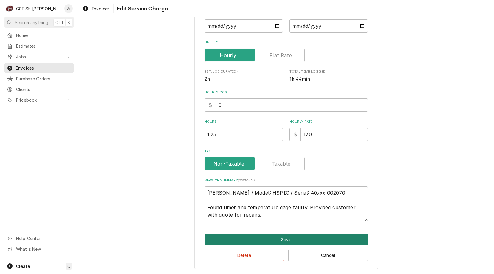
click at [290, 239] on button "Save" at bounding box center [285, 239] width 163 height 11
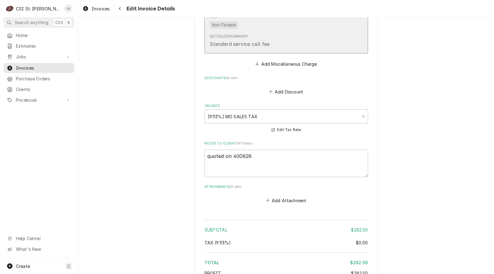
scroll to position [1177, 0]
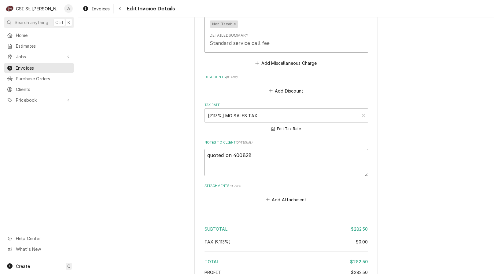
click at [207, 159] on textarea "quoted on 400828" at bounding box center [285, 162] width 163 height 27
click at [232, 155] on textarea "Quoted on 400828" at bounding box center [285, 162] width 163 height 27
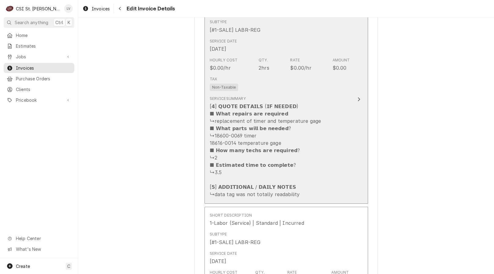
click at [261, 154] on div "[𝟰] 𝗤𝗨𝗢𝗧𝗘 𝗗𝗘𝗧𝗔𝗜𝗟𝗦 (𝗜𝗙 𝗡𝗘𝗘𝗗𝗘𝗗) ■ 𝗪𝗵𝗮𝘁 𝗿𝗲𝗽𝗮𝗶𝗿𝘀 𝗮𝗿𝗲 𝗿𝗲𝗾𝘂𝗶𝗿𝗲𝗱 ↳replacement of timer…" at bounding box center [266, 150] width 113 height 95
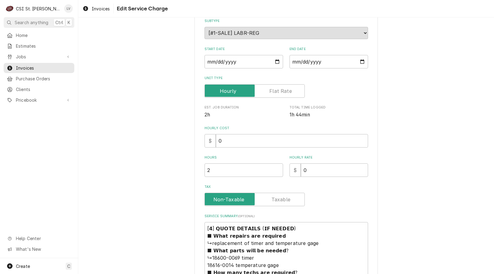
scroll to position [173, 0]
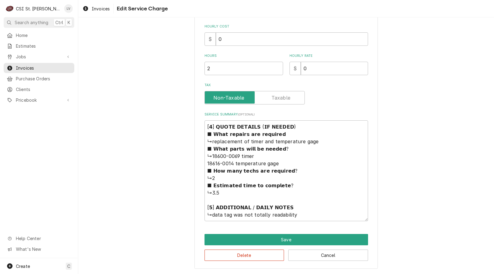
click at [269, 261] on div "Use the fields below to edit this service charge Short Description Job | Servic…" at bounding box center [285, 62] width 183 height 412
click at [267, 256] on button "Delete" at bounding box center [244, 255] width 80 height 11
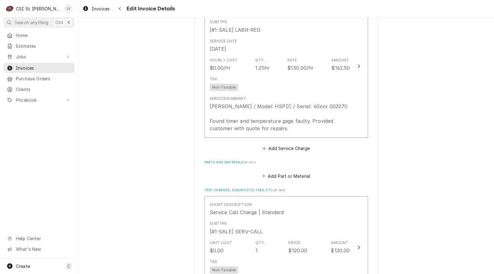
scroll to position [711, 0]
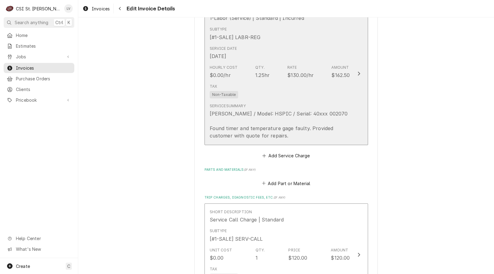
click at [272, 124] on div "Carter Hoffmann / Model: HSPIC / Serial: 40xxx 002070 Found timer and temperatu…" at bounding box center [280, 124] width 140 height 29
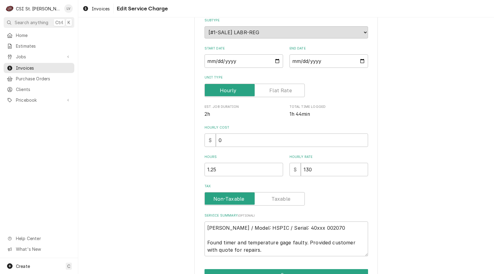
scroll to position [107, 0]
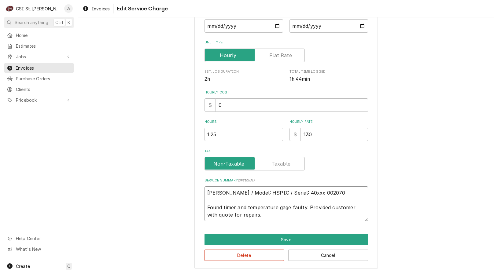
click at [345, 192] on textarea "Carter Hoffmann / Model: HSPIC / Serial: 40xxx 002070 Found timer and temperatu…" at bounding box center [285, 203] width 163 height 35
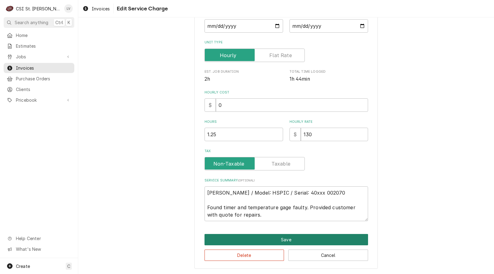
click at [302, 240] on button "Save" at bounding box center [285, 239] width 163 height 11
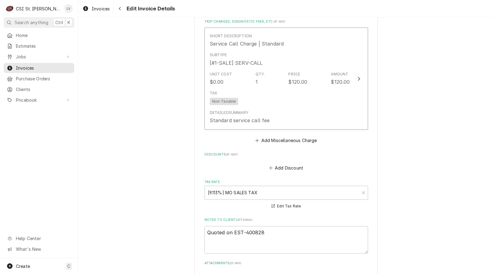
scroll to position [1067, 0]
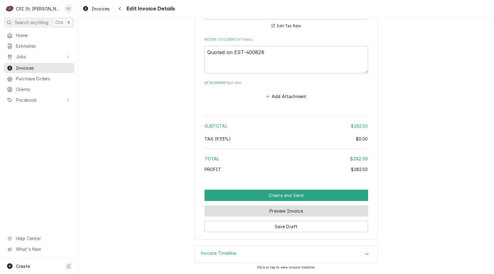
click at [272, 210] on button "Preview Invoice" at bounding box center [285, 210] width 163 height 11
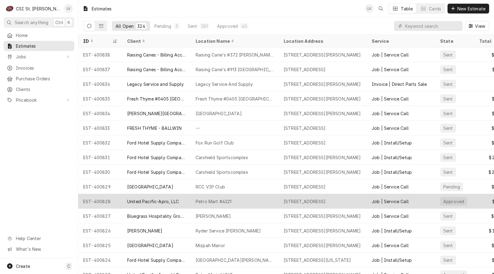
click at [154, 199] on div "United Pacific-Apro, LLC" at bounding box center [153, 201] width 52 height 6
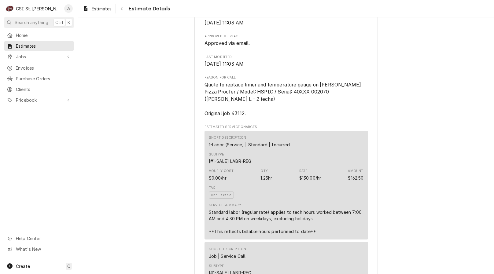
scroll to position [305, 0]
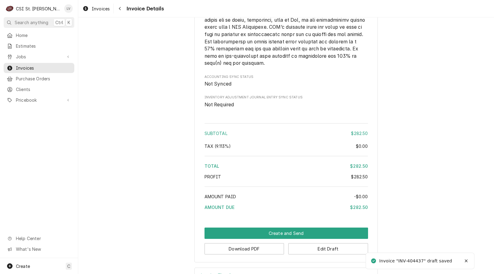
scroll to position [951, 0]
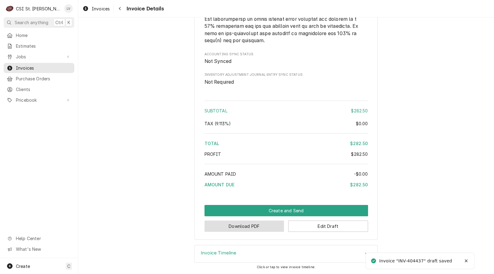
click at [241, 228] on button "Download PDF" at bounding box center [244, 226] width 80 height 11
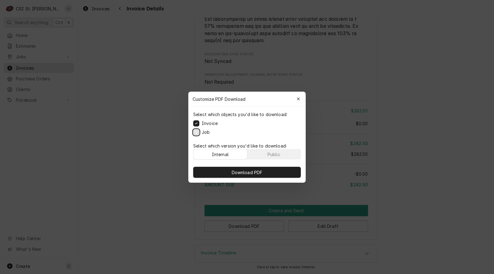
click at [198, 130] on button "Job" at bounding box center [196, 132] width 6 height 6
click at [253, 169] on span "Download PDF" at bounding box center [246, 172] width 33 height 6
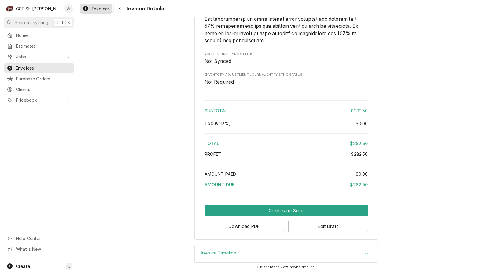
click at [91, 13] on link "Invoices" at bounding box center [96, 9] width 32 height 10
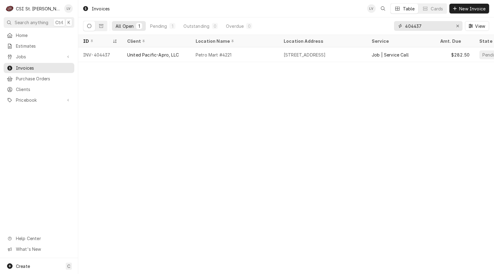
click at [430, 26] on input "404437" at bounding box center [428, 26] width 46 height 10
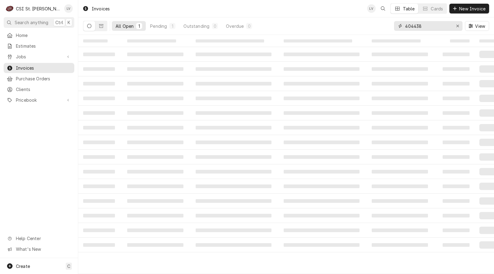
type input "404438"
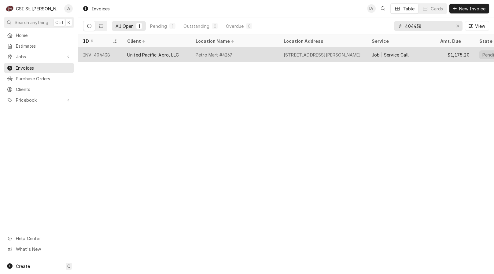
click at [201, 56] on div "Petro Mart #4267" at bounding box center [213, 55] width 37 height 6
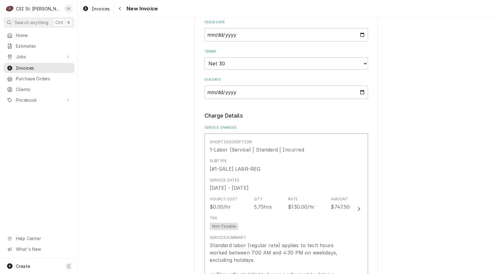
scroll to position [702, 0]
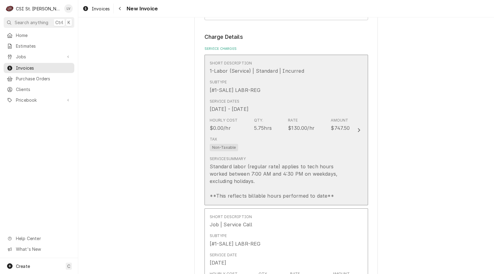
click at [299, 163] on div "Standard labor (regular rate) applies to tech hours worked between 7:00 AM and …" at bounding box center [280, 181] width 140 height 37
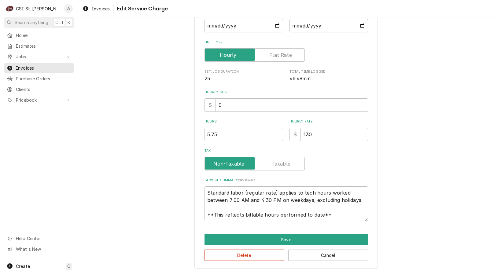
scroll to position [53, 0]
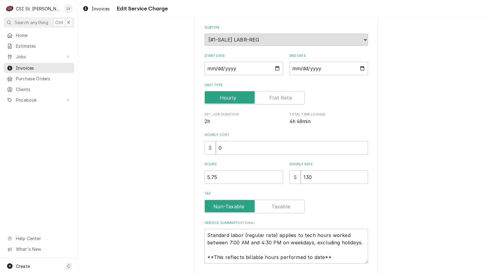
type textarea "x"
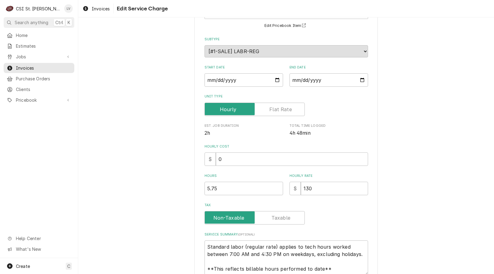
scroll to position [0, 0]
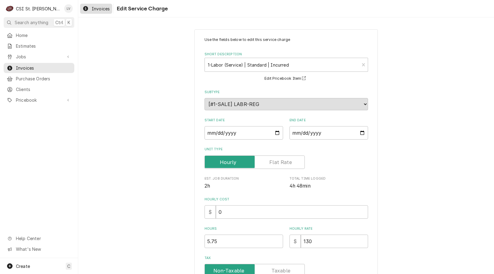
drag, startPoint x: 85, startPoint y: 9, endPoint x: 86, endPoint y: 13, distance: 3.4
click at [85, 9] on icon "Dynamic Content Wrapper" at bounding box center [85, 8] width 5 height 5
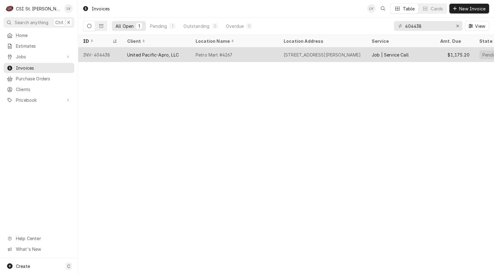
click at [236, 53] on div "Petro Mart #4267" at bounding box center [235, 54] width 88 height 15
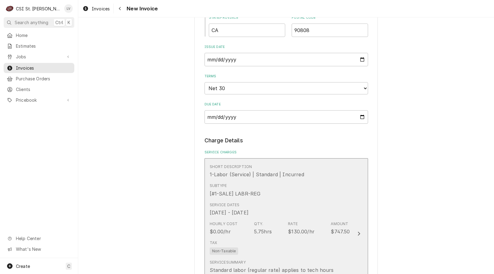
scroll to position [733, 0]
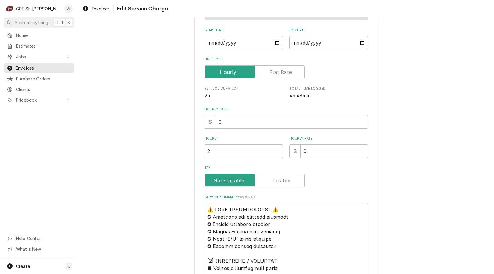
scroll to position [244, 0]
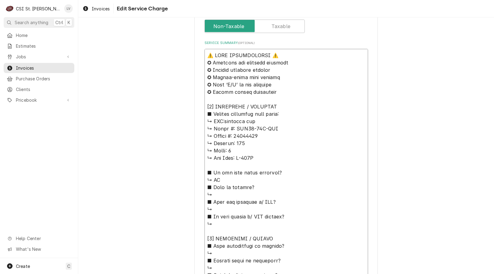
drag, startPoint x: 225, startPoint y: 121, endPoint x: 185, endPoint y: 52, distance: 79.4
click at [185, 52] on div "Use the fields below to edit this service charge Short Description Job | Servic…" at bounding box center [285, 188] width 415 height 819
type textarea "x"
type textarea "Loremips dol ↳ Sitam #: CON42-61A-ELI ↳ Seddoe #: 32197960 ↳ Tempori: 680 ↳ Utl…"
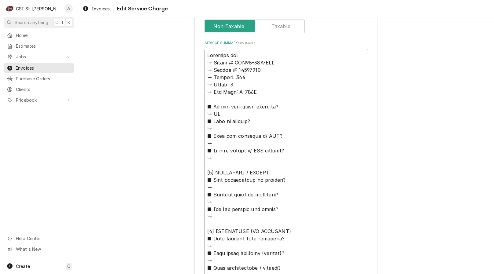
drag, startPoint x: 231, startPoint y: 56, endPoint x: 230, endPoint y: 59, distance: 3.6
click at [231, 56] on textarea "Service Summary ( optional )" at bounding box center [285, 264] width 163 height 431
type textarea "x"
type textarea "Loremips do ↳ Sitam #: CON01-16A-ELI ↳ Seddoe #: 31227730 ↳ Tempori: 071 ↳ Utla…"
type textarea "x"
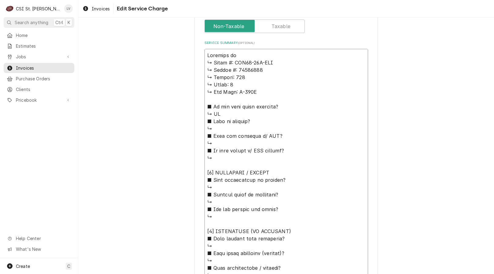
type textarea "Loremipsum ↳ Dolor #: SIT36-25A-CON ↳ Adipis #: 96424678 ↳ Elitsed: 118 ↳ Doeiu…"
type textarea "x"
type textarea "Loremips-do ↳ Sitam #: CON21-18A-ELI ↳ Seddoe #: 68807397 ↳ Tempori: 199 ↳ Utla…"
type textarea "x"
type textarea "Loremips-Dol ↳ Sitam #: CON95-50A-ELI ↳ Seddoe #: 02916557 ↳ Tempori: 568 ↳ Utl…"
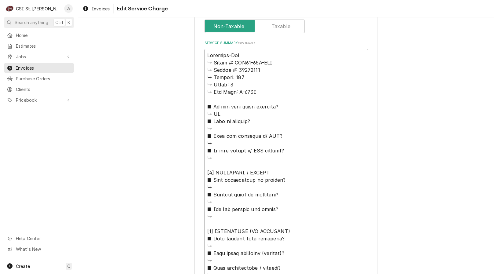
type textarea "x"
type textarea "Loremips-Dolo ↳ Sitam #: CON37-27A-ELI ↳ Seddoe #: 46688712 ↳ Tempori: 268 ↳ Ut…"
type textarea "x"
type textarea "Loremips-Dolor ↳ Sitam #: CON79-22A-ELI ↳ Seddoe #: 87971400 ↳ Tempori: 053 ↳ U…"
type textarea "x"
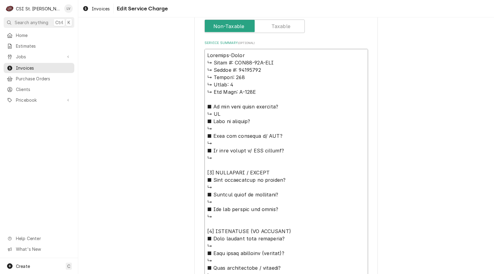
type textarea "Loremips-Dolo ↳ Sitam #: CON66-81A-ELI ↳ Seddoe #: 88450368 ↳ Tempori: 046 ↳ Ut…"
type textarea "x"
type textarea "Loremips-Dol s ↳ Ametc #: ADI49-64E-SED ↳ Doeius #: 87002829 ↳ Tempori: 978 ↳ U…"
type textarea "x"
type textarea "Beverage-Air /r ↳ 𝗠𝗼𝗱𝗲𝗹 #: SPE48-18M-STL ↳ 𝗦𝗲𝗿𝗶𝗮𝗹 #: 11501421 ↳ 𝗩𝗼𝗹𝘁𝗮𝗴𝗲: 115 ↳ …"
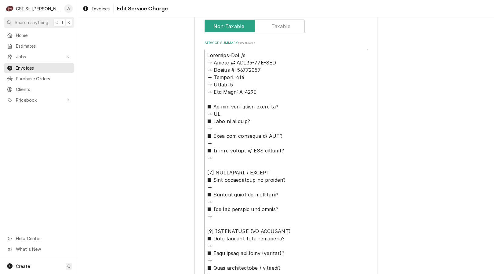
type textarea "x"
type textarea "Beverage-Air / r ↳ 𝗠𝗼𝗱𝗲𝗹 #: SPE48-18M-STL ↳ 𝗦𝗲𝗿𝗶𝗮𝗹 #: 11501421 ↳ 𝗩𝗼𝗹𝘁𝗮𝗴𝗲: 115 ↳…"
type textarea "x"
type textarea "Beverage-Air / Mr ↳ 𝗠𝗼𝗱𝗲𝗹 #: SPE48-18M-STL ↳ 𝗦𝗲𝗿𝗶𝗮𝗹 #: 11501421 ↳ 𝗩𝗼𝗹𝘁𝗮𝗴𝗲: 115 …"
type textarea "x"
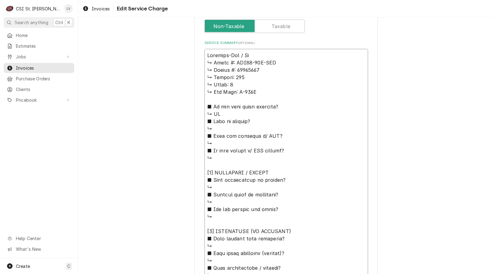
type textarea "Beverage-Air / Mdr ↳ 𝗠𝗼𝗱𝗲𝗹 #: SPE48-18M-STL ↳ 𝗦𝗲𝗿𝗶𝗮𝗹 #: 11501421 ↳ 𝗩𝗼𝗹𝘁𝗮𝗴𝗲: 115…"
type textarea "x"
type textarea "Beverage-Air / Mdor ↳ 𝗠𝗼𝗱𝗲𝗹 #: SPE48-18M-STL ↳ 𝗦𝗲𝗿𝗶𝗮𝗹 #: 11501421 ↳ 𝗩𝗼𝗹𝘁𝗮𝗴𝗲: 11…"
type textarea "x"
type textarea "Beverage-Air / Mdoer ↳ 𝗠𝗼𝗱𝗲𝗹 #: SPE48-18M-STL ↳ 𝗦𝗲𝗿𝗶𝗮𝗹 #: 11501421 ↳ 𝗩𝗼𝗹𝘁𝗮𝗴𝗲: 1…"
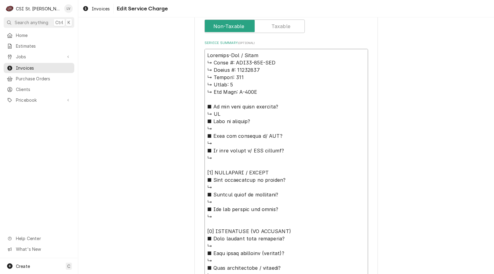
type textarea "x"
type textarea "Beverage-Air / Mdoelr ↳ 𝗠𝗼𝗱𝗲𝗹 #: SPE48-18M-STL ↳ 𝗦𝗲𝗿𝗶𝗮𝗹 #: 11501421 ↳ 𝗩𝗼𝗹𝘁𝗮𝗴𝗲: …"
type textarea "x"
type textarea "Beverage-Air / Mdoer ↳ 𝗠𝗼𝗱𝗲𝗹 #: SPE48-18M-STL ↳ 𝗦𝗲𝗿𝗶𝗮𝗹 #: 11501421 ↳ 𝗩𝗼𝗹𝘁𝗮𝗴𝗲: 1…"
type textarea "x"
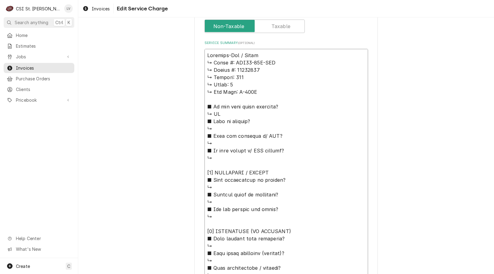
type textarea "Beverage-Air / Mdor ↳ 𝗠𝗼𝗱𝗲𝗹 #: SPE48-18M-STL ↳ 𝗦𝗲𝗿𝗶𝗮𝗹 #: 11501421 ↳ 𝗩𝗼𝗹𝘁𝗮𝗴𝗲: 11…"
type textarea "x"
type textarea "Beverage-Air / Mdr ↳ 𝗠𝗼𝗱𝗲𝗹 #: SPE48-18M-STL ↳ 𝗦𝗲𝗿𝗶𝗮𝗹 #: 11501421 ↳ 𝗩𝗼𝗹𝘁𝗮𝗴𝗲: 115…"
type textarea "x"
type textarea "Beverage-Air / Mr ↳ 𝗠𝗼𝗱𝗲𝗹 #: SPE48-18M-STL ↳ 𝗦𝗲𝗿𝗶𝗮𝗹 #: 11501421 ↳ 𝗩𝗼𝗹𝘁𝗮𝗴𝗲: 115 …"
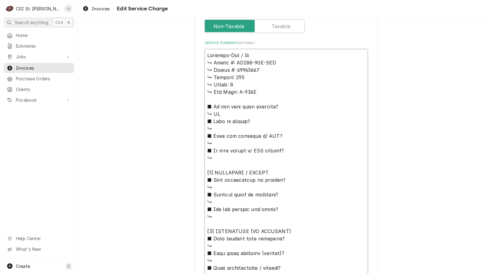
type textarea "x"
type textarea "Beverage-Air / Mor ↳ 𝗠𝗼𝗱𝗲𝗹 #: SPE48-18M-STL ↳ 𝗦𝗲𝗿𝗶𝗮𝗹 #: 11501421 ↳ 𝗩𝗼𝗹𝘁𝗮𝗴𝗲: 115…"
type textarea "x"
type textarea "Beverage-Air / Modr ↳ 𝗠𝗼𝗱𝗲𝗹 #: SPE48-18M-STL ↳ 𝗦𝗲𝗿𝗶𝗮𝗹 #: 11501421 ↳ 𝗩𝗼𝗹𝘁𝗮𝗴𝗲: 11…"
type textarea "x"
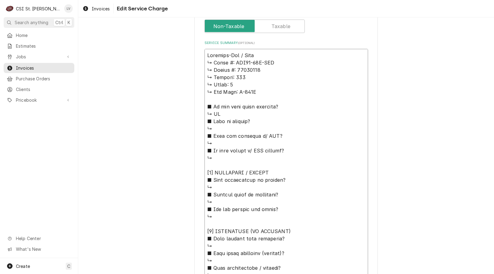
type textarea "Beverage-Air / Moder ↳ 𝗠𝗼𝗱𝗲𝗹 #: SPE48-18M-STL ↳ 𝗦𝗲𝗿𝗶𝗮𝗹 #: 11501421 ↳ 𝗩𝗼𝗹𝘁𝗮𝗴𝗲: 1…"
type textarea "x"
type textarea "Beverage-Air / Modelr ↳ 𝗠𝗼𝗱𝗲𝗹 #: SPE48-18M-STL ↳ 𝗦𝗲𝗿𝗶𝗮𝗹 #: 11501421 ↳ 𝗩𝗼𝗹𝘁𝗮𝗴𝗲: …"
type textarea "x"
type textarea "Beverage-Air / Model:r ↳ 𝗠𝗼𝗱𝗲𝗹 #: SPE48-18M-STL ↳ 𝗦𝗲𝗿𝗶𝗮𝗹 #: 11501421 ↳ 𝗩𝗼𝗹𝘁𝗮𝗴𝗲:…"
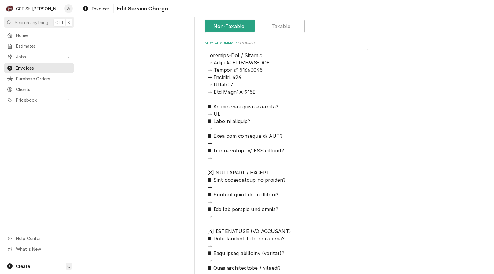
type textarea "x"
type textarea "Beverage-Air / Model: r ↳ 𝗠𝗼𝗱𝗲𝗹 #: SPE48-18M-STL ↳ 𝗦𝗲𝗿𝗶𝗮𝗹 #: 11501421 ↳ 𝗩𝗼𝗹𝘁𝗮𝗴𝗲…"
type textarea "x"
type textarea "Beverage-Air / Model: ↳ 𝗠𝗼𝗱𝗲𝗹 #: SPE48-18M-STL ↳ 𝗦𝗲𝗿𝗶𝗮𝗹 #: 11501421 ↳ 𝗩𝗼𝗹𝘁𝗮𝗴𝗲: …"
type textarea "x"
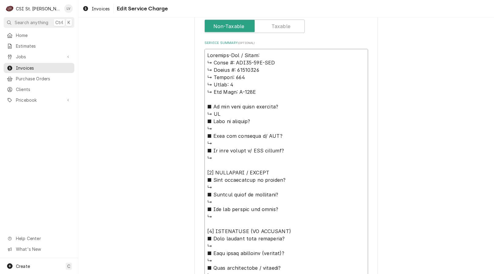
type textarea "Beverage-Air / Model: ↳ 𝗠𝗼𝗱𝗲𝗹 #: SPE48-18M-STL ↳ 𝗦𝗲𝗿𝗶𝗮𝗹 #: 11501421 ↳ 𝗩𝗼𝗹𝘁𝗮𝗴𝗲: …"
type textarea "x"
type textarea "Beverage-Air / Model: ↳ 𝗠𝗼𝗱𝗲𝗹 #: SPE48-18M-STL ↳ 𝗦𝗲𝗿𝗶𝗮𝗹 #: 11501421 ↳ 𝗩𝗼𝗹𝘁𝗮𝗴𝗲: …"
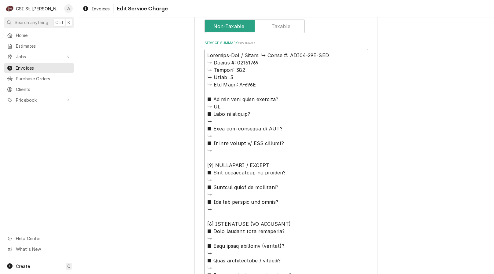
type textarea "x"
type textarea "Beverage-Air / Model: 𝗠𝗼𝗱𝗲𝗹 #: SPE48-18M-STL ↳ 𝗦𝗲𝗿𝗶𝗮𝗹 #: 11501421 ↳ 𝗩𝗼𝗹𝘁𝗮𝗴𝗲: 11…"
type textarea "x"
type textarea "Beverage-Air / Model: 𝗠𝗼𝗱𝗲𝗹 #: SPE48-18M-STL ↳ 𝗦𝗲𝗿𝗶𝗮𝗹 #: 11501421 ↳ 𝗩𝗼𝗹𝘁𝗮𝗴𝗲: 11…"
type textarea "x"
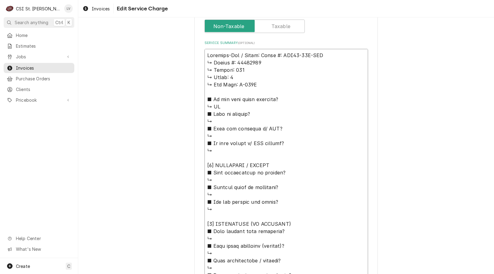
type textarea "Beverage-Air / Model: 𝗼𝗱𝗲𝗹 #: SPE48-18M-STL ↳ 𝗦𝗲𝗿𝗶𝗮𝗹 #: 11501421 ↳ 𝗩𝗼𝗹𝘁𝗮𝗴𝗲: 115…"
type textarea "x"
type textarea "Beverage-Air / Model: 𝗱𝗲𝗹 #: SPE48-18M-STL ↳ 𝗦𝗲𝗿𝗶𝗮𝗹 #: 11501421 ↳ 𝗩𝗼𝗹𝘁𝗮𝗴𝗲: 115 …"
type textarea "x"
type textarea "Beverage-Air / Model: 𝗲𝗹 #: SPE48-18M-STL ↳ 𝗦𝗲𝗿𝗶𝗮𝗹 #: 11501421 ↳ 𝗩𝗼𝗹𝘁𝗮𝗴𝗲: 115 ↳…"
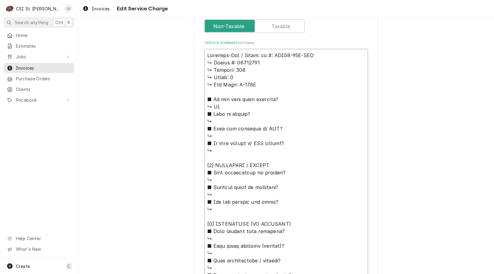
type textarea "x"
type textarea "Beverage-Air / Model: 𝗹 #: SPE48-18M-STL ↳ 𝗦𝗲𝗿𝗶𝗮𝗹 #: 11501421 ↳ 𝗩𝗼𝗹𝘁𝗮𝗴𝗲: 115 ↳ …"
type textarea "x"
type textarea "Beverage-Air / Model: #: SPE48-18M-STL ↳ 𝗦𝗲𝗿𝗶𝗮𝗹 #: 11501421 ↳ 𝗩𝗼𝗹𝘁𝗮𝗴𝗲: 115 ↳ 𝗣𝗵…"
type textarea "x"
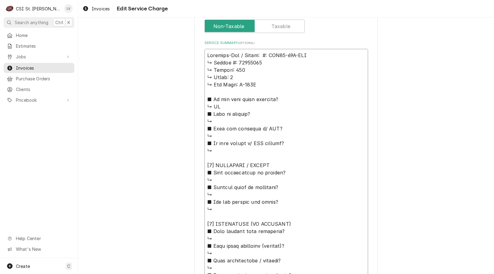
type textarea "Beverage-Air / Model: #: SPE48-18M-STL ↳ 𝗦𝗲𝗿𝗶𝗮𝗹 #: 11501421 ↳ 𝗩𝗼𝗹𝘁𝗮𝗴𝗲: 115 ↳ 𝗣𝗵…"
type textarea "x"
type textarea "Beverage-Air / Model: : SPE48-18M-STL ↳ 𝗦𝗲𝗿𝗶𝗮𝗹 #: 11501421 ↳ 𝗩𝗼𝗹𝘁𝗮𝗴𝗲: 115 ↳ 𝗣𝗵𝗮…"
type textarea "x"
type textarea "Beverage-Air / Model: SPE48-18M-STL ↳ 𝗦𝗲𝗿𝗶𝗮𝗹 #: 11501421 ↳ 𝗩𝗼𝗹𝘁𝗮𝗴𝗲: 115 ↳ 𝗣𝗵𝗮𝘀𝗲…"
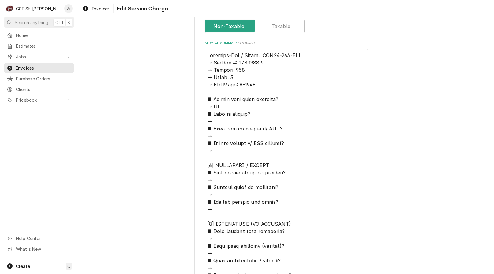
type textarea "x"
type textarea "Beverage-Air / Model: SPE48-18M-STL ↳ 𝗦𝗲𝗿𝗶𝗮𝗹 #: 11501421 ↳ 𝗩𝗼𝗹𝘁𝗮𝗴𝗲: 115 ↳ 𝗣𝗵𝗮𝘀𝗲…"
click at [306, 56] on textarea "Service Summary ( optional )" at bounding box center [285, 260] width 163 height 423
type textarea "x"
type textarea "Beverage-Air / Model: SPE48-18M-STL ↳ 𝗦𝗲𝗿𝗶𝗮𝗹 #: 11501421 ↳ 𝗩𝗼𝗹𝘁𝗮𝗴𝗲: 115 ↳ 𝗣𝗵𝗮𝘀𝗲…"
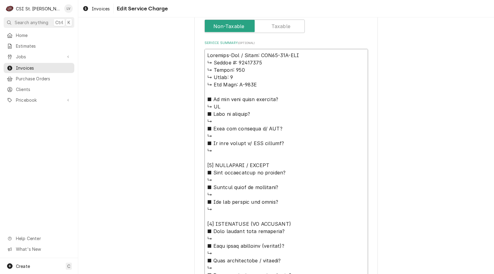
type textarea "x"
type textarea "Beverage-Air / Model: SPE48-18M-STL / ↳ 𝗦𝗲𝗿𝗶𝗮𝗹 #: 11501421 ↳ 𝗩𝗼𝗹𝘁𝗮𝗴𝗲: 115 ↳ 𝗣𝗵𝗮…"
type textarea "x"
type textarea "Beverage-Air / Model: SPE48-18M-STL / ↳ 𝗦𝗲𝗿𝗶𝗮𝗹 #: 11501421 ↳ 𝗩𝗼𝗹𝘁𝗮𝗴𝗲: 115 ↳ 𝗣𝗵𝗮…"
type textarea "x"
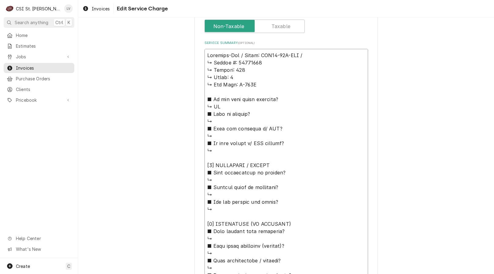
type textarea "Beverage-Air / Model: SPE48-18M-STL / S ↳ 𝗦𝗲𝗿𝗶𝗮𝗹 #: 11501421 ↳ 𝗩𝗼𝗹𝘁𝗮𝗴𝗲: 115 ↳ 𝗣…"
type textarea "x"
type textarea "Beverage-Air / Model: SPE48-18M-STL / Se ↳ 𝗦𝗲𝗿𝗶𝗮𝗹 #: 11501421 ↳ 𝗩𝗼𝗹𝘁𝗮𝗴𝗲: 115 ↳ …"
type textarea "x"
type textarea "Beverage-Air / Model: SPE48-18M-STL / Ser ↳ 𝗦𝗲𝗿𝗶𝗮𝗹 #: 11501421 ↳ 𝗩𝗼𝗹𝘁𝗮𝗴𝗲: 115 ↳…"
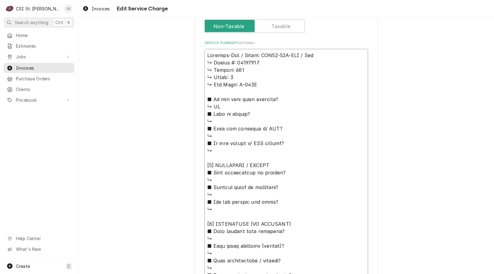
type textarea "x"
type textarea "Beverage-Air / Model: SPE48-18M-STL / Seri ↳ 𝗦𝗲𝗿𝗶𝗮𝗹 #: 11501421 ↳ 𝗩𝗼𝗹𝘁𝗮𝗴𝗲: 115 …"
type textarea "x"
type textarea "Beverage-Air / Model: SPE48-18M-STL / Seria ↳ 𝗦𝗲𝗿𝗶𝗮𝗹 #: 11501421 ↳ 𝗩𝗼𝗹𝘁𝗮𝗴𝗲: 115…"
type textarea "x"
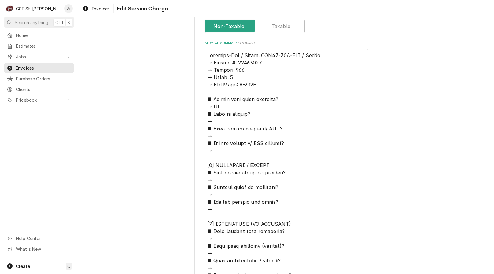
type textarea "Beverage-Air / Model: SPE48-18M-STL / Serial ↳ 𝗦𝗲𝗿𝗶𝗮𝗹 #: 11501421 ↳ 𝗩𝗼𝗹𝘁𝗮𝗴𝗲: 11…"
type textarea "x"
type textarea "Beverage-Air / Model: SPE48-18M-STL / Serial: ↳ 𝗦𝗲𝗿𝗶𝗮𝗹 #: 11501421 ↳ 𝗩𝗼𝗹𝘁𝗮𝗴𝗲: 1…"
type textarea "x"
type textarea "Beverage-Air / Model: SPE48-18M-STL / Serial: ↳ 𝗦𝗲𝗿𝗶𝗮𝗹 #: 11501421 ↳ 𝗩𝗼𝗹𝘁𝗮𝗴𝗲: 1…"
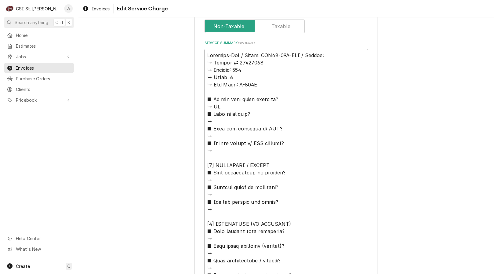
type textarea "x"
type textarea "Beverage-Air / Model: SPE48-18M-STL / Serial: ↳ 𝗦𝗲𝗿𝗶𝗮𝗹 #: 11501421 ↳ 𝗩𝗼𝗹𝘁𝗮𝗴𝗲: 1…"
type textarea "x"
type textarea "Beverage-Air / Model: SPE48-18M-STL / Serial: 𝗦𝗲𝗿𝗶𝗮𝗹 #: 11501421 ↳ 𝗩𝗼𝗹𝘁𝗮𝗴𝗲: 115…"
type textarea "x"
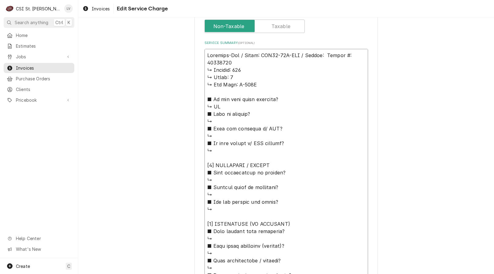
type textarea "Beverage-Air / Model: SPE48-18M-STL / Serial: 𝗦𝗲𝗿𝗶𝗮𝗹 #: 11501421 ↳ 𝗩𝗼𝗹𝘁𝗮𝗴𝗲: 115…"
type textarea "x"
type textarea "Beverage-Air / Model: SPE48-18M-STL / Serial: 𝗲𝗿𝗶𝗮𝗹 #: 11501421 ↳ 𝗩𝗼𝗹𝘁𝗮𝗴𝗲: 115 …"
type textarea "x"
type textarea "Beverage-Air / Model: SPE48-18M-STL / Serial: 𝗿𝗶𝗮𝗹 #: 11501421 ↳ 𝗩𝗼𝗹𝘁𝗮𝗴𝗲: 115 ↳…"
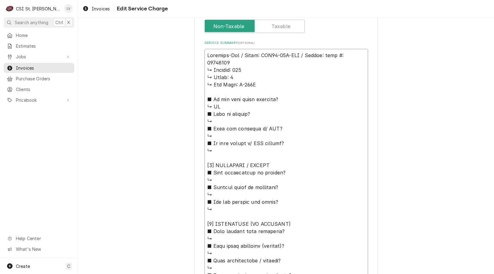
type textarea "x"
type textarea "Beverage-Air / Model: SPE48-18M-STL / Serial: 𝗶𝗮𝗹 #: 11501421 ↳ 𝗩𝗼𝗹𝘁𝗮𝗴𝗲: 115 ↳ …"
type textarea "x"
type textarea "Beverage-Air / Model: SPE48-18M-STL / Serial: 𝗮𝗹 #: 11501421 ↳ 𝗩𝗼𝗹𝘁𝗮𝗴𝗲: 115 ↳ 𝗣…"
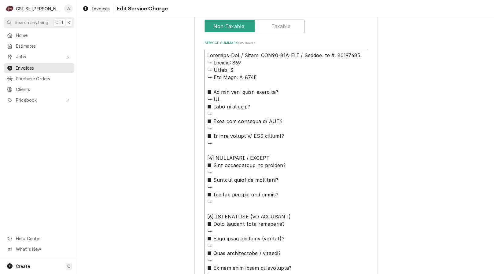
type textarea "x"
type textarea "Beverage-Air / Model: SPE48-18M-STL / Serial: 𝗹 #: 11501421 ↳ 𝗩𝗼𝗹𝘁𝗮𝗴𝗲: 115 ↳ 𝗣𝗵…"
type textarea "x"
type textarea "Beverage-Air / Model: SPE48-18M-STL / Serial: #: 11501421 ↳ 𝗩𝗼𝗹𝘁𝗮𝗴𝗲: 115 ↳ 𝗣𝗵𝗮𝘀…"
type textarea "x"
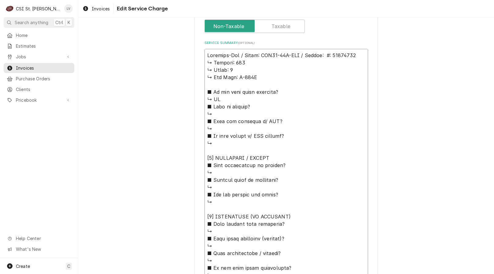
type textarea "Beverage-Air / Model: SPE48-18M-STL / Serial: #: 11501421 ↳ 𝗩𝗼𝗹𝘁𝗮𝗴𝗲: 115 ↳ 𝗣𝗵𝗮𝘀…"
type textarea "x"
type textarea "Beverage-Air / Model: SPE48-18M-STL / Serial: : 11501421 ↳ 𝗩𝗼𝗹𝘁𝗮𝗴𝗲: 115 ↳ 𝗣𝗵𝗮𝘀𝗲…"
type textarea "x"
type textarea "Beverage-Air / Model: SPE48-18M-STL / Serial: 11501421 ↳ 𝗩𝗼𝗹𝘁𝗮𝗴𝗲: 115 ↳ 𝗣𝗵𝗮𝘀𝗲: …"
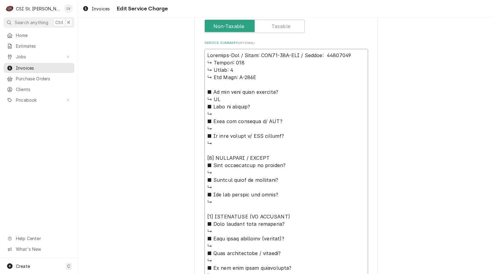
type textarea "x"
type textarea "Beverage-Air / Model: SPE48-18M-STL / Serial: 11501421 ↳ 𝗩𝗼𝗹𝘁𝗮𝗴𝗲: 115 ↳ 𝗣𝗵𝗮𝘀𝗲: …"
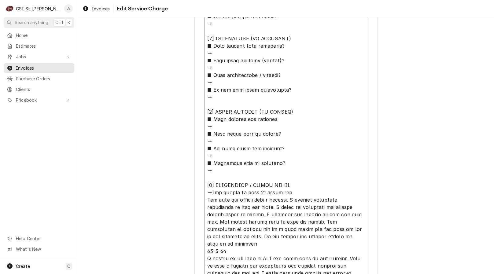
scroll to position [488, 0]
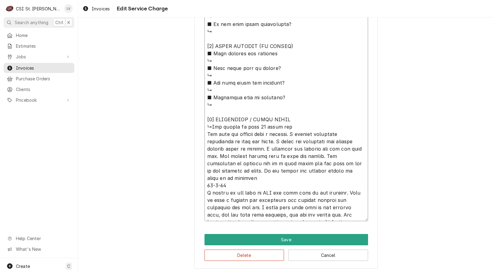
drag, startPoint x: 204, startPoint y: 64, endPoint x: 286, endPoint y: 118, distance: 97.9
click at [286, 118] on textarea "Service Summary ( optional )" at bounding box center [285, 13] width 163 height 416
type textarea "x"
type textarea "Beverage-Air / Model: SPE48-18M-STL / Serial: 11501421 ↳The cooler is over 10 y…"
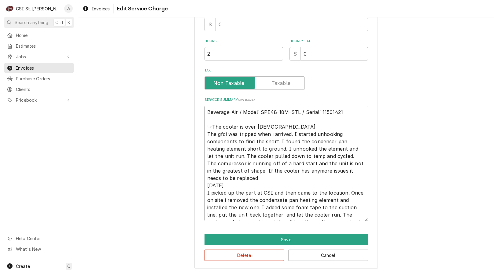
scroll to position [188, 0]
drag, startPoint x: 214, startPoint y: 135, endPoint x: 205, endPoint y: 136, distance: 9.5
click at [205, 136] on textarea "Beverage-Air / Model: SPE48-18M-STL / Serial: 11501421 ↳The cooler is over 10 y…" at bounding box center [285, 163] width 163 height 115
type textarea "x"
type textarea "Beverage-Air / Model: SPE48-18M-STL / Serial: 11501421 ↳The cooler is over 10 y…"
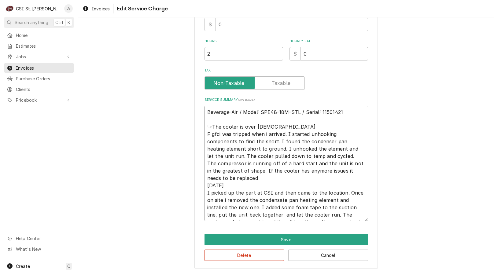
type textarea "x"
type textarea "Beverage-Air / Model: SPE48-18M-STL / Serial: 11501421 ↳The cooler is over 10 y…"
type textarea "x"
type textarea "Beverage-Air / Model: SPE48-18M-STL / Serial: 11501421 ↳The cooler is over 10 y…"
type textarea "x"
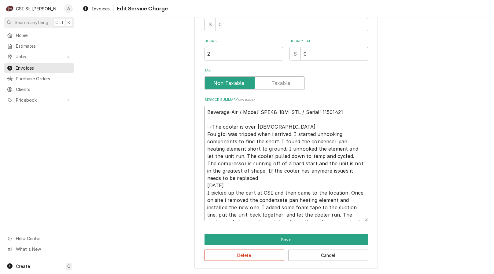
type textarea "Beverage-Air / Model: SPE48-18M-STL / Serial: 11501421 ↳The cooler is over 10 y…"
type textarea "x"
type textarea "Beverage-Air / Model: SPE48-18M-STL / Serial: 11501421 ↳The cooler is over 10 y…"
type textarea "x"
type textarea "Beverage-Air / Model: SPE48-18M-STL / Serial: 11501421 ↳The cooler is over 10 y…"
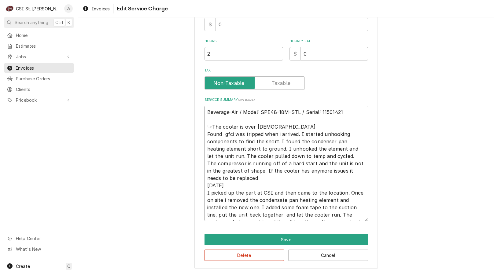
type textarea "x"
type textarea "Beverage-Air / Model: SPE48-18M-STL / Serial: 11501421 ↳The cooler is over 10 y…"
type textarea "x"
type textarea "Beverage-Air / Model: SPE48-18M-STL / Serial: 11501421 ↳The cooler is over 10 y…"
type textarea "x"
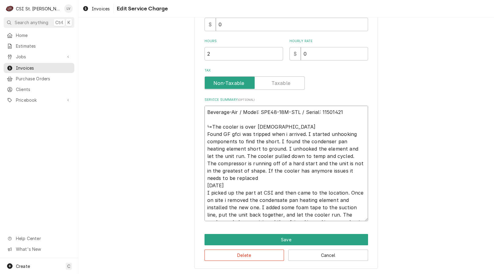
type textarea "Beverage-Air / Model: SPE48-18M-STL / Serial: 11501421 ↳The cooler is over 10 y…"
type textarea "x"
type textarea "Beverage-Air / Model: SPE48-18M-STL / Serial: 11501421 ↳The cooler is over 10 y…"
type textarea "x"
type textarea "Beverage-Air / Model: SPE48-18M-STL / Serial: 11501421 ↳The cooler is over 10 y…"
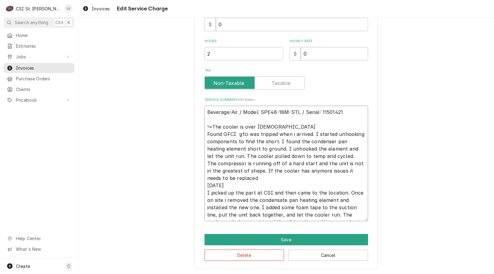
type textarea "x"
type textarea "Beverage-Air / Model: SPE48-18M-STL / Serial: 11501421 ↳The cooler is over 10 y…"
type textarea "x"
type textarea "Beverage-Air / Model: SPE48-18M-STL / Serial: 11501421 ↳The cooler is over 10 y…"
type textarea "x"
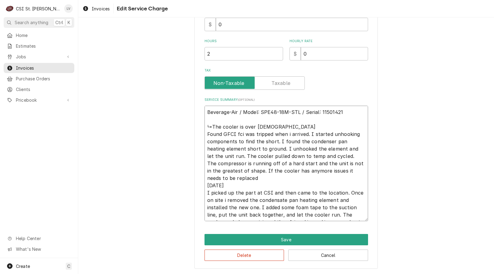
type textarea "Beverage-Air / Model: SPE48-18M-STL / Serial: 11501421 ↳The cooler is over 10 y…"
type textarea "x"
type textarea "Beverage-Air / Model: SPE48-18M-STL / Serial: 11501421 ↳The cooler is over 10 y…"
type textarea "x"
type textarea "Beverage-Air / Model: SPE48-18M-STL / Serial: 11501421 ↳The cooler is over 10 y…"
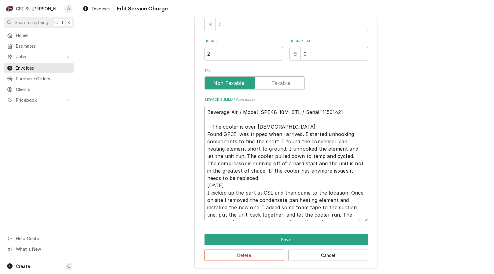
type textarea "x"
type textarea "Beverage-Air / Model: SPE48-18M-STL / Serial: 11501421 ↳The cooler is over 10 y…"
type textarea "x"
type textarea "Beverage-Air / Model: SPE48-18M-STL / Serial: 11501421 ↳The cooler is over 10 y…"
type textarea "x"
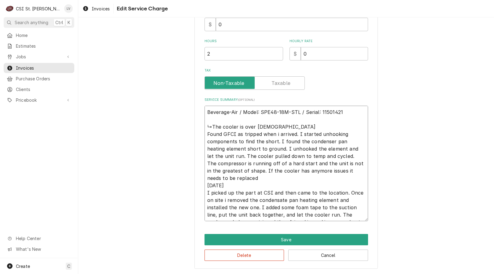
type textarea "Beverage-Air / Model: SPE48-18M-STL / Serial: 11501421 ↳The cooler is over 10 y…"
type textarea "x"
type textarea "Beverage-Air / Model: SPE48-18M-STL / Serial: 11501421 ↳The cooler is over 10 y…"
type textarea "x"
type textarea "Beverage-Air / Model: SPE48-18M-STL / Serial: 11501421 ↳The cooler is over 10 y…"
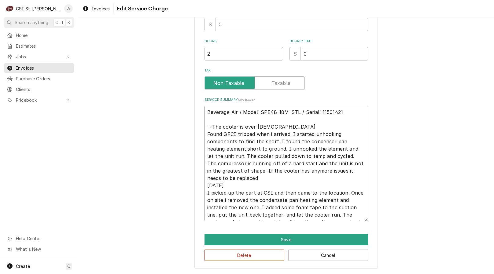
click at [254, 132] on textarea "Beverage-Air / Model: SPE48-18M-STL / Serial: 11501421 ↳The cooler is over 10 y…" at bounding box center [285, 163] width 163 height 115
type textarea "x"
type textarea "Beverage-Air / Model: SPE48-18M-STL / Serial: 11501421 ↳The cooler is over 10 y…"
type textarea "x"
type textarea "Beverage-Air / Model: SPE48-18M-STL / Serial: 11501421 ↳The cooler is over 10 y…"
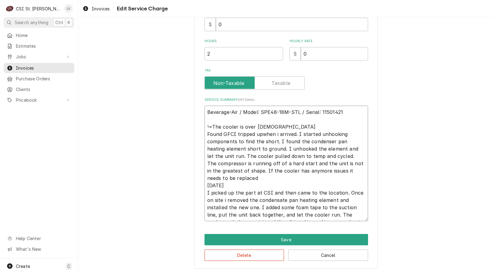
type textarea "x"
type textarea "Beverage-Air / Model: SPE48-18M-STL / Serial: 11501421 ↳The cooler is over 10 y…"
type textarea "x"
type textarea "Beverage-Air / Model: SPE48-18M-STL / Serial: 11501421 ↳The cooler is over 10 y…"
type textarea "x"
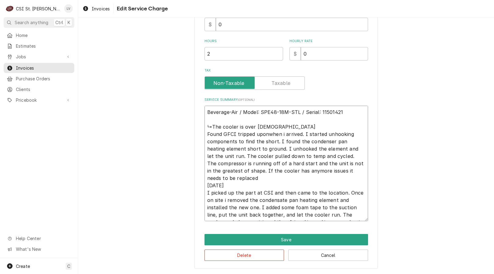
type textarea "Beverage-Air / Model: SPE48-18M-STL / Serial: 11501421 ↳The cooler is over 10 y…"
type textarea "x"
type textarea "Beverage-Air / Model: SPE48-18M-STL / Serial: 11501421 ↳The cooler is over 10 y…"
type textarea "x"
type textarea "Beverage-Air / Model: SPE48-18M-STL / Serial: 11501421 ↳The cooler is over 10 y…"
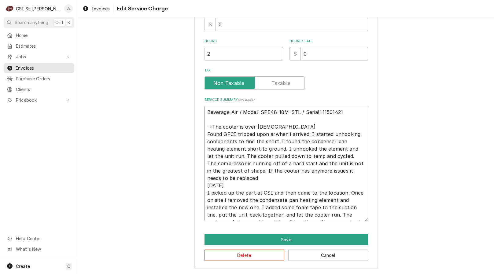
type textarea "x"
type textarea "Beverage-Air / Model: SPE48-18M-STL / Serial: 11501421 ↳The cooler is over 10 y…"
type textarea "x"
type textarea "Beverage-Air / Model: SPE48-18M-STL / Serial: 11501421 ↳The cooler is over 10 y…"
type textarea "x"
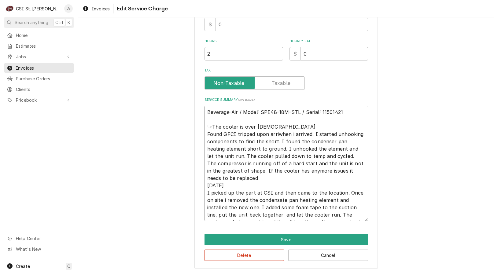
type textarea "Beverage-Air / Model: SPE48-18M-STL / Serial: 11501421 ↳The cooler is over 10 y…"
type textarea "x"
type textarea "Beverage-Air / Model: SPE48-18M-STL / Serial: 11501421 ↳The cooler is over 10 y…"
type textarea "x"
type textarea "Beverage-Air / Model: SPE48-18M-STL / Serial: 11501421 ↳The cooler is over 10 y…"
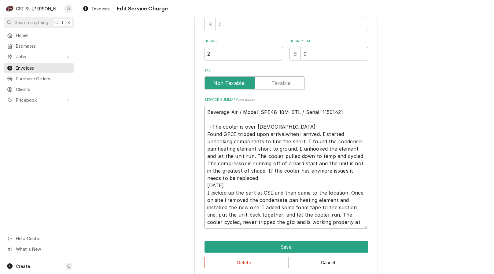
type textarea "x"
type textarea "Beverage-Air / Model: SPE48-18M-STL / Serial: 11501421 ↳The cooler is over 10 y…"
type textarea "x"
type textarea "Beverage-Air / Model: SPE48-18M-STL / Serial: 11501421 ↳The cooler is over 10 y…"
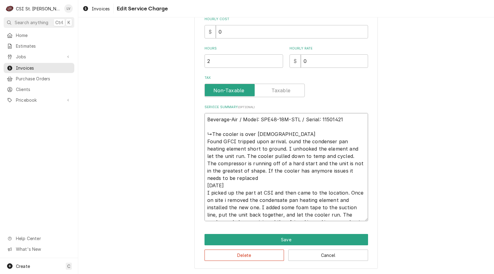
scroll to position [180, 0]
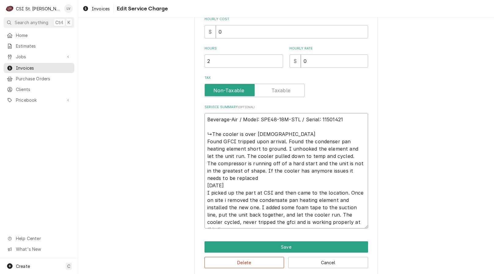
click at [300, 143] on textarea "Beverage-Air / Model: SPE48-18M-STL / Serial: 11501421 ↳The cooler is over 10 y…" at bounding box center [285, 170] width 163 height 115
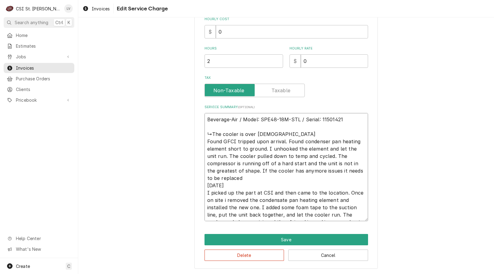
drag, startPoint x: 264, startPoint y: 149, endPoint x: 332, endPoint y: 154, distance: 67.6
click at [332, 154] on textarea "Beverage-Air / Model: SPE48-18M-STL / Serial: 11501421 ↳The cooler is over 10 y…" at bounding box center [285, 167] width 163 height 108
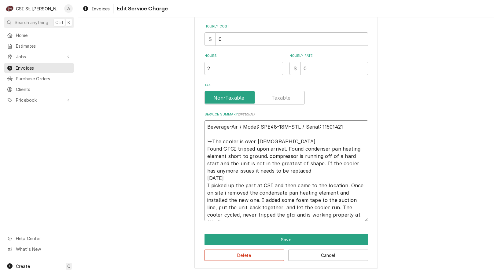
scroll to position [173, 0]
drag, startPoint x: 216, startPoint y: 162, endPoint x: 250, endPoint y: 159, distance: 34.1
click at [216, 162] on textarea "Beverage-Air / Model: SPE48-18M-STL / Serial: 11501421 ↳The cooler is over 10 y…" at bounding box center [285, 170] width 163 height 101
click at [277, 170] on textarea "Beverage-Air / Model: SPE48-18M-STL / Serial: 11501421 ↳The cooler is over 10 y…" at bounding box center [285, 170] width 163 height 101
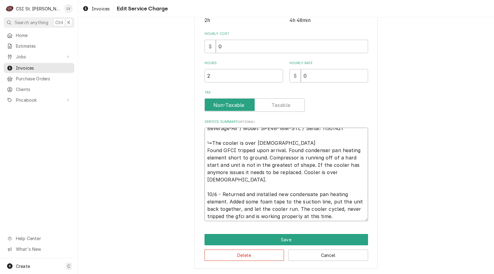
scroll to position [7, 0]
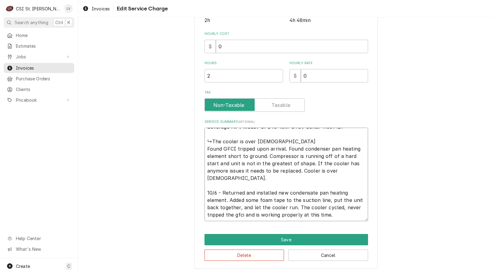
drag, startPoint x: 232, startPoint y: 215, endPoint x: 241, endPoint y: 217, distance: 8.4
click at [241, 216] on textarea "Beverage-Air / Model: SPE48-18M-STL / Serial: 11501421 ↳The cooler is over 10 y…" at bounding box center [285, 174] width 163 height 93
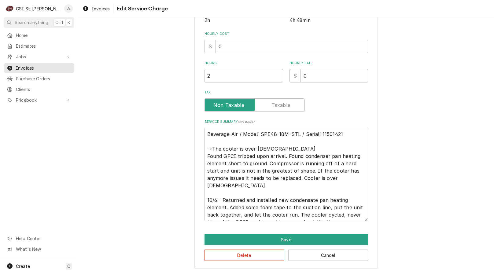
click at [201, 158] on div "Use the fields below to edit this service charge Short Description Job | Servic…" at bounding box center [285, 66] width 183 height 405
click at [204, 155] on textarea "Beverage-Air / Model: SPE48-18M-STL / Serial: 11501421 ↳The cooler is over 10 y…" at bounding box center [285, 174] width 163 height 93
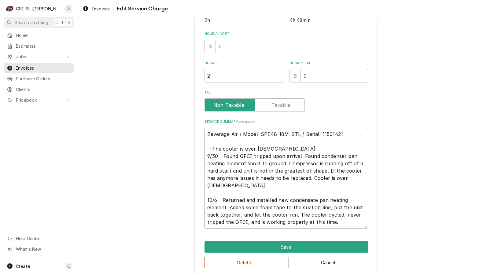
drag, startPoint x: 286, startPoint y: 147, endPoint x: 206, endPoint y: 152, distance: 80.1
click at [206, 152] on textarea "Beverage-Air / Model: SPE48-18M-STL / Serial: 11501421 ↳The cooler is over 10 y…" at bounding box center [285, 178] width 163 height 101
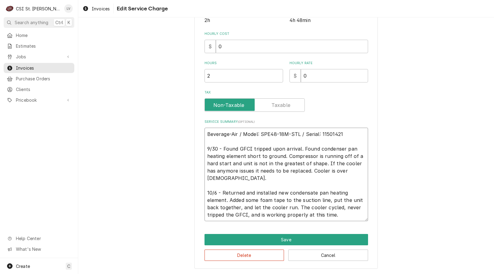
drag, startPoint x: 338, startPoint y: 217, endPoint x: 170, endPoint y: 126, distance: 190.5
click at [170, 126] on div "Use the fields below to edit this service charge Short Description Job | Servic…" at bounding box center [285, 66] width 415 height 416
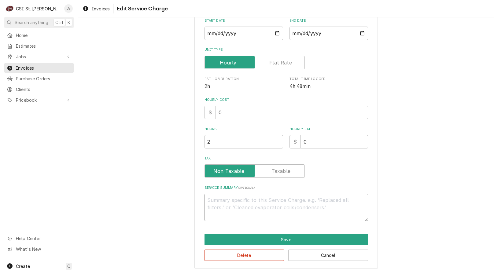
scroll to position [100, 0]
click at [249, 253] on button "Delete" at bounding box center [244, 255] width 80 height 11
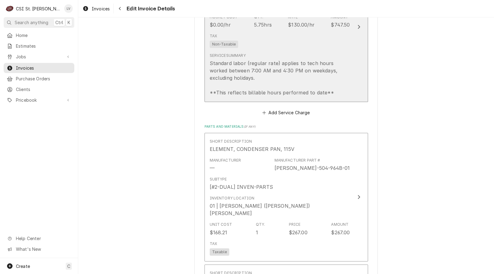
click at [255, 60] on div "Standard labor (regular rate) applies to tech hours worked between 7:00 AM and …" at bounding box center [280, 78] width 140 height 37
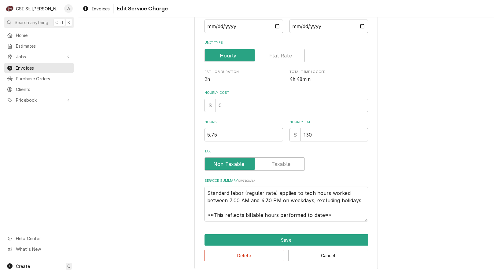
scroll to position [107, 0]
click at [228, 208] on textarea "Standard labor (regular rate) applies to tech hours worked between 7:00 AM and …" at bounding box center [285, 203] width 163 height 35
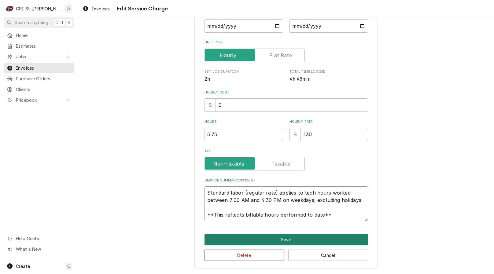
drag, startPoint x: 202, startPoint y: 190, endPoint x: 334, endPoint y: 236, distance: 140.3
click at [335, 237] on div "Use the fields below to edit this service charge Short Description 1-Labor (Ser…" at bounding box center [285, 95] width 183 height 346
paste textarea "Beverage-Air / Model: SPE48-18M-STL / Serial: 11501421 9/30 - Found GFCI trippe…"
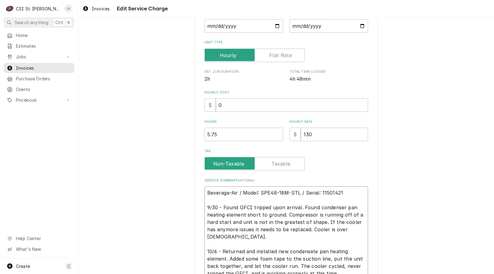
scroll to position [0, 0]
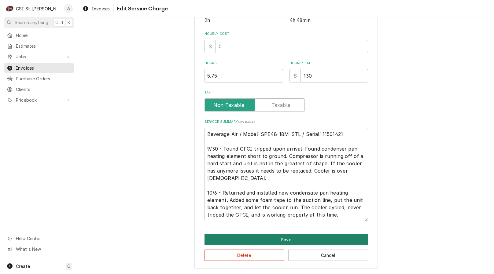
click at [273, 239] on button "Save" at bounding box center [285, 239] width 163 height 11
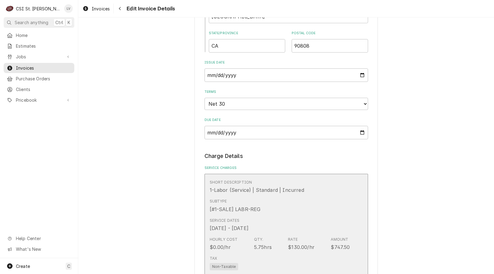
scroll to position [726, 0]
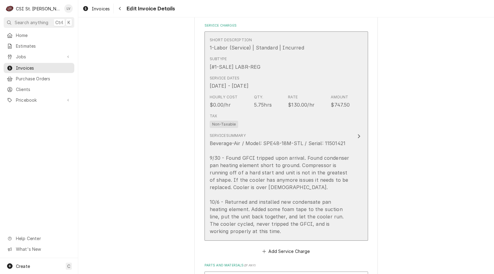
click at [298, 195] on div "Beverage-Air / Model: SPE48-18M-STL / Serial: 11501421 9/30 - Found GFCI trippe…" at bounding box center [280, 187] width 140 height 95
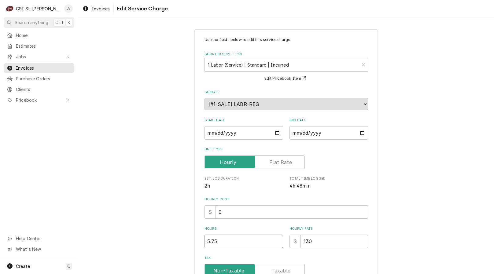
drag, startPoint x: 242, startPoint y: 239, endPoint x: 164, endPoint y: 261, distance: 81.3
click at [164, 261] on div "Use the fields below to edit this service charge Short Description 1-Labor (Ser…" at bounding box center [285, 232] width 415 height 416
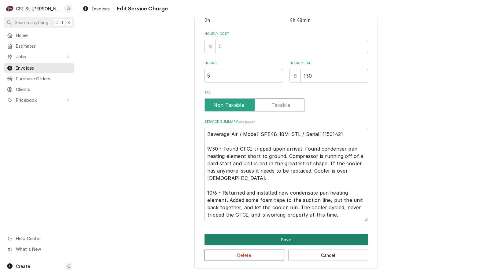
click at [270, 238] on button "Save" at bounding box center [285, 239] width 163 height 11
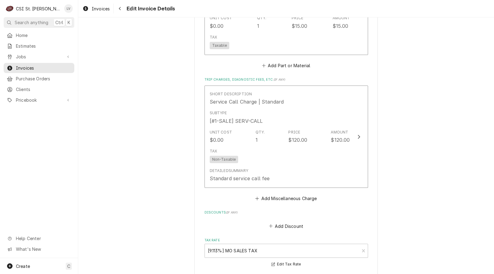
scroll to position [1176, 0]
click at [277, 194] on button "Add Miscellaneous Charge" at bounding box center [286, 198] width 64 height 9
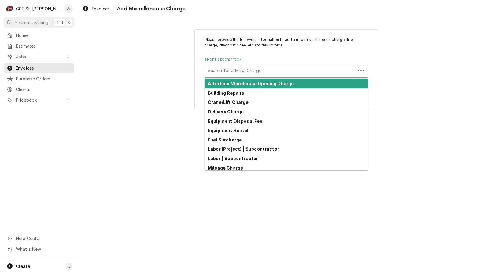
click at [221, 68] on div "Short Description" at bounding box center [280, 70] width 144 height 11
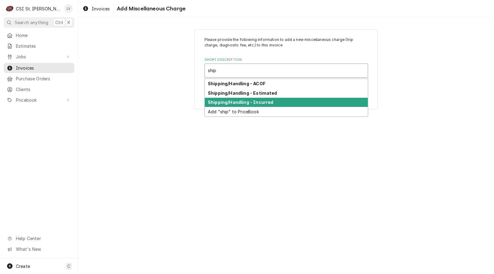
click at [225, 100] on strong "Shipping/Handling - Incurred" at bounding box center [240, 102] width 65 height 5
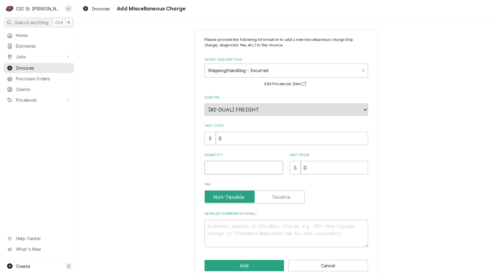
click at [243, 164] on input "Quantity" at bounding box center [243, 167] width 78 height 13
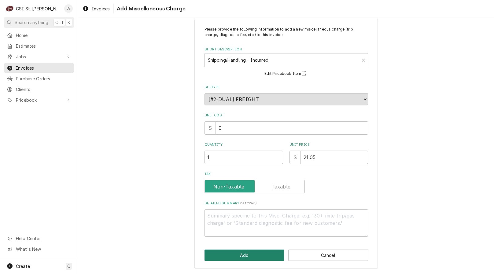
click at [263, 256] on button "Add" at bounding box center [244, 255] width 80 height 11
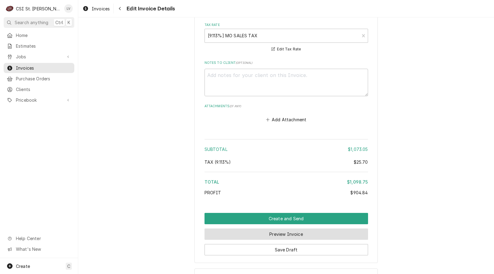
click at [259, 228] on button "Preview Invoice" at bounding box center [285, 233] width 163 height 11
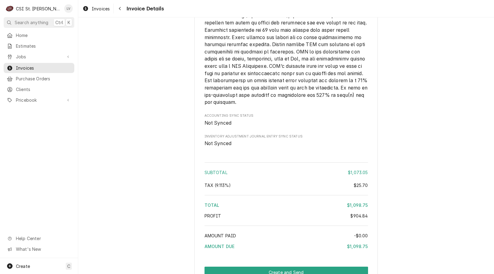
scroll to position [1245, 0]
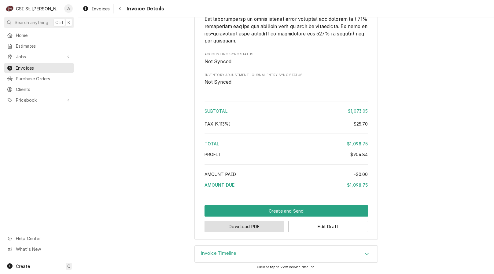
click at [260, 230] on button "Download PDF" at bounding box center [244, 226] width 80 height 11
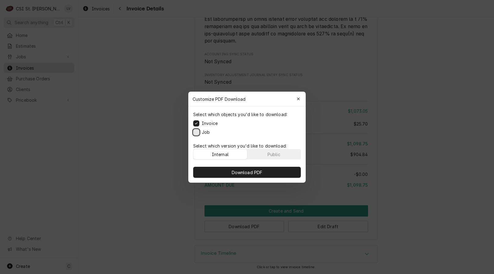
drag, startPoint x: 193, startPoint y: 132, endPoint x: 216, endPoint y: 147, distance: 27.3
click at [193, 132] on button "Job" at bounding box center [196, 132] width 6 height 6
click at [249, 173] on span "Download PDF" at bounding box center [246, 172] width 33 height 6
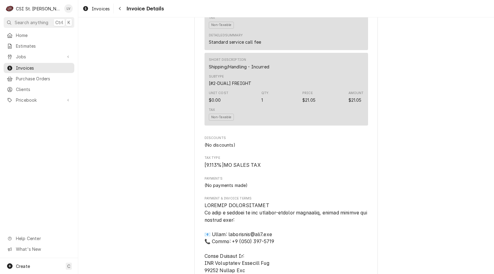
scroll to position [696, 0]
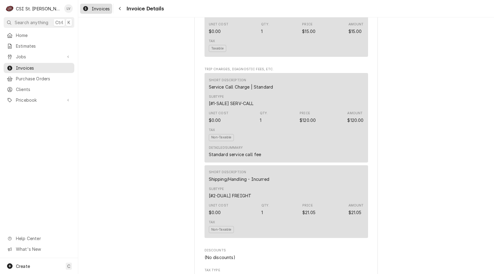
click at [93, 9] on span "Invoices" at bounding box center [101, 8] width 18 height 6
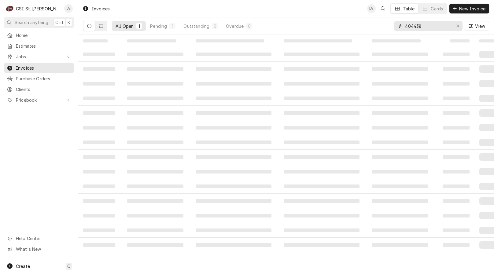
click at [427, 26] on input "404438" at bounding box center [428, 26] width 46 height 10
type input "404439"
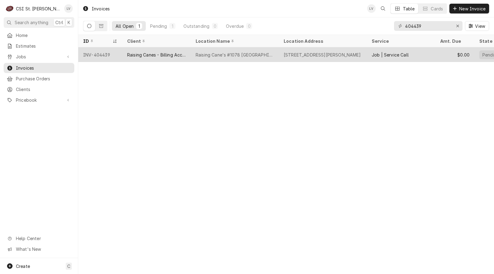
click at [134, 55] on div "Raising Canes - Billing Account" at bounding box center [156, 55] width 59 height 6
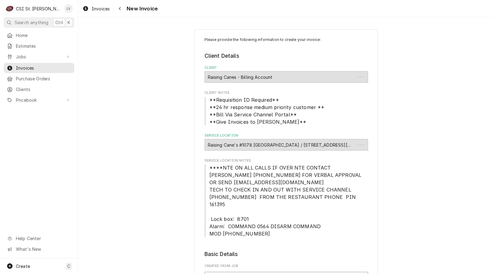
type textarea "x"
click at [94, 11] on span "Invoices" at bounding box center [101, 8] width 18 height 6
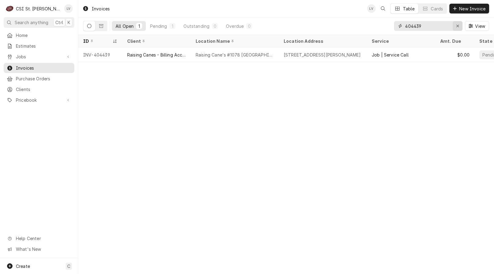
click at [456, 27] on icon "Erase input" at bounding box center [457, 26] width 3 height 4
